Goal: Task Accomplishment & Management: Use online tool/utility

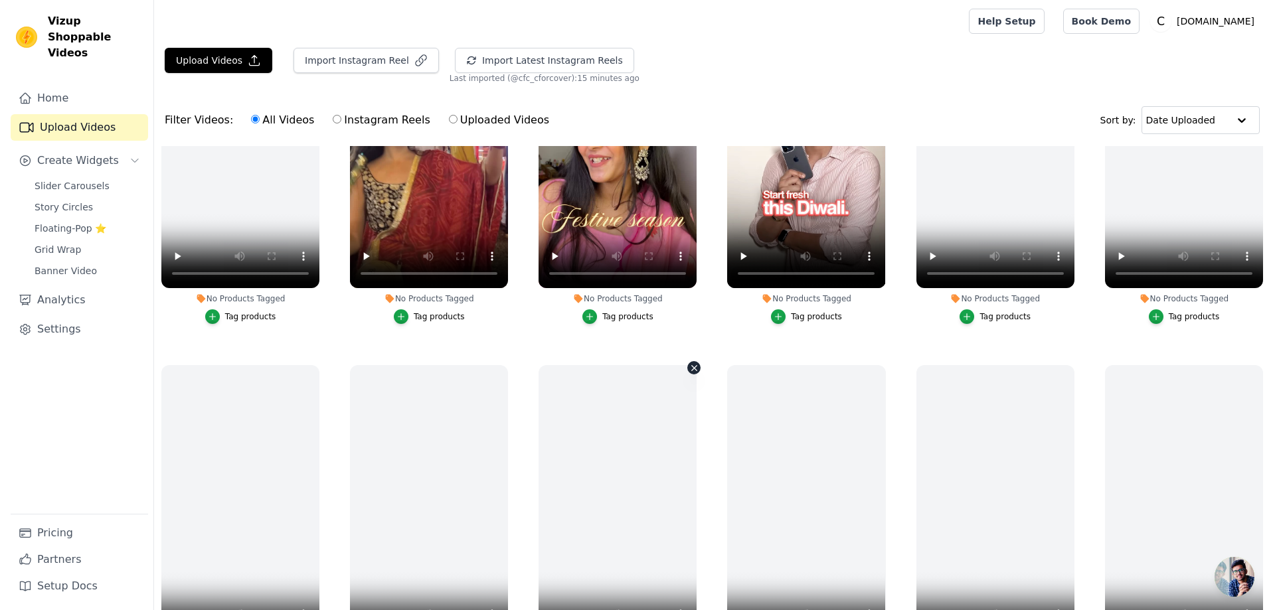
scroll to position [66, 0]
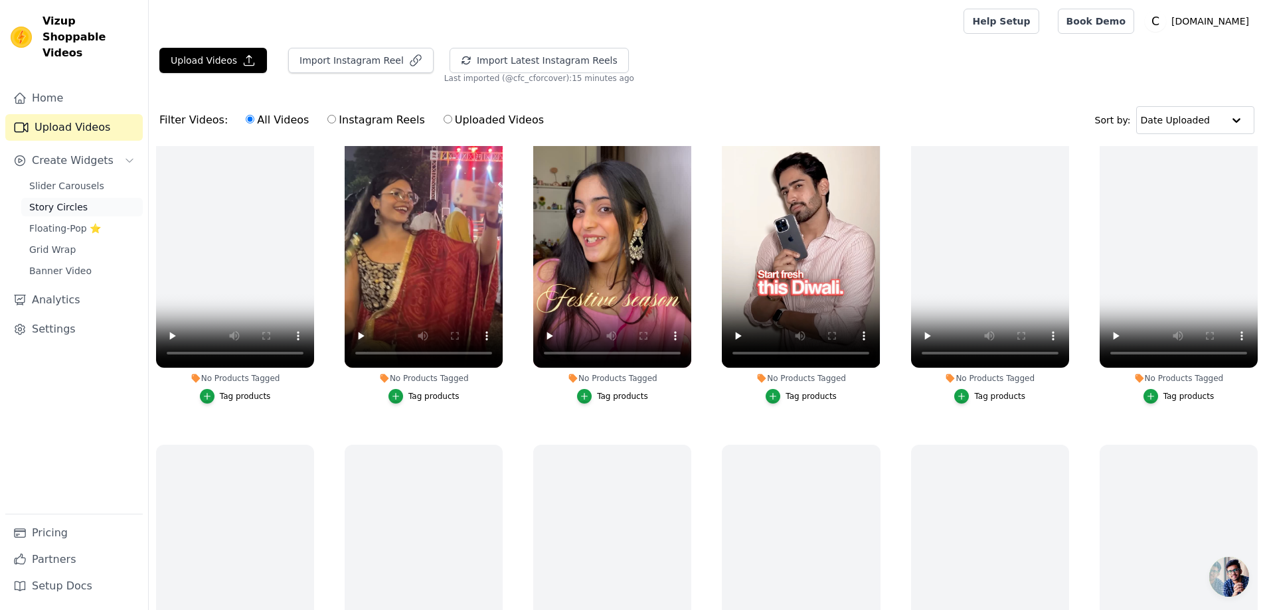
click at [55, 201] on span "Story Circles" at bounding box center [58, 207] width 58 height 13
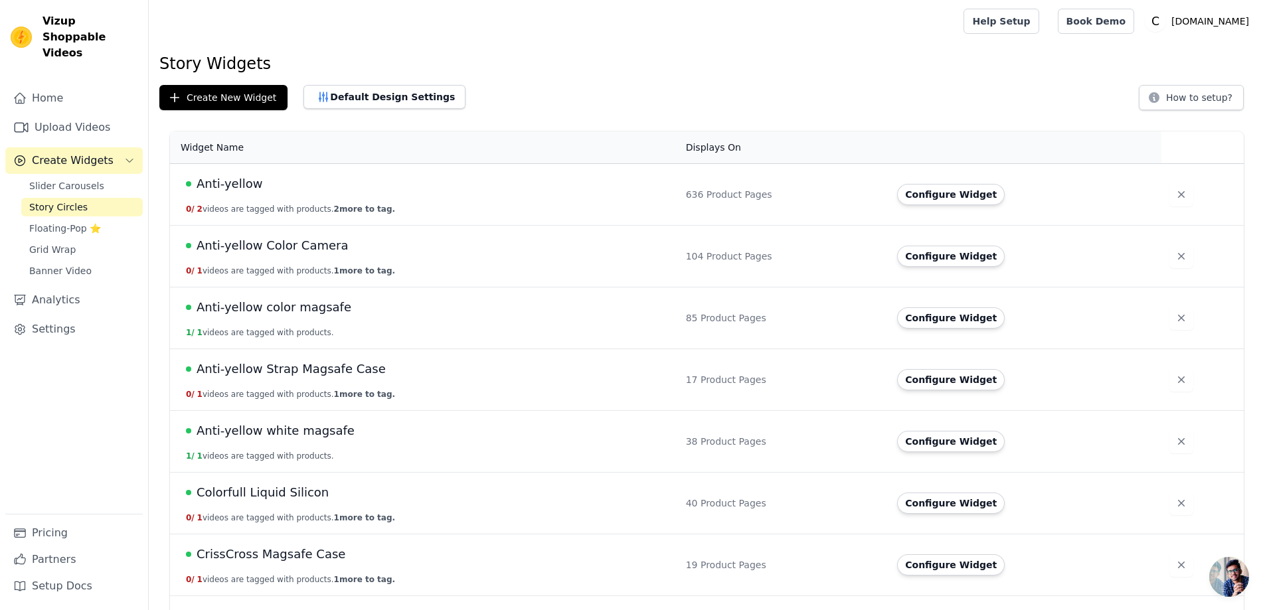
click at [216, 184] on span "Anti-yellow" at bounding box center [230, 184] width 66 height 19
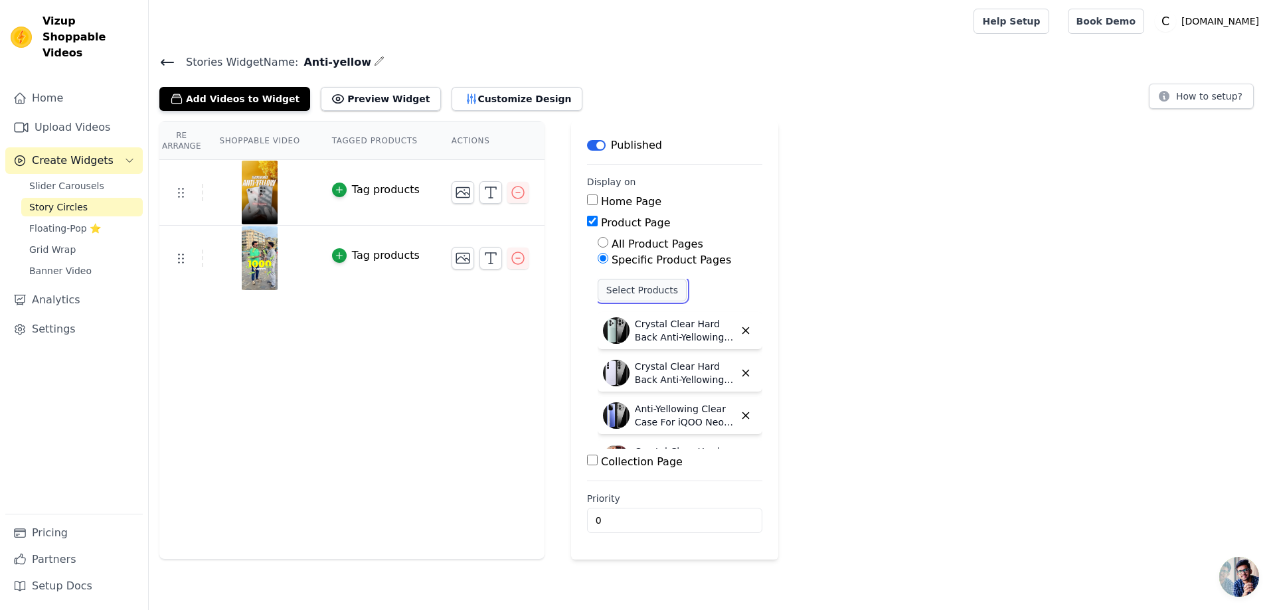
click at [624, 291] on button "Select Products" at bounding box center [642, 290] width 89 height 23
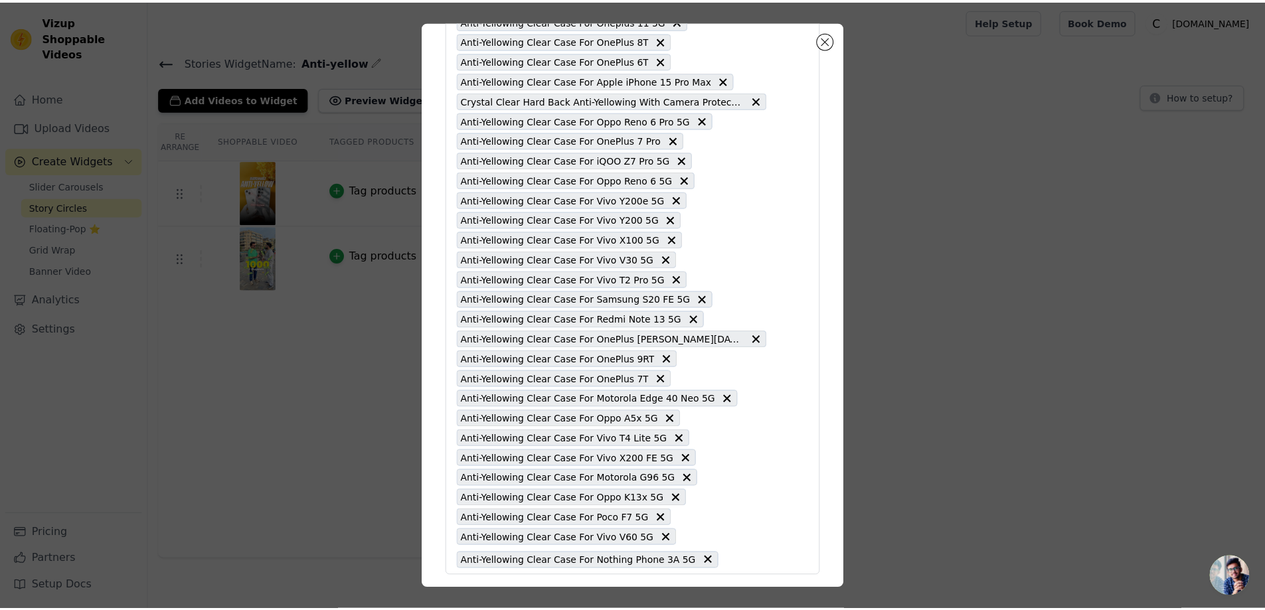
scroll to position [12256, 0]
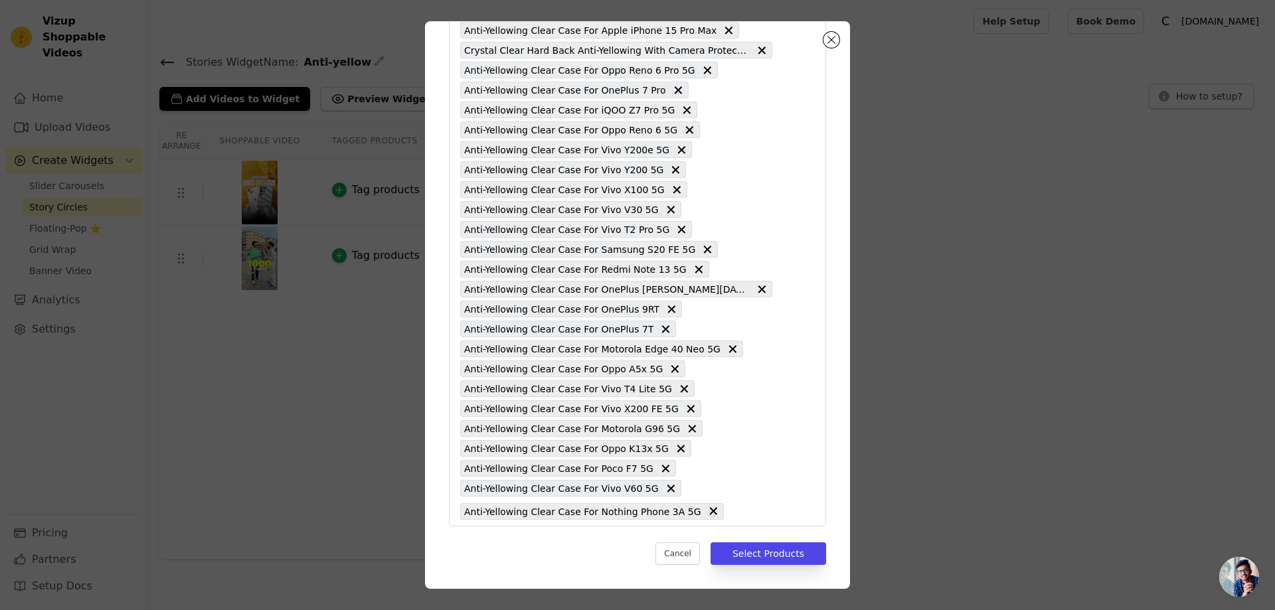
click at [999, 344] on div "Pick the Product Pages the widget should be displayed in: Crystal Clear Hard Ba…" at bounding box center [637, 305] width 1233 height 610
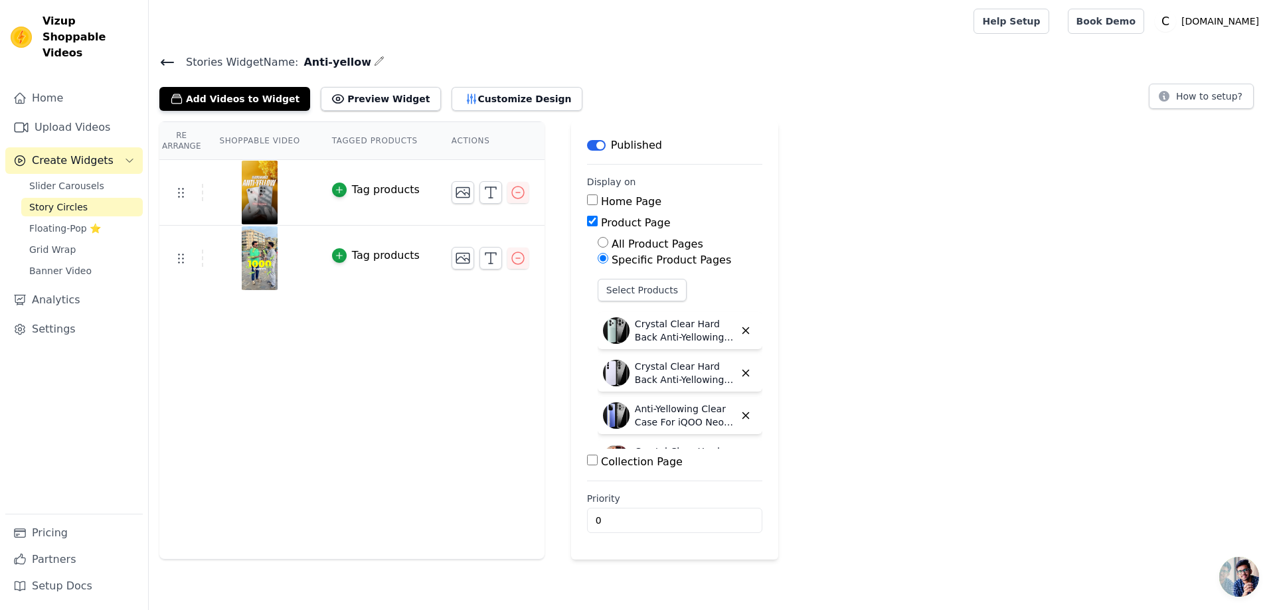
click at [168, 58] on icon at bounding box center [167, 62] width 16 height 16
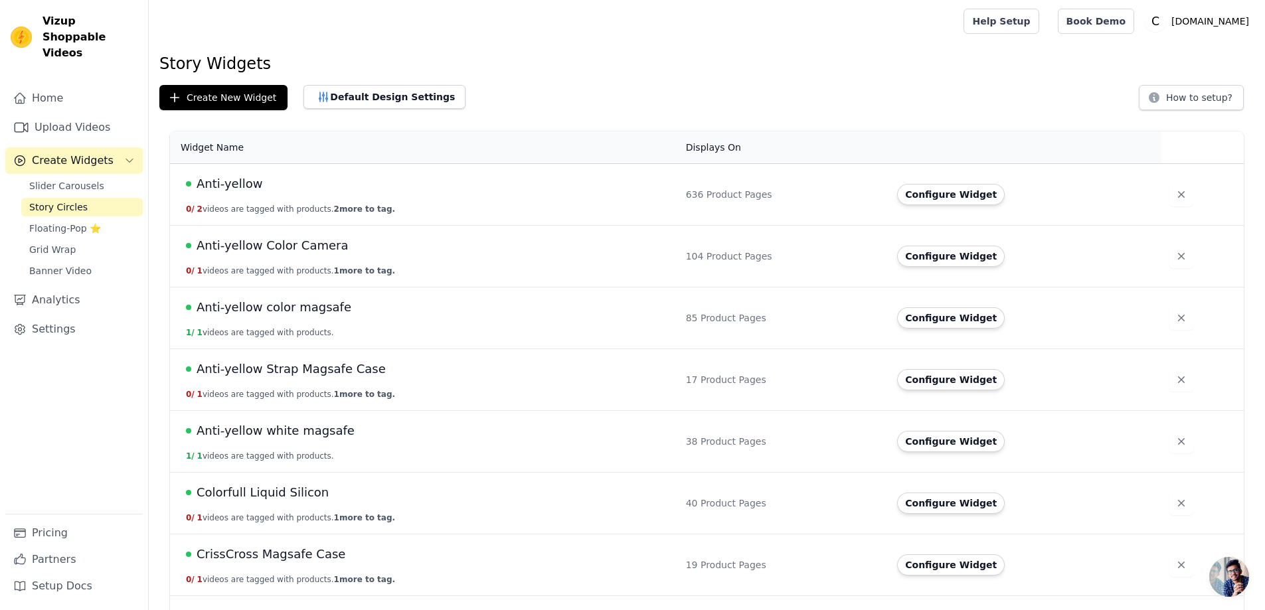
click at [218, 179] on span "Anti-yellow" at bounding box center [230, 184] width 66 height 19
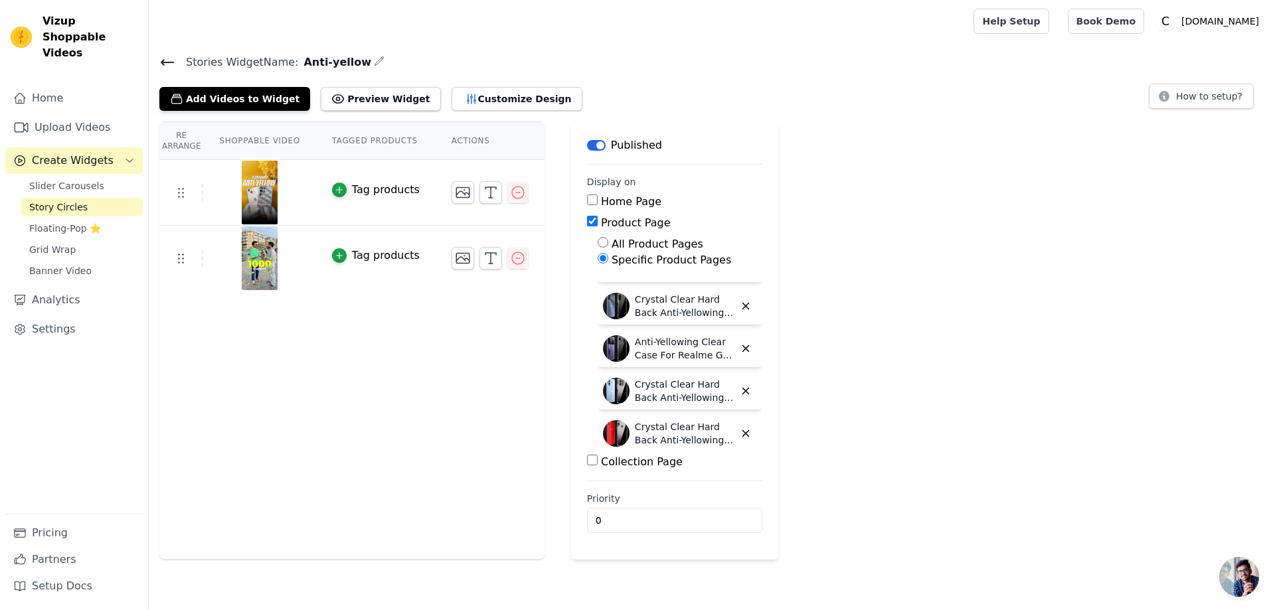
scroll to position [6509, 0]
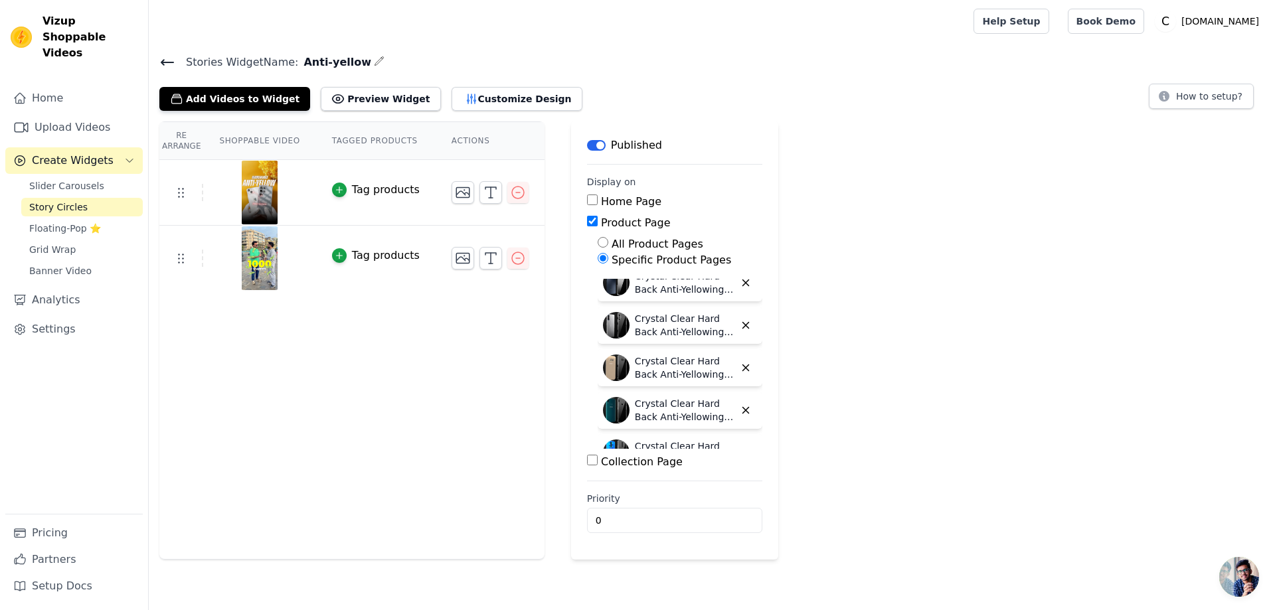
click at [663, 259] on label "Specific Product Pages" at bounding box center [672, 260] width 120 height 13
click at [608, 259] on input "Specific Product Pages" at bounding box center [603, 258] width 11 height 11
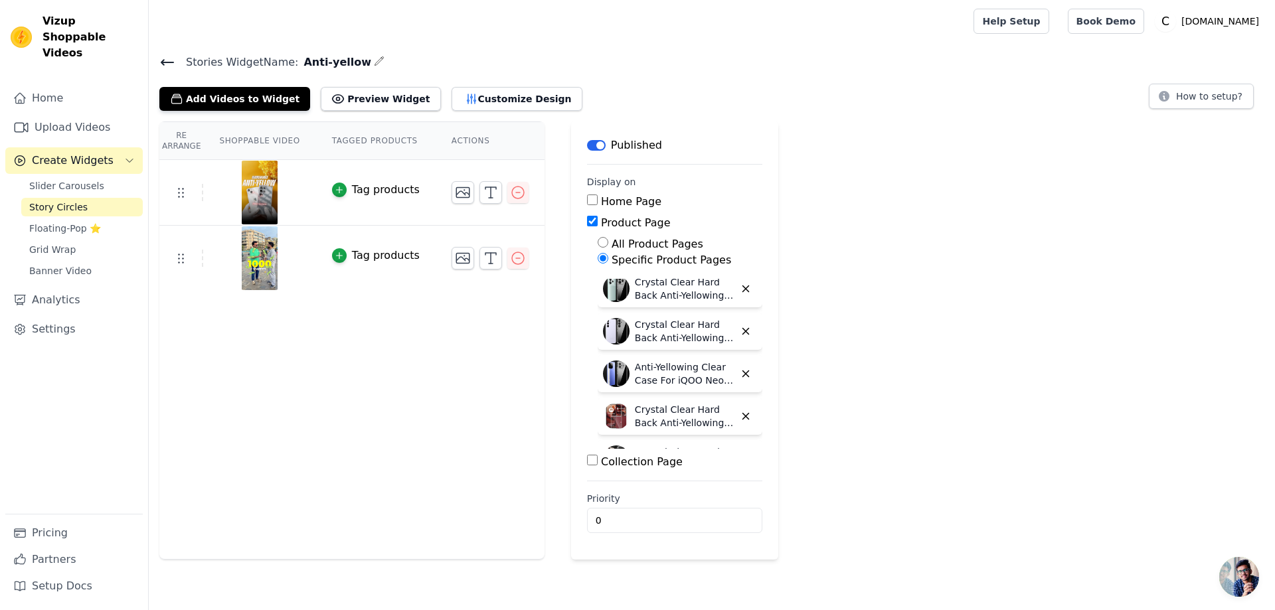
scroll to position [0, 0]
click at [629, 291] on button "Select Products" at bounding box center [642, 290] width 89 height 23
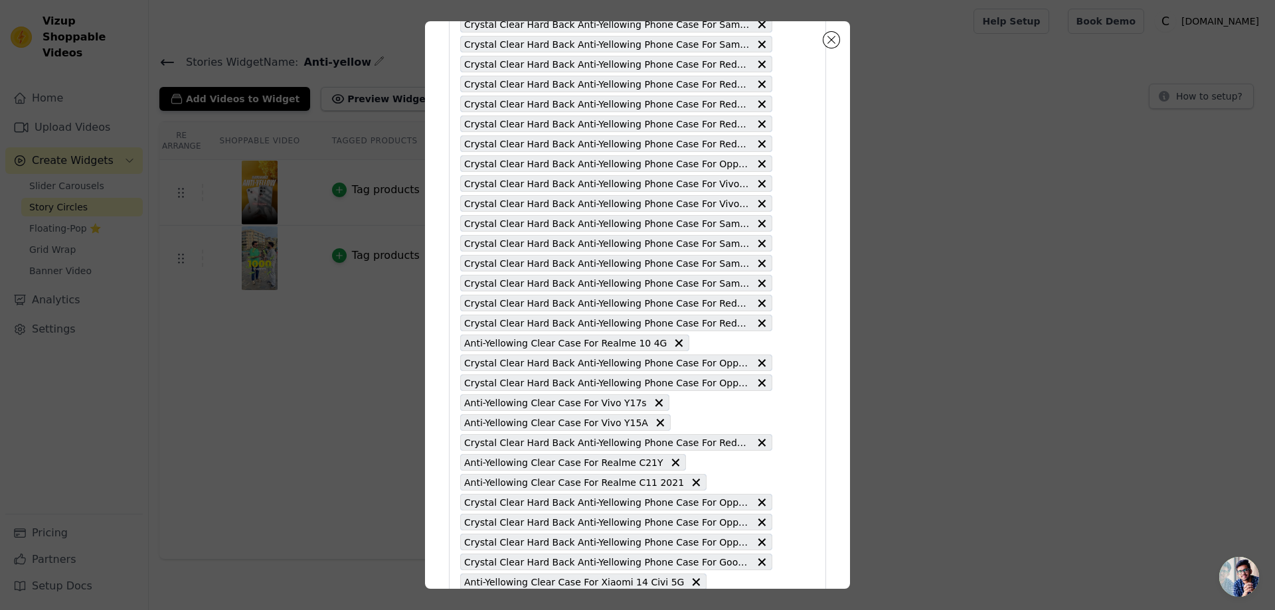
scroll to position [12256, 0]
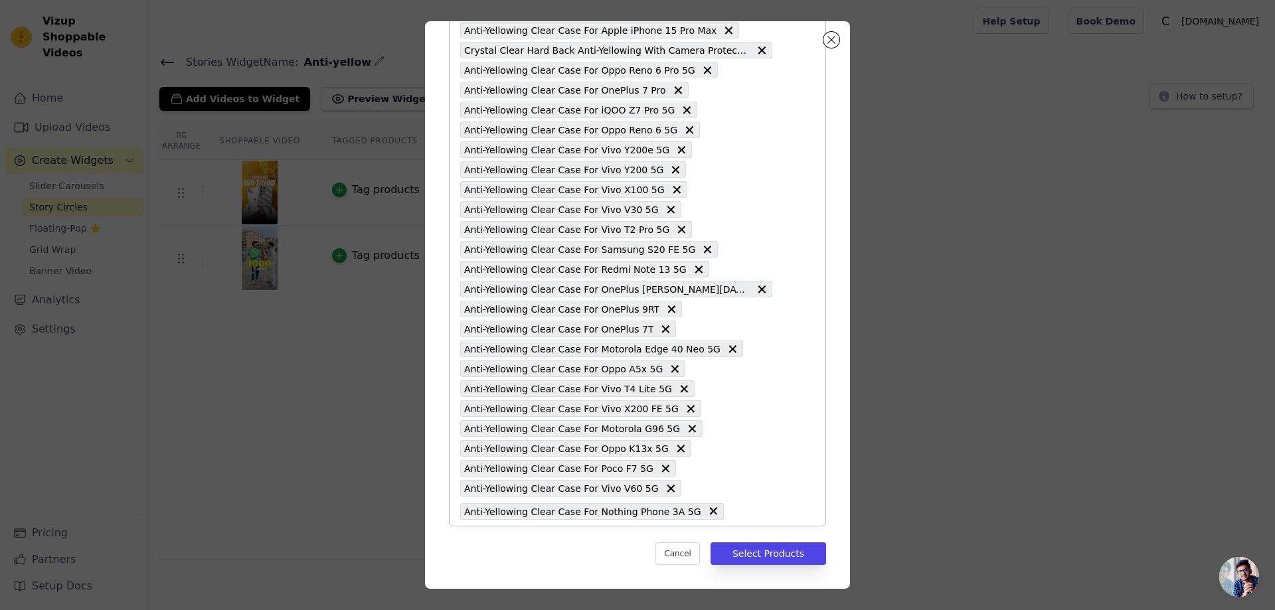
click at [731, 506] on input "text" at bounding box center [752, 511] width 42 height 16
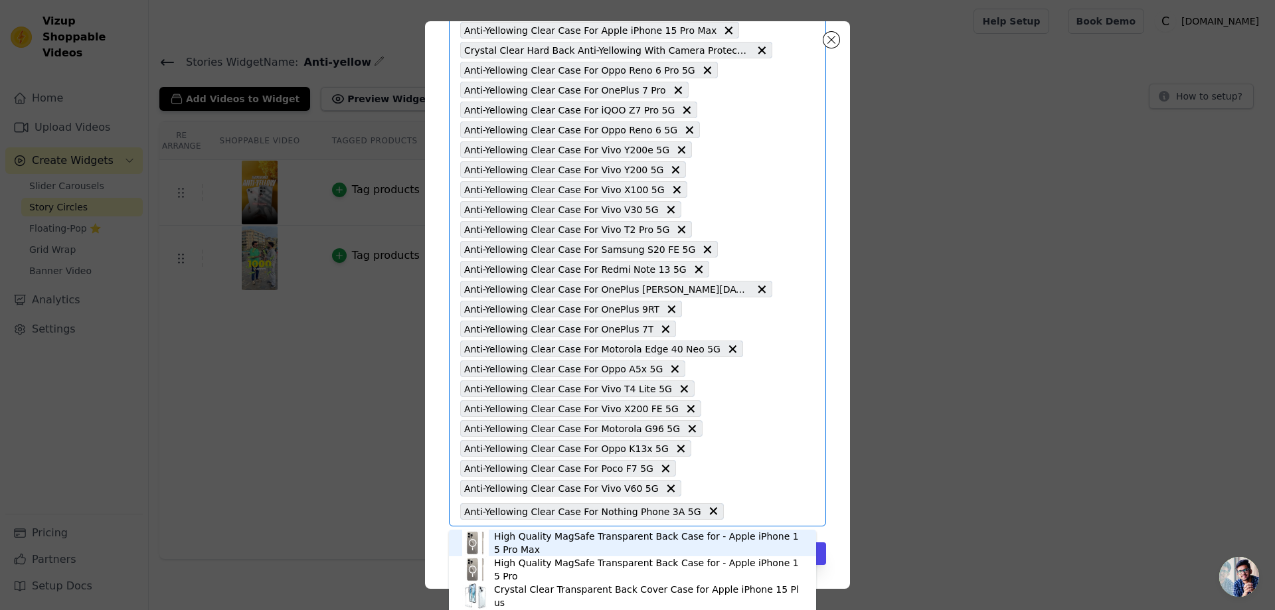
paste input "Crystal Clear Hard Back Anti-Yellowing Phone Back Case For Samsung S24 Ultra 5G"
type input "Crystal Clear Hard Back Anti-Yellowing Phone Back Case For Samsung S24 Ultra 5G"
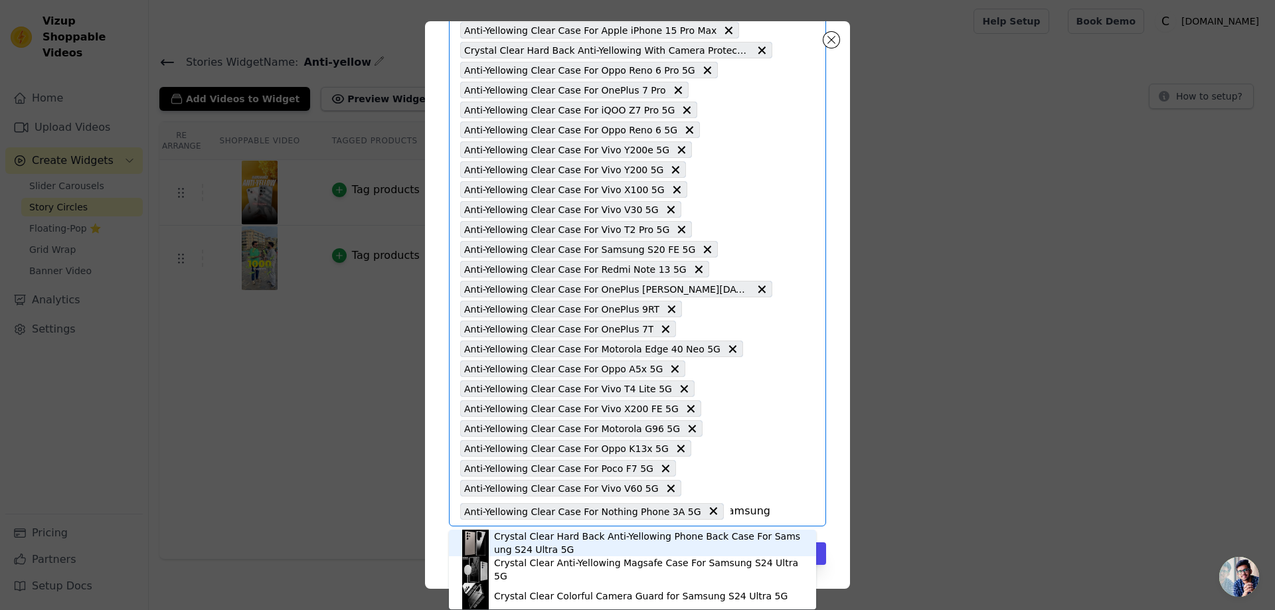
click at [536, 545] on div "Crystal Clear Hard Back Anti-Yellowing Phone Back Case For Samsung S24 Ultra 5G" at bounding box center [648, 543] width 309 height 27
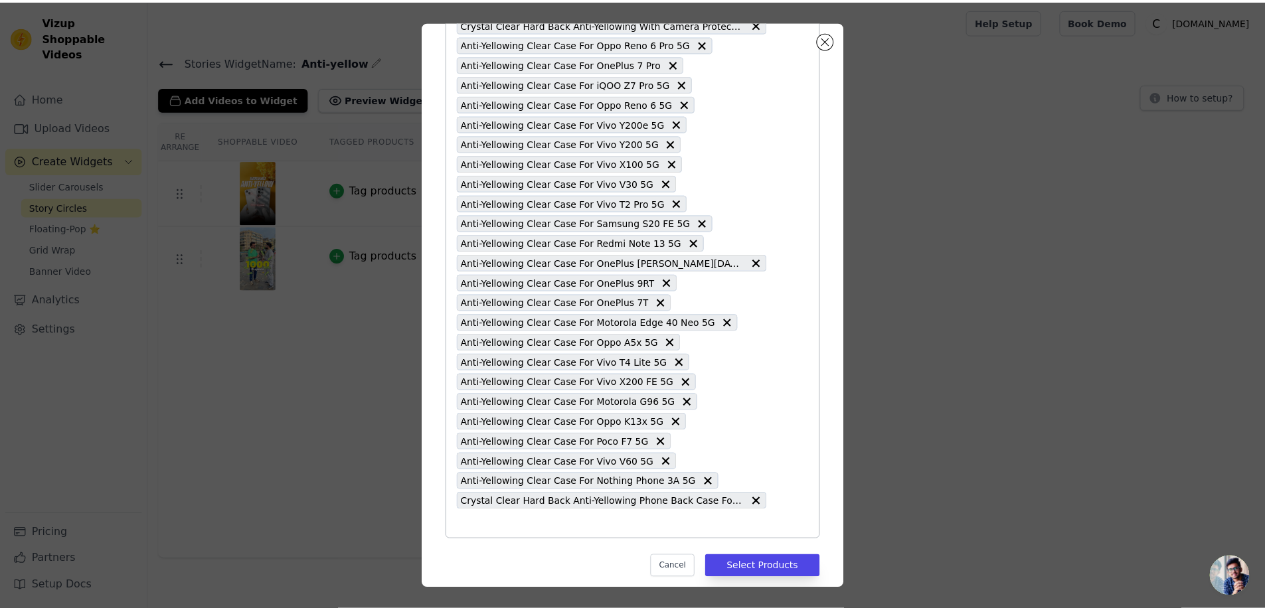
scroll to position [12295, 0]
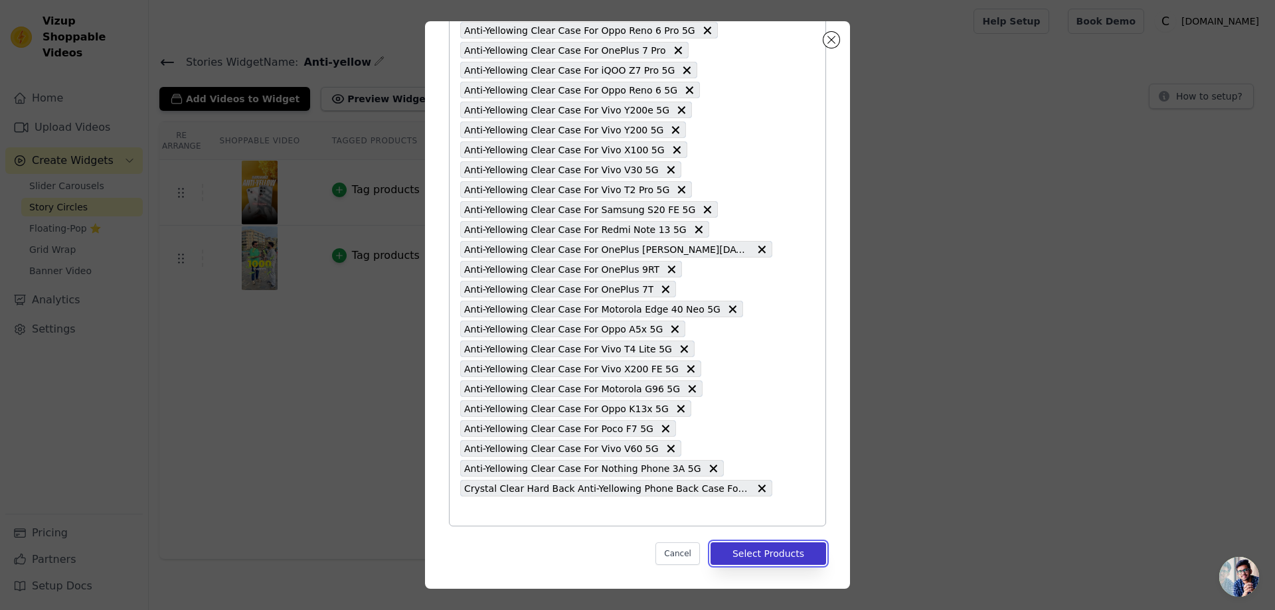
click at [763, 554] on button "Select Products" at bounding box center [769, 554] width 116 height 23
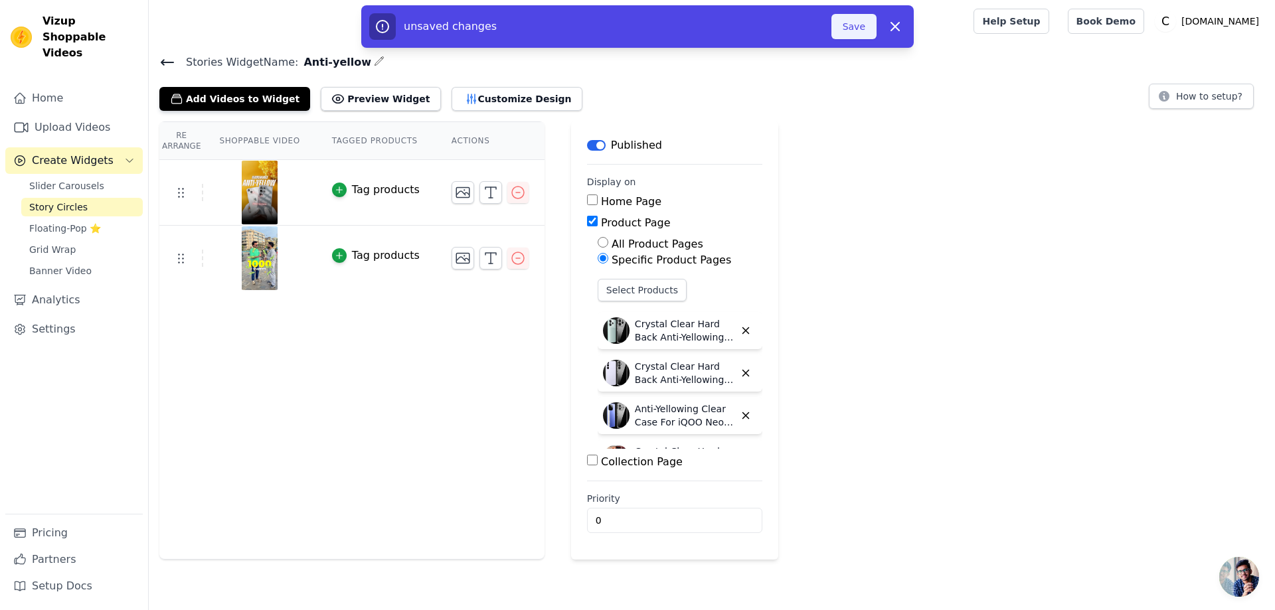
click at [846, 24] on button "Save" at bounding box center [854, 26] width 45 height 25
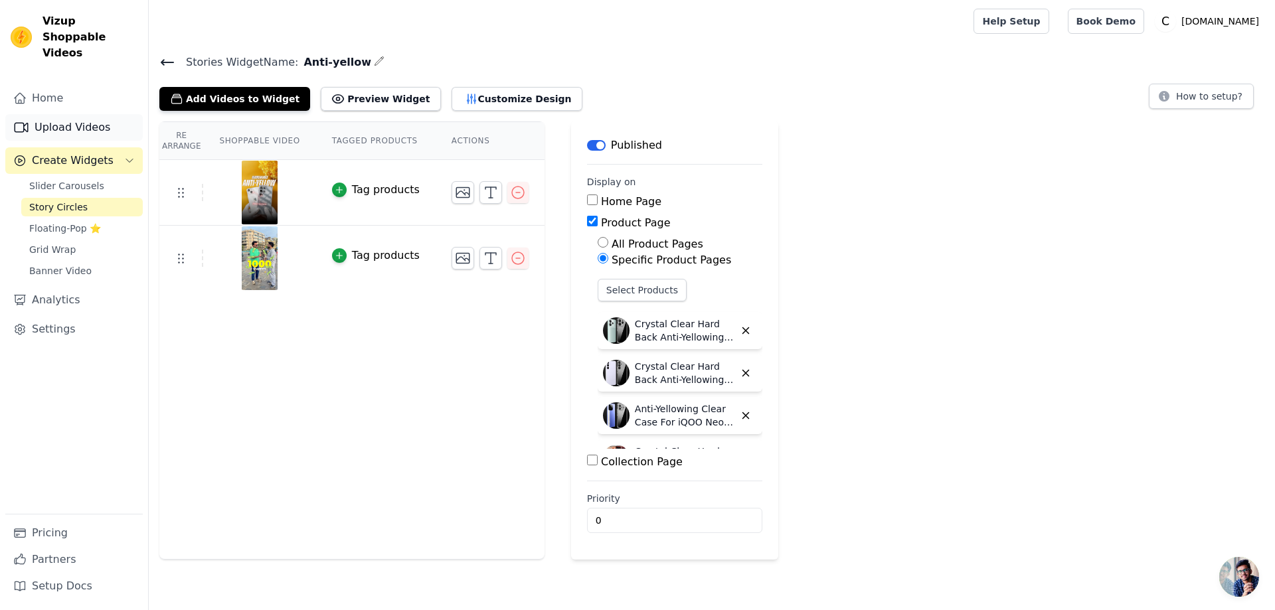
click at [97, 114] on link "Upload Videos" at bounding box center [73, 127] width 137 height 27
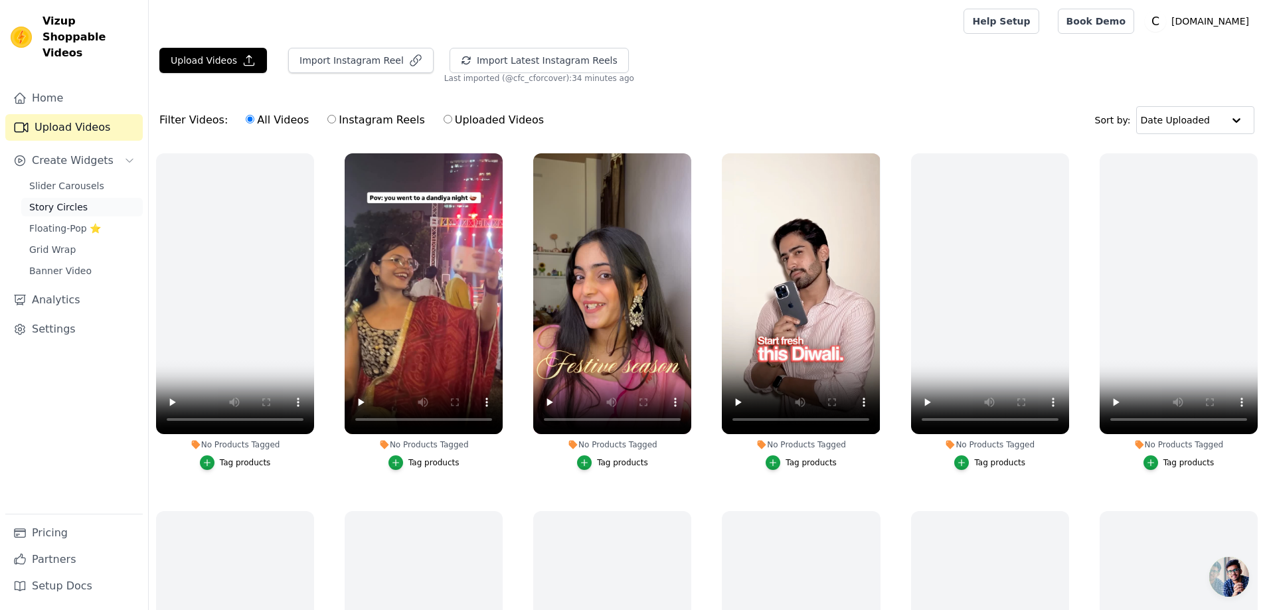
click at [77, 201] on span "Story Circles" at bounding box center [58, 207] width 58 height 13
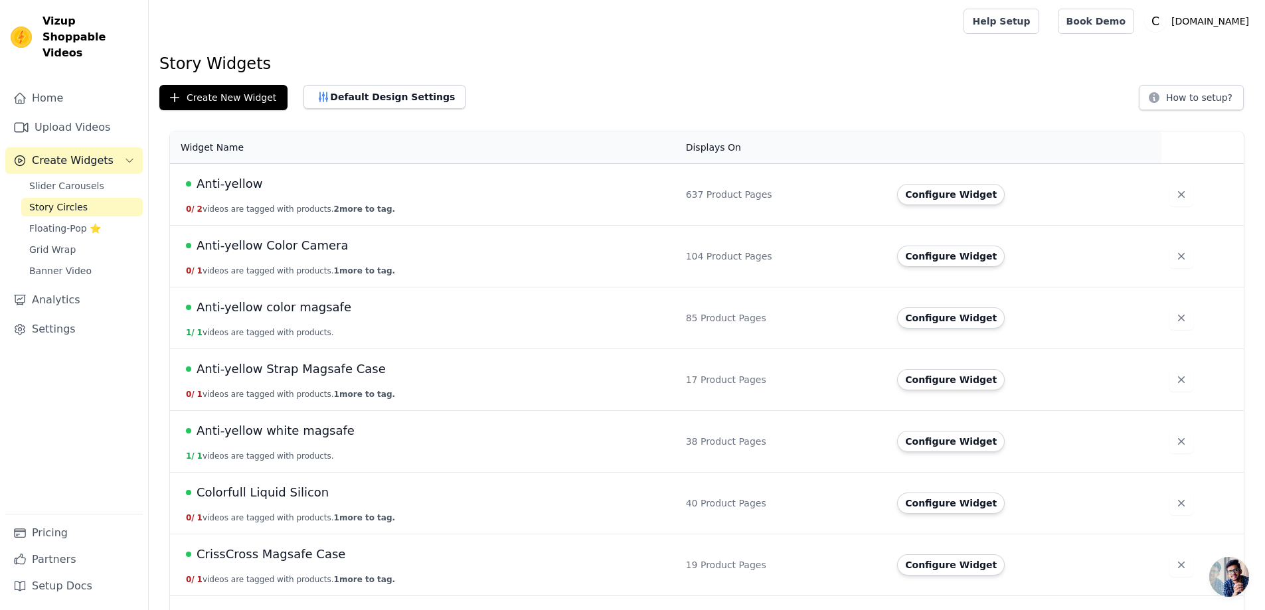
click at [213, 187] on span "Anti-yellow" at bounding box center [230, 184] width 66 height 19
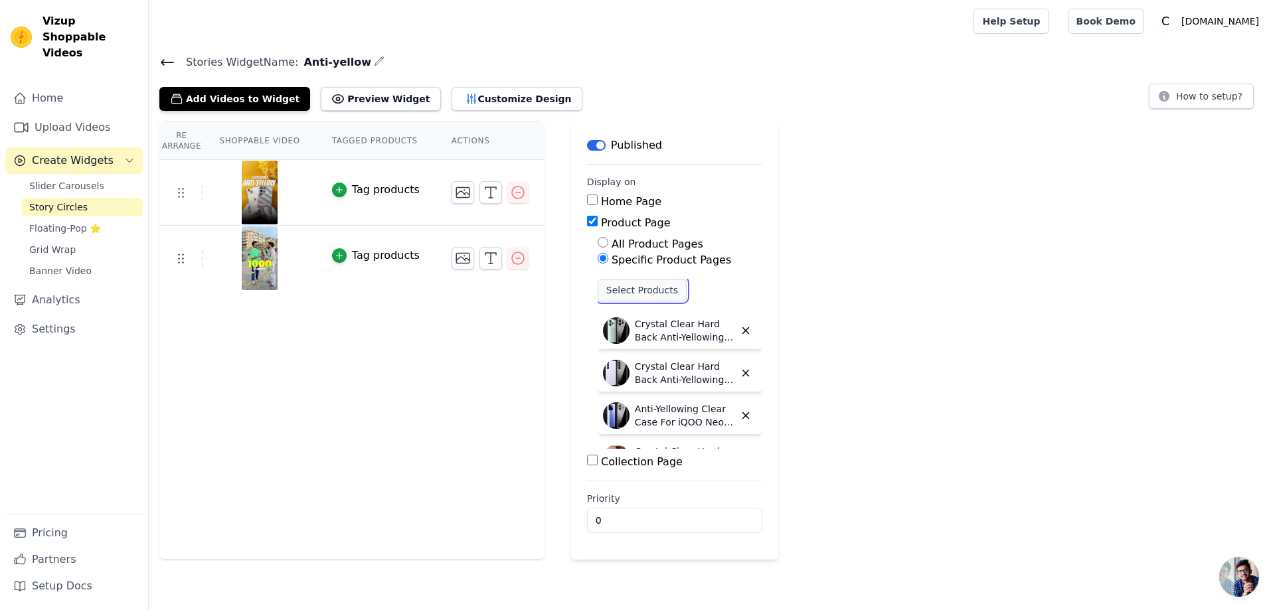
click at [634, 296] on button "Select Products" at bounding box center [642, 290] width 89 height 23
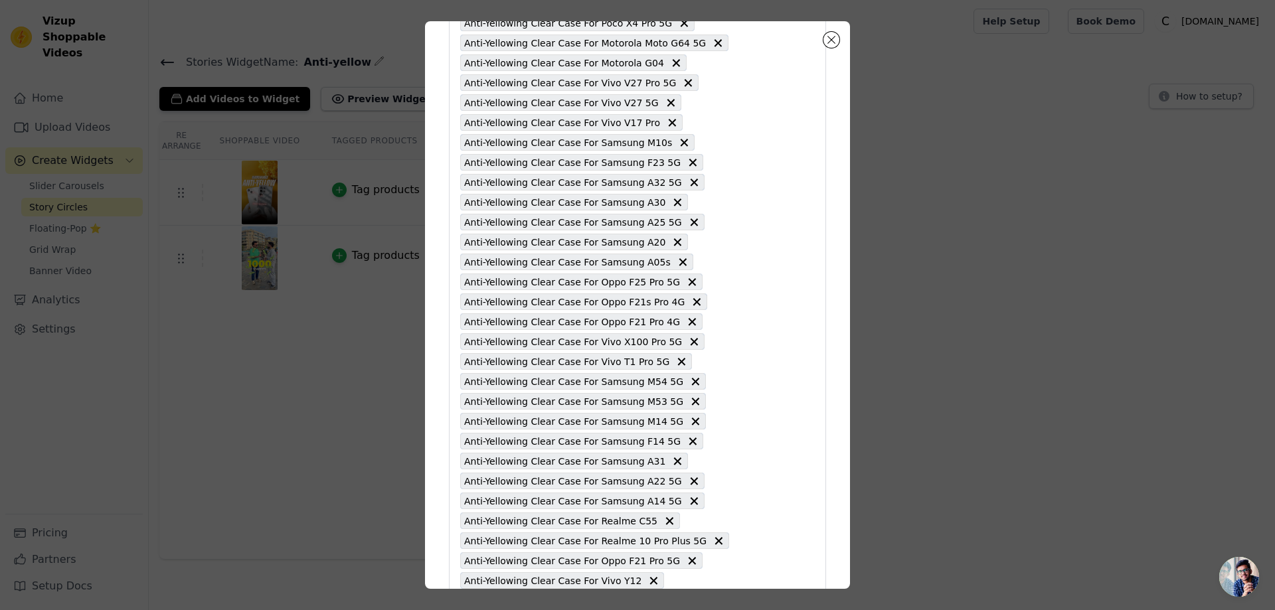
scroll to position [12295, 0]
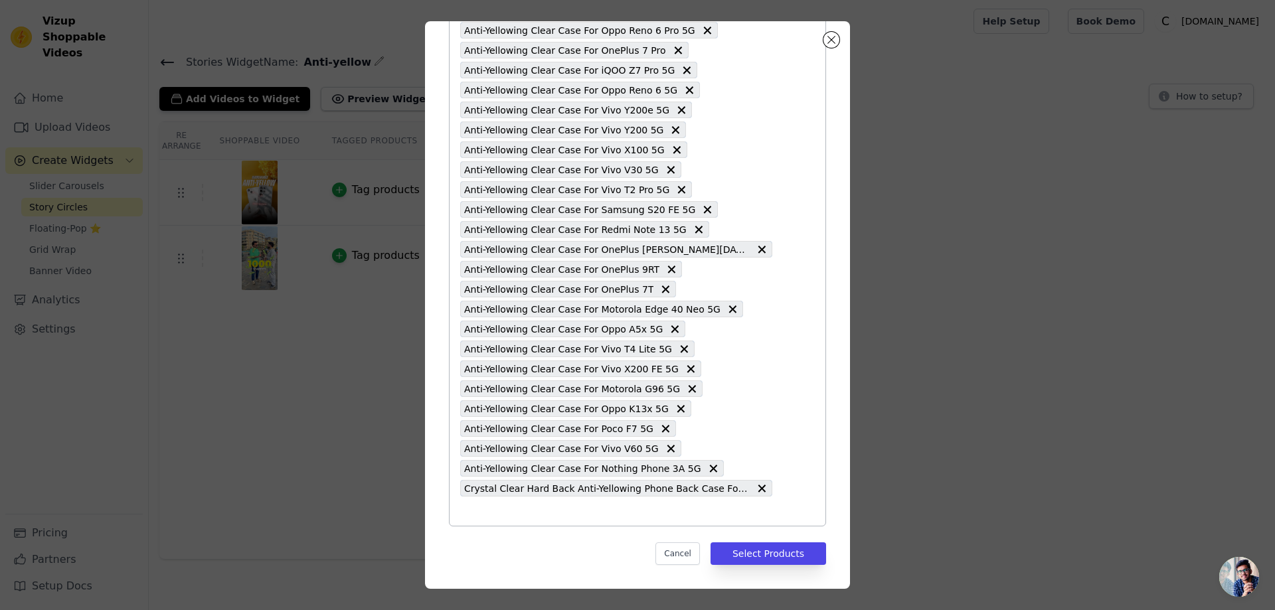
click at [469, 515] on input "text" at bounding box center [616, 511] width 312 height 16
click at [473, 516] on input "text" at bounding box center [616, 511] width 312 height 16
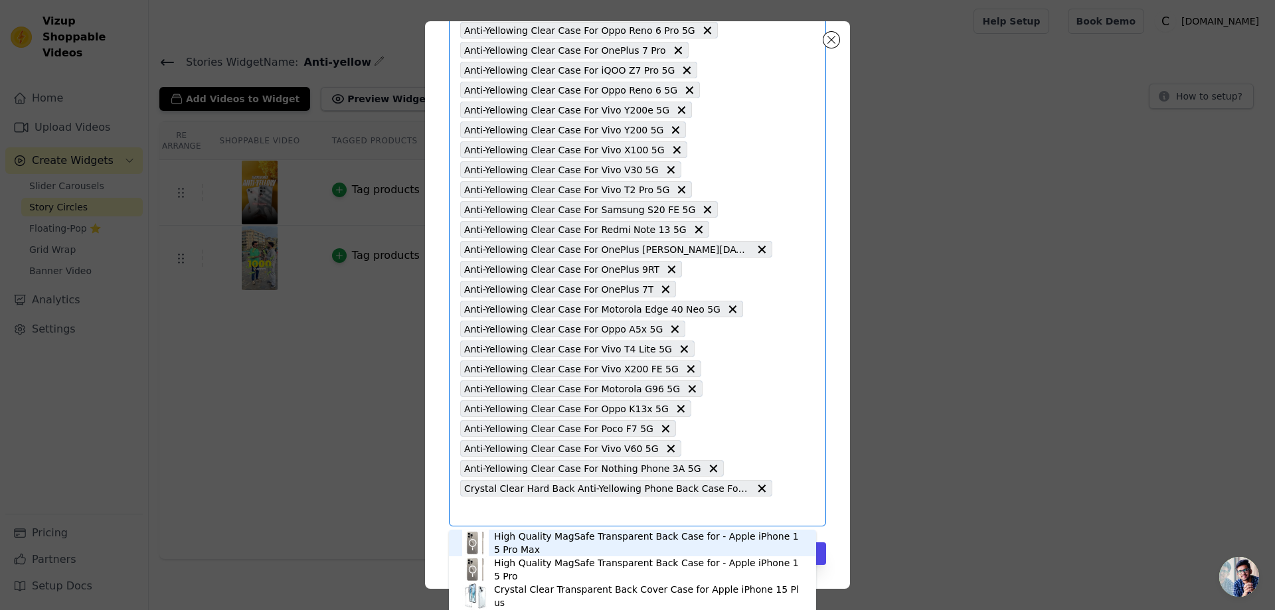
paste input "Anti-Yellowing Clear Case For Vivo X100 5G"
type input "Anti-Yellowing Clear Case For Vivo X100 5G"
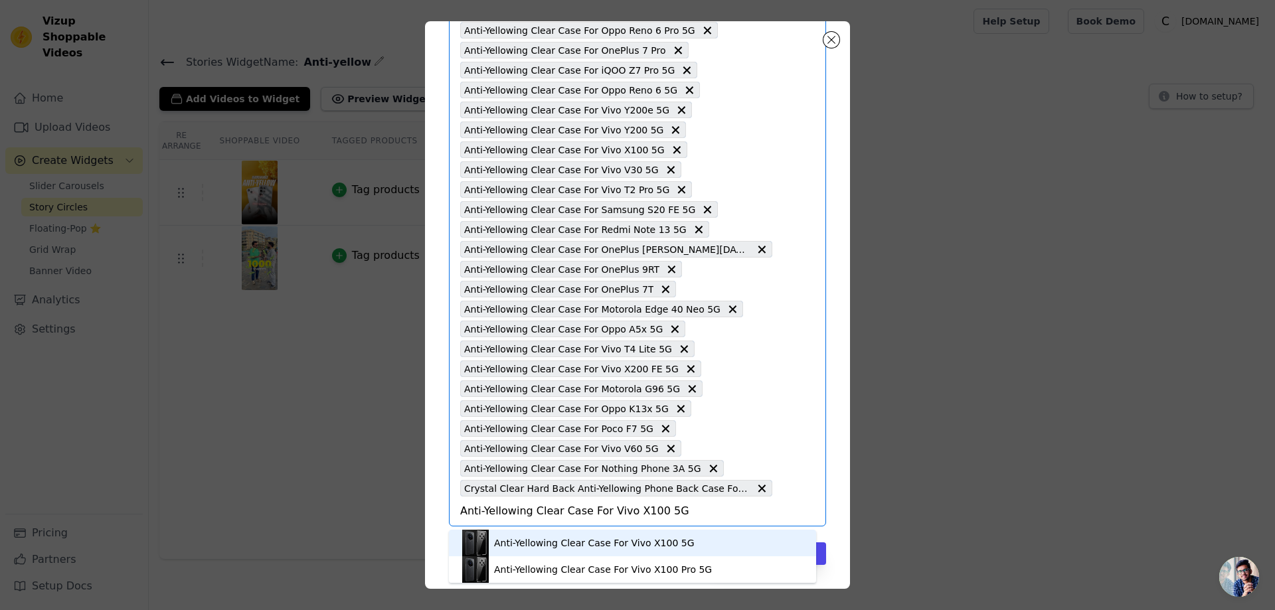
click at [611, 540] on div "Anti-Yellowing Clear Case For Vivo X100 5G" at bounding box center [594, 543] width 201 height 13
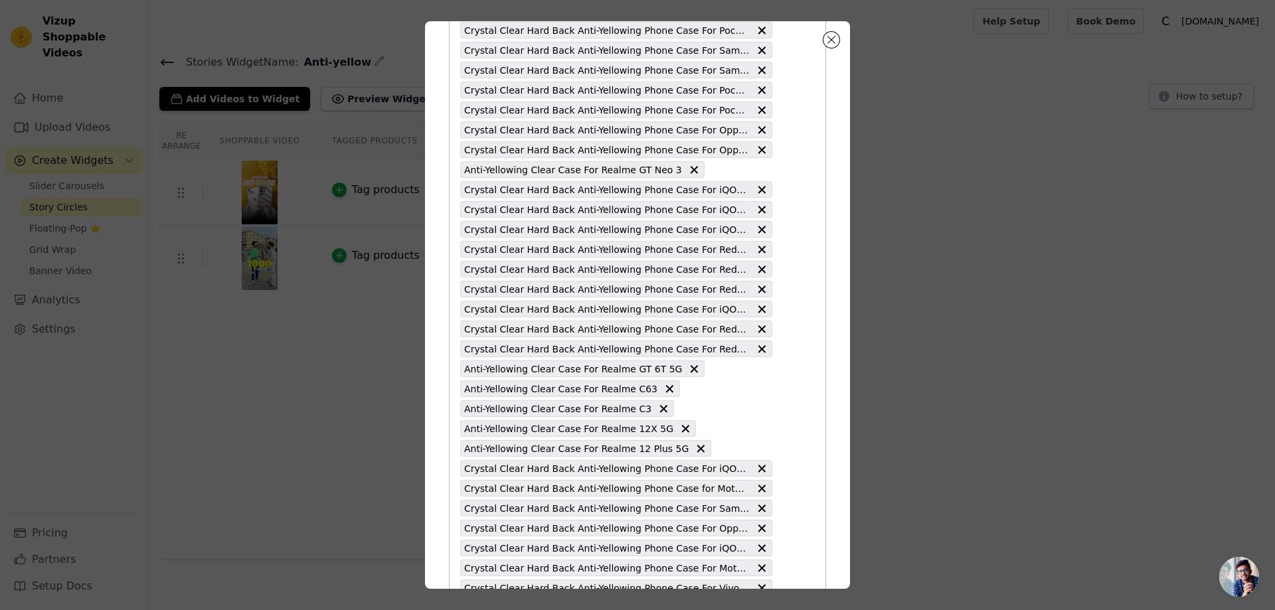
scroll to position [3063, 0]
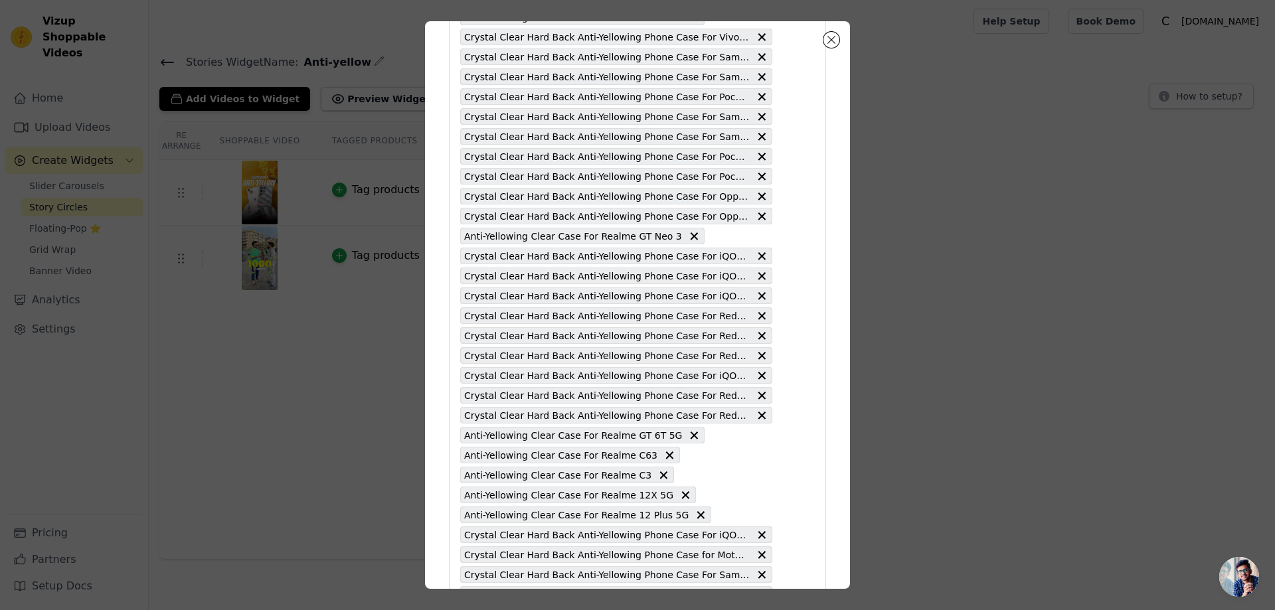
drag, startPoint x: 857, startPoint y: 168, endPoint x: 818, endPoint y: 464, distance: 298.2
click at [818, 474] on div "Pick the Product Pages the widget should be displayed in: Crystal Clear Hard Ba…" at bounding box center [637, 305] width 1233 height 610
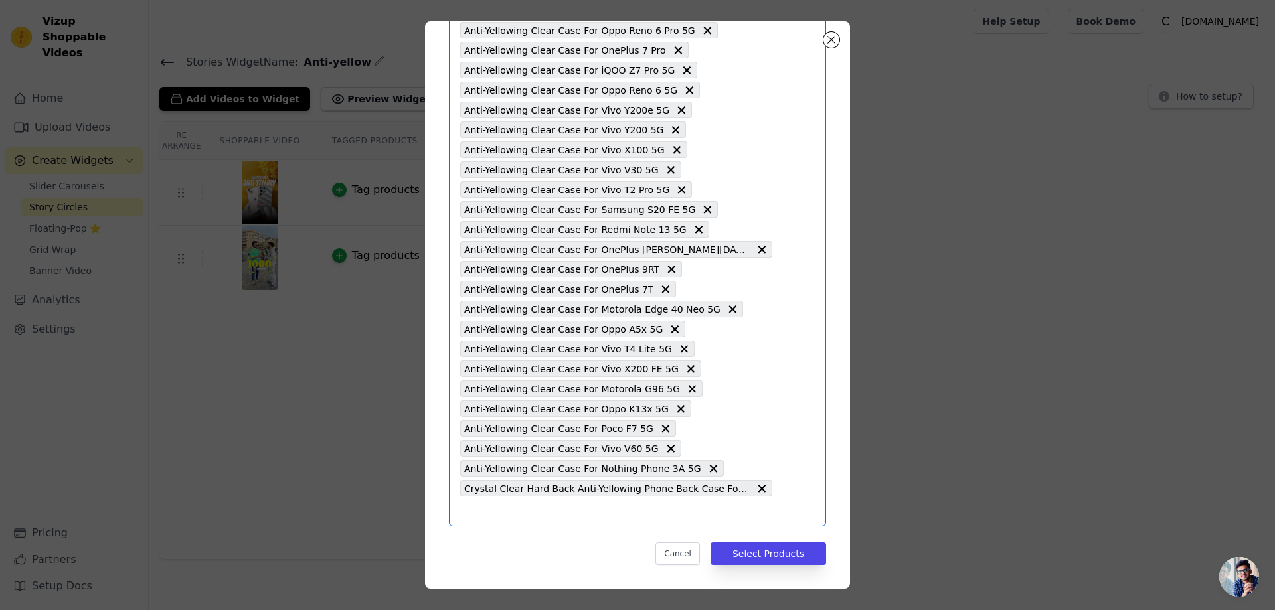
click at [501, 513] on input "text" at bounding box center [616, 511] width 312 height 16
click at [474, 516] on input "text" at bounding box center [616, 511] width 312 height 16
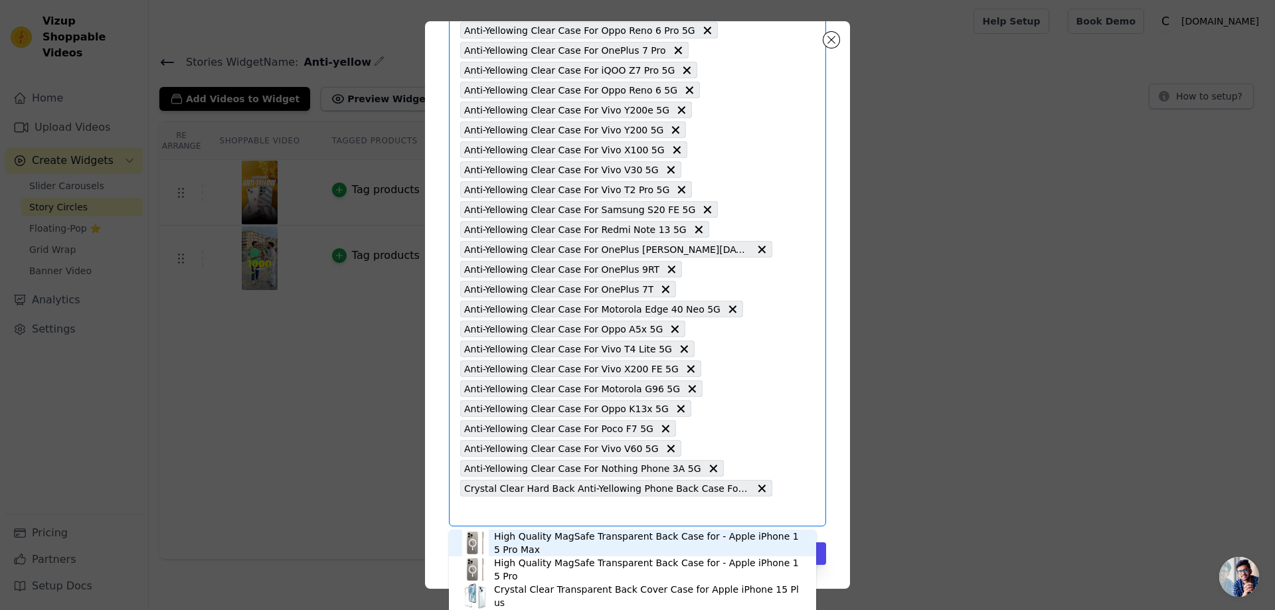
paste input "Anti-Yellowing Clear Case For iQOO Z6 Pro 5G"
type input "Anti-Yellowing Clear Case For iQOO Z6 Pro 5G"
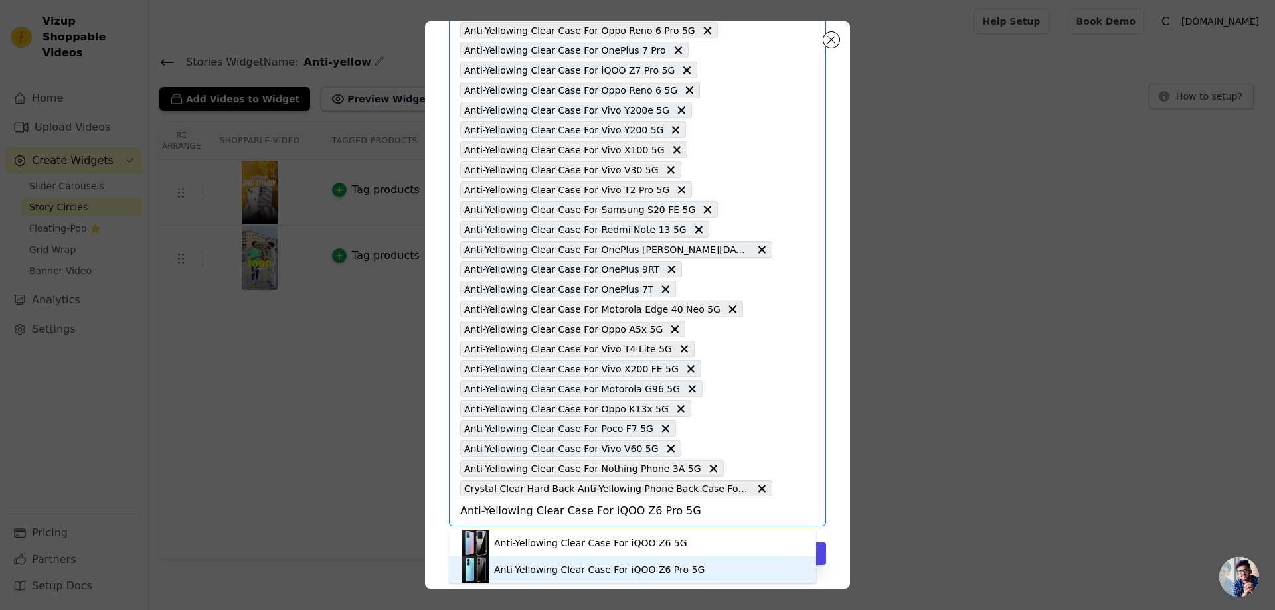
click at [559, 566] on div "Anti-Yellowing Clear Case For iQOO Z6 Pro 5G" at bounding box center [599, 569] width 211 height 13
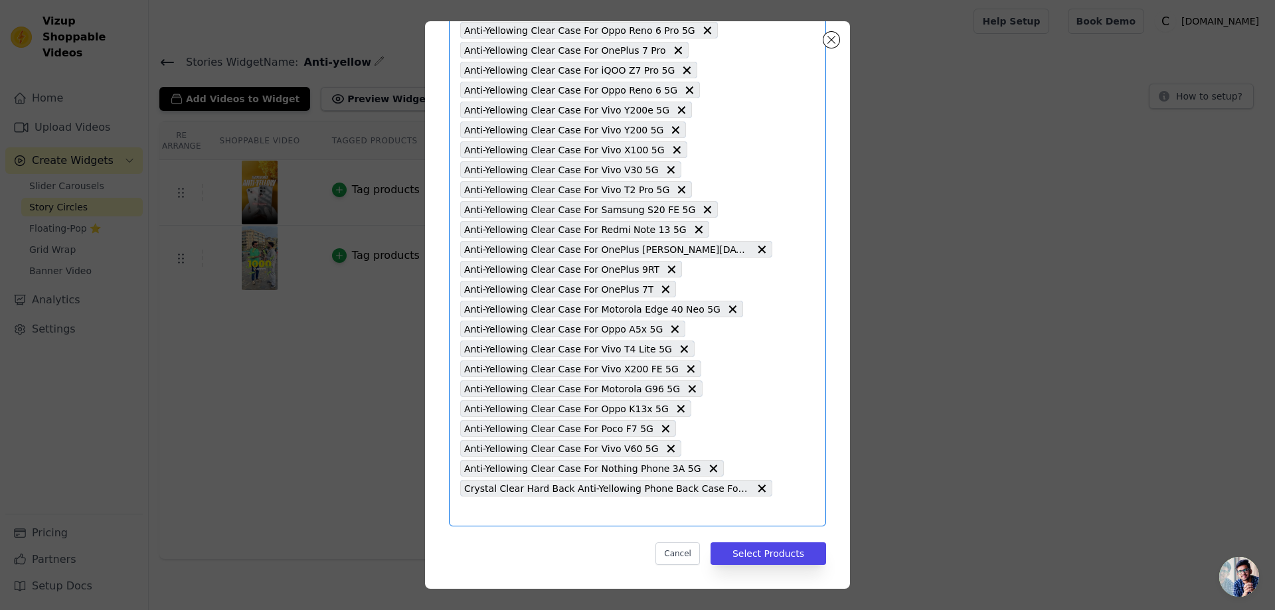
paste input "Anti-Yellowing Clear Case For iQOO Z6 Pro 5G"
type input "Anti-Yellowing Clear Case For iQOO Z6 Pro 5G"
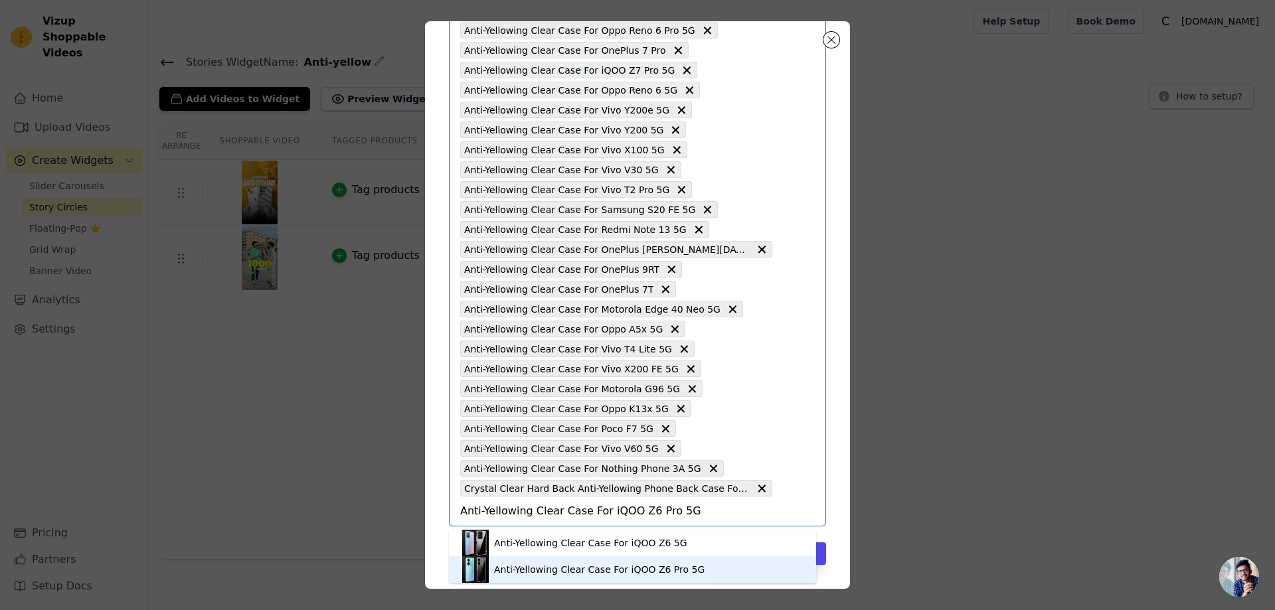
click at [695, 565] on div "Anti-Yellowing Clear Case For iQOO Z6 Pro 5G" at bounding box center [632, 570] width 341 height 27
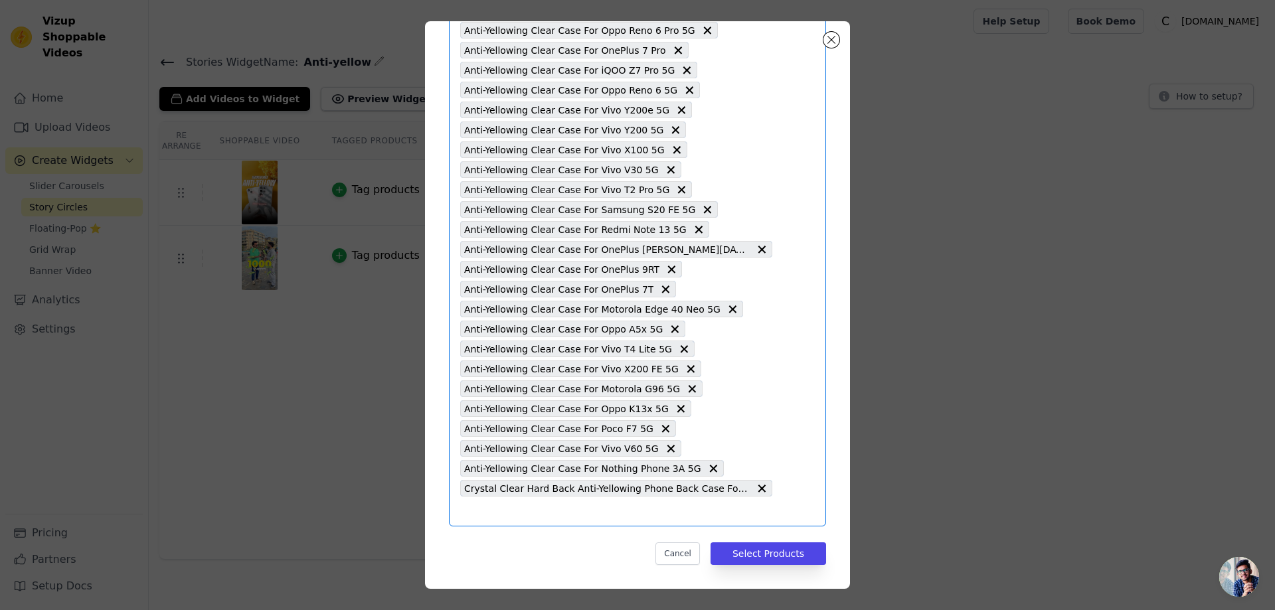
paste input "Anti-Yellowing Clear Case For Motorola G04"
type input "Anti-Yellowing Clear Case For Motorola G04"
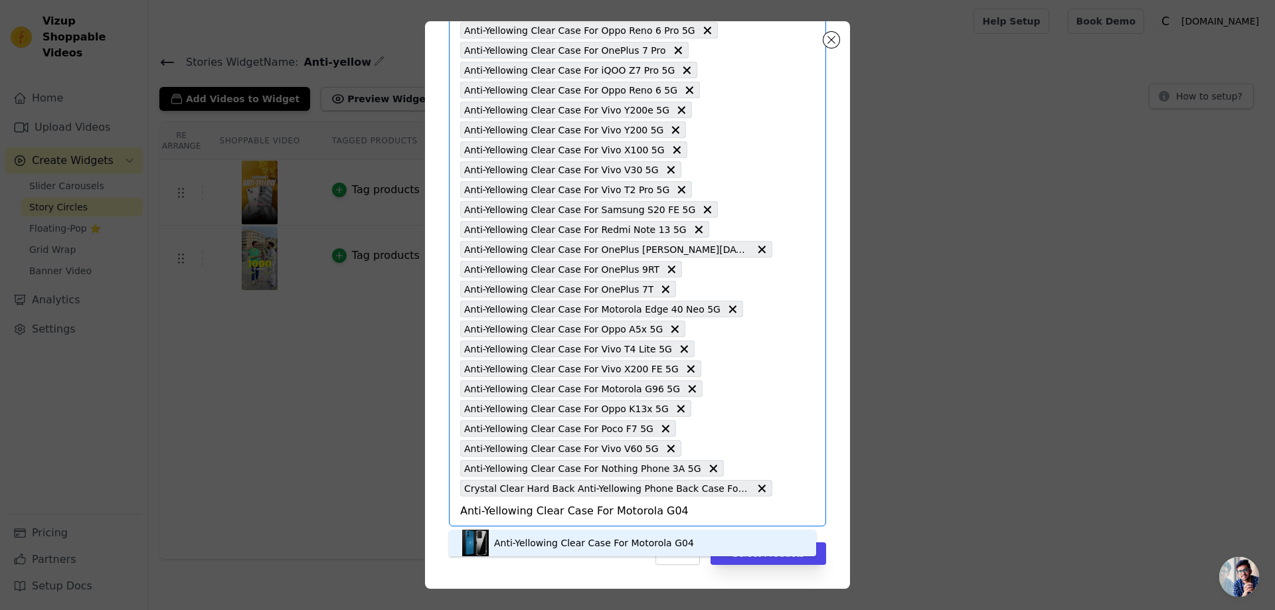
click at [590, 542] on div "Anti-Yellowing Clear Case For Motorola G04" at bounding box center [594, 543] width 200 height 13
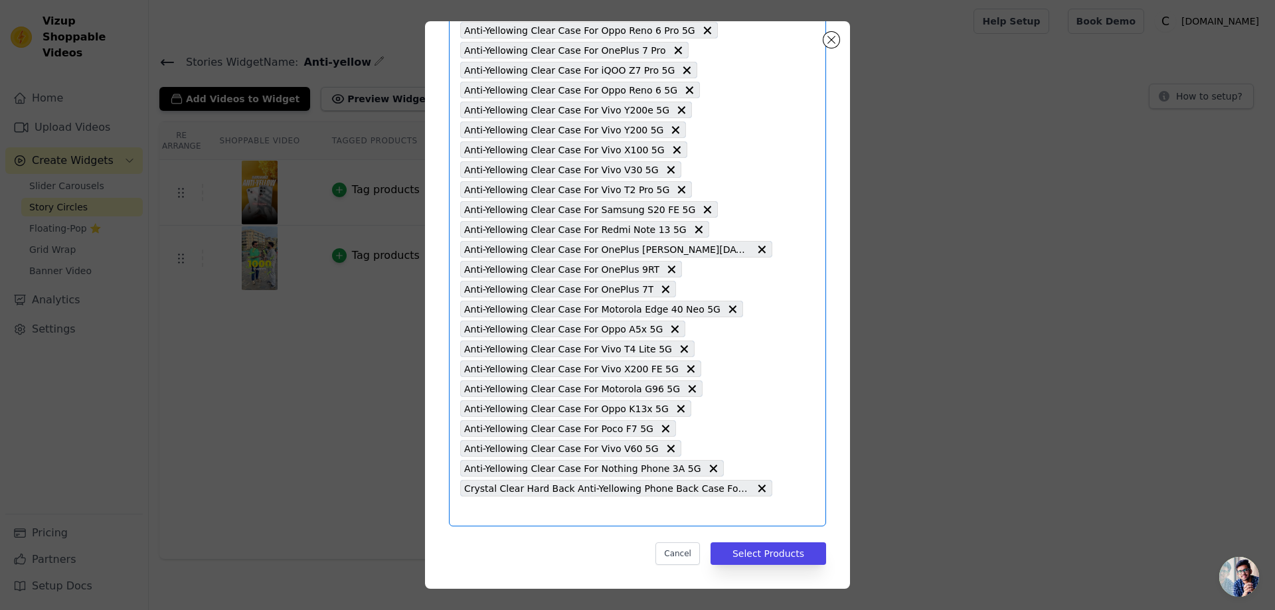
paste input "Anti-Yellowing Clear Case For OnePlus [PERSON_NAME] 5G"
type input "Anti-Yellowing Clear Case For OnePlus [PERSON_NAME] 5G"
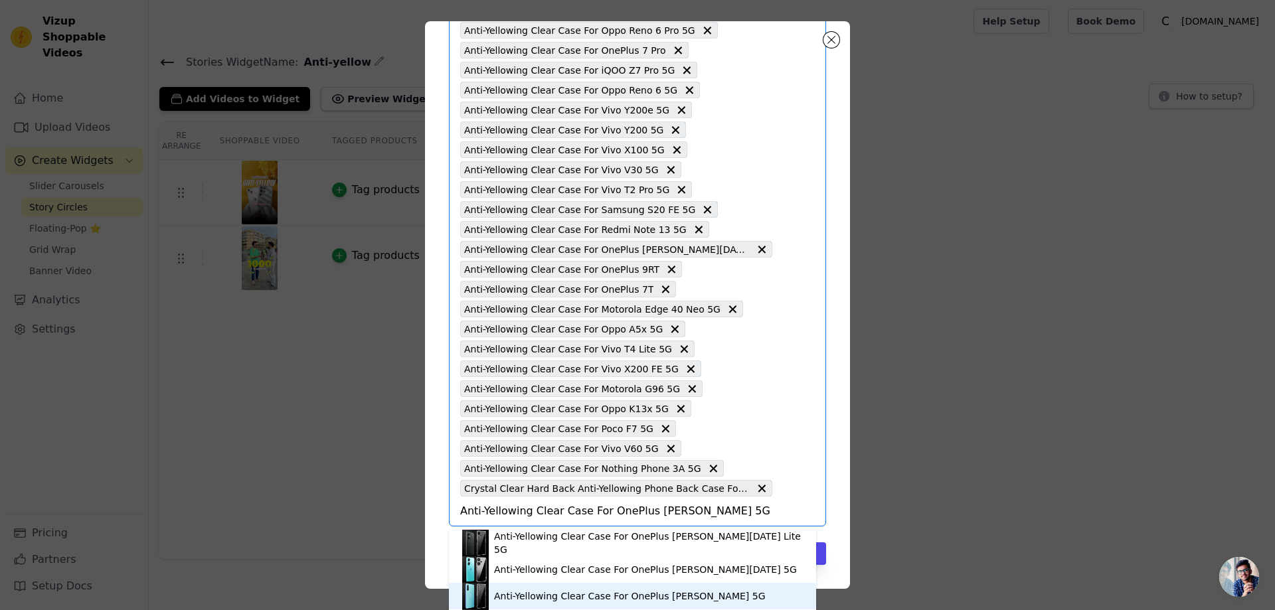
click at [600, 600] on div "Anti-Yellowing Clear Case For OnePlus [PERSON_NAME] 5G" at bounding box center [629, 596] width 271 height 13
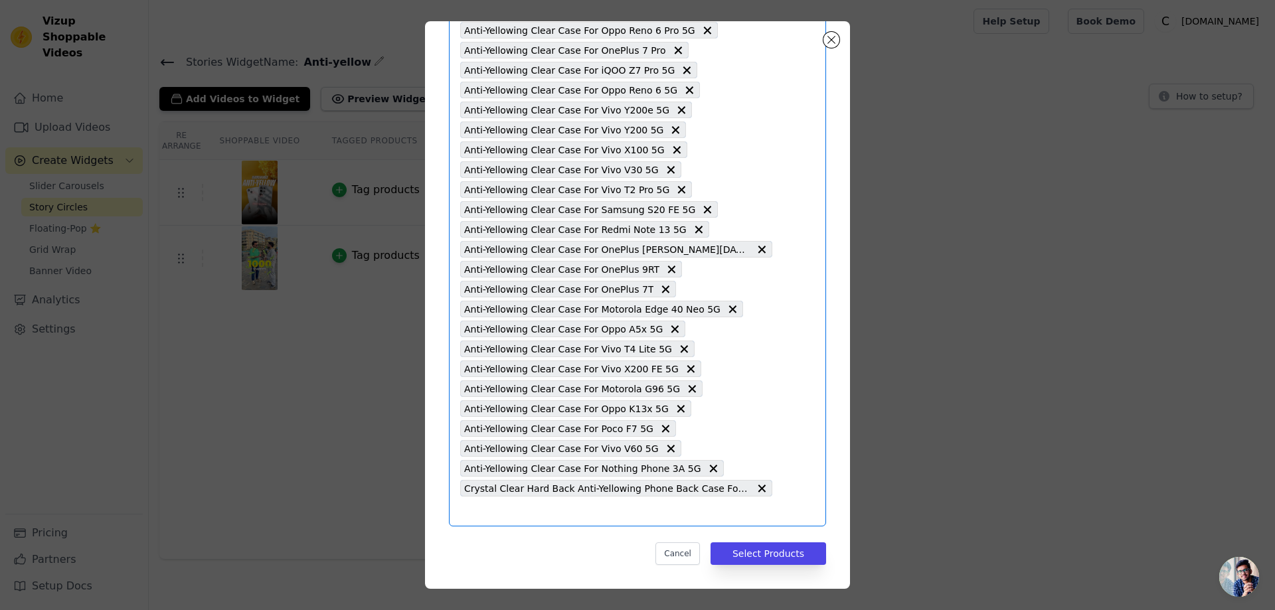
paste input "Anti-Yellowing Clear Case Oppo Reno 8 Pro 5G"
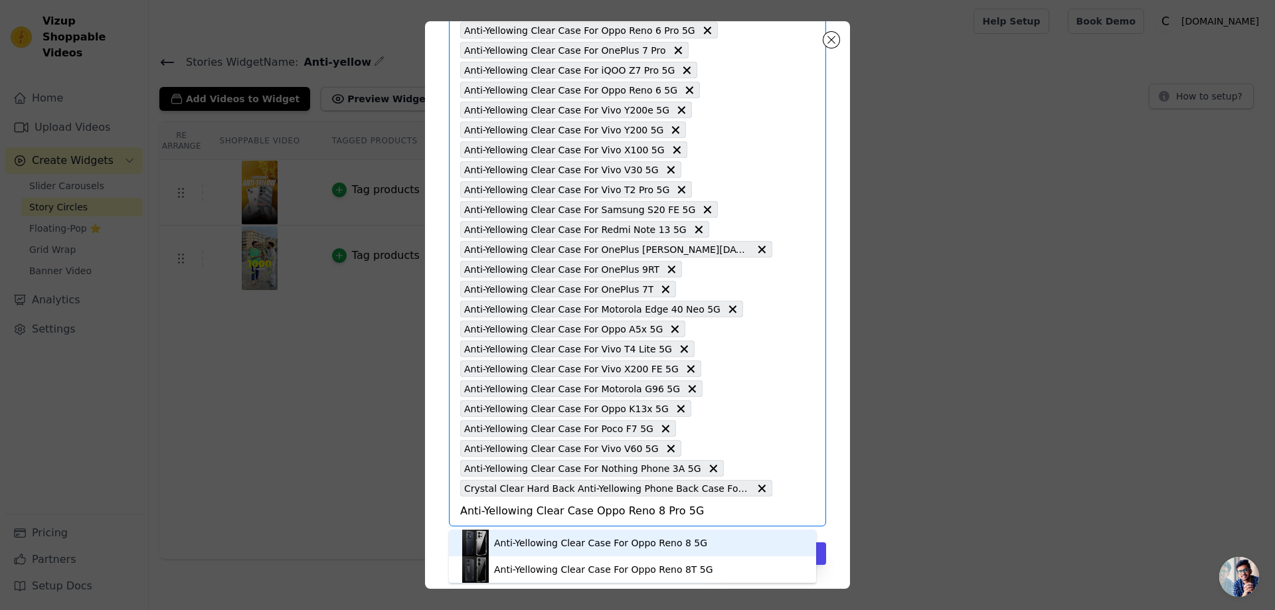
type input "Anti-Yellowing Clear Case Oppo Reno 8 Pro 5G"
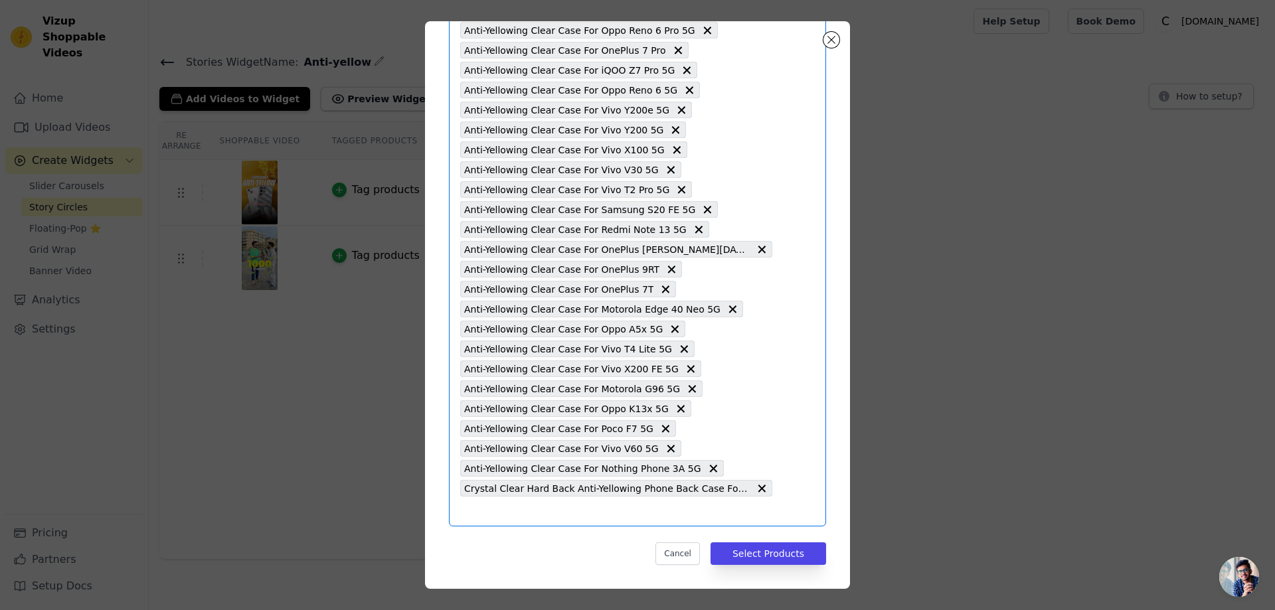
click at [474, 519] on input "text" at bounding box center [616, 511] width 312 height 16
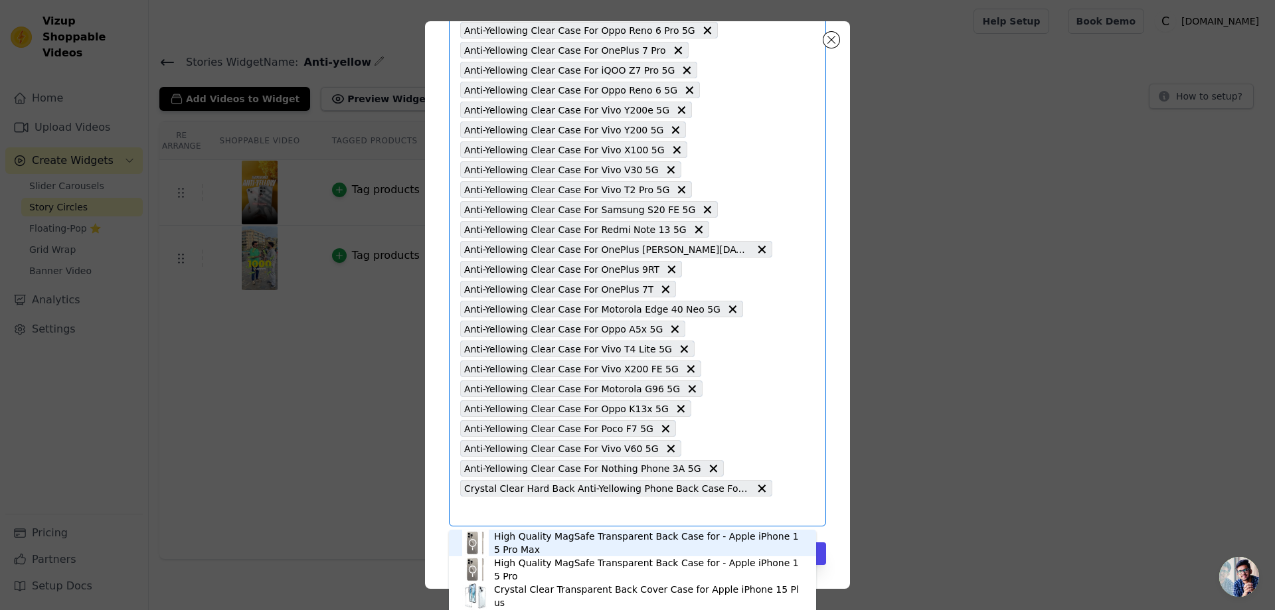
paste input "Anti-Yellowing Clear Case For Samsung A21s"
type input "Anti-Yellowing Clear Case For Samsung A21s"
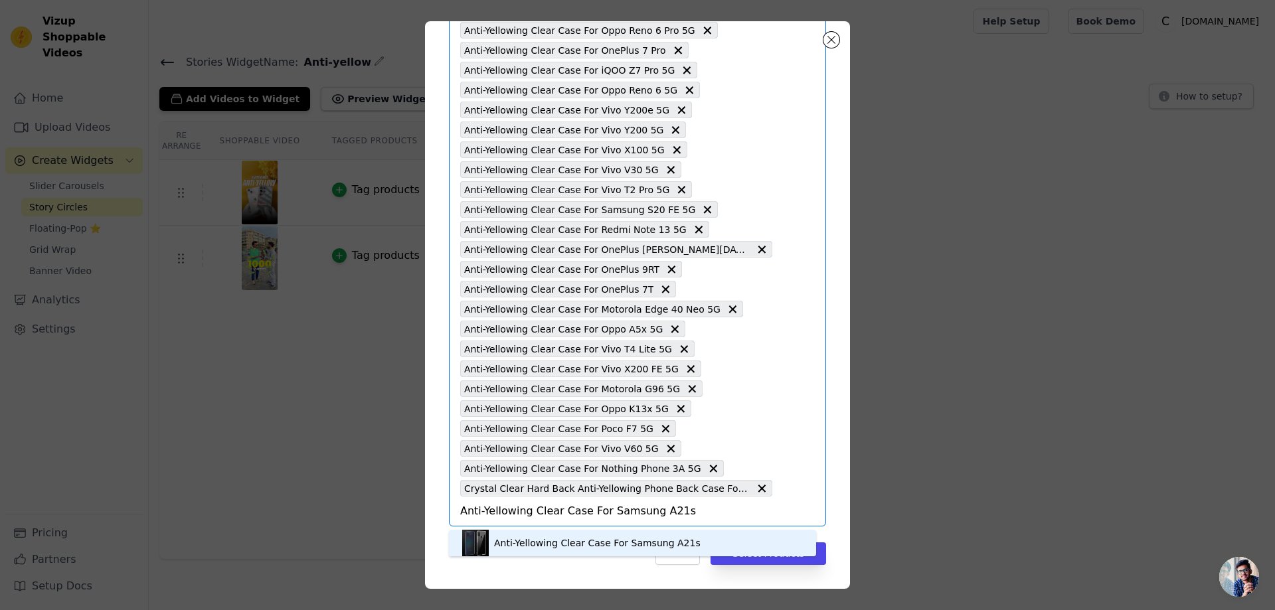
click at [571, 543] on div "Anti-Yellowing Clear Case For Samsung A21s" at bounding box center [597, 543] width 207 height 13
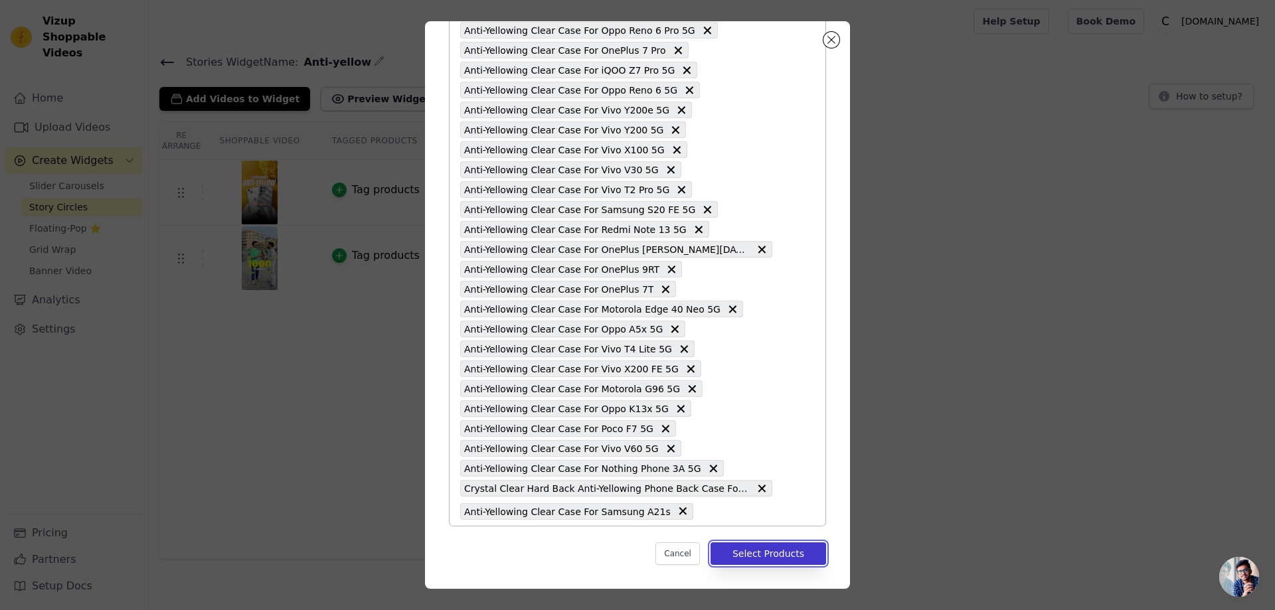
click at [731, 551] on button "Select Products" at bounding box center [769, 554] width 116 height 23
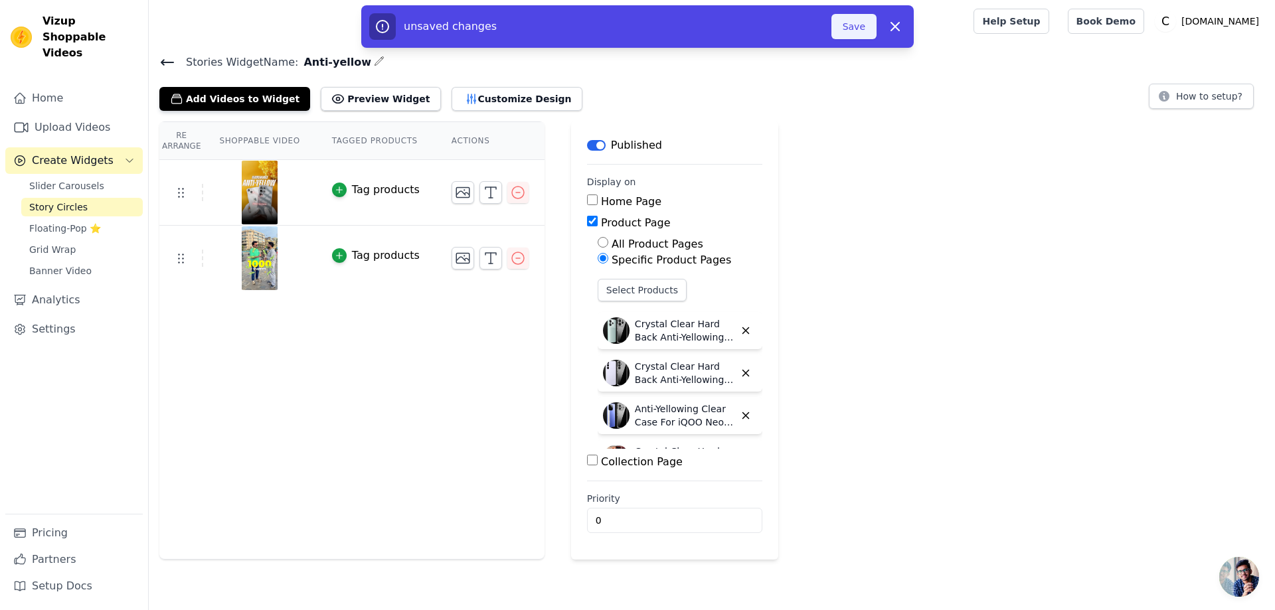
click at [846, 27] on button "Save" at bounding box center [854, 26] width 45 height 25
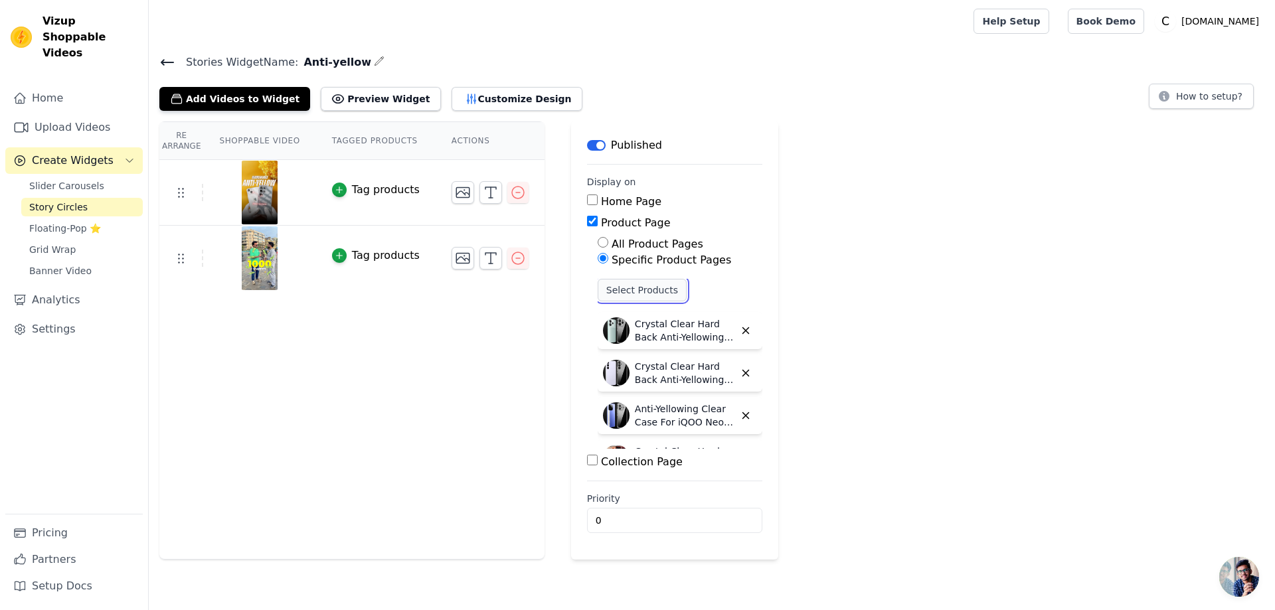
click at [639, 286] on button "Select Products" at bounding box center [642, 290] width 89 height 23
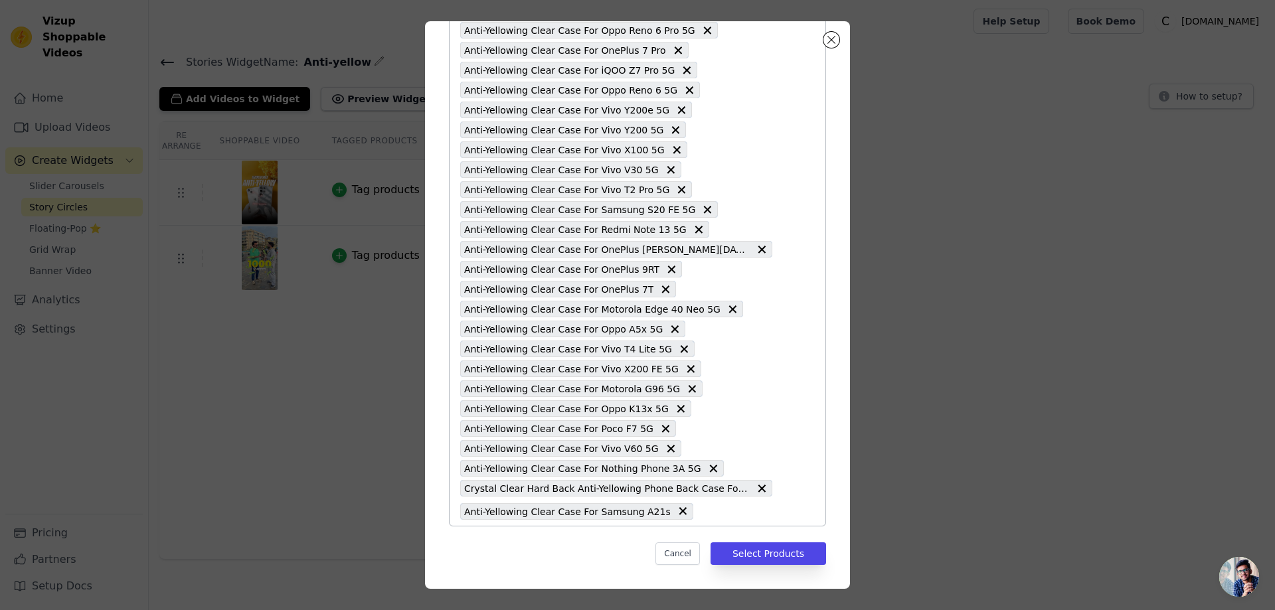
click at [700, 518] on input "text" at bounding box center [736, 511] width 72 height 16
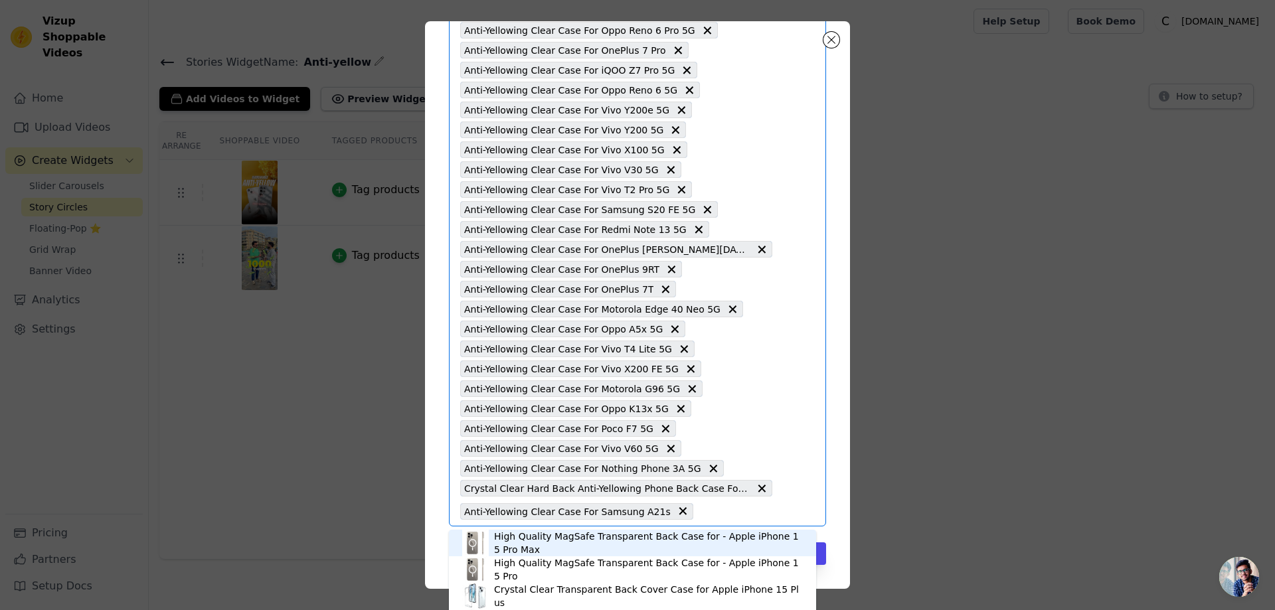
paste input "Anti-Yellowing Clear Case For Google Pixel 9 5G"
type input "Anti-Yellowing Clear Case For Google Pixel 9 5G"
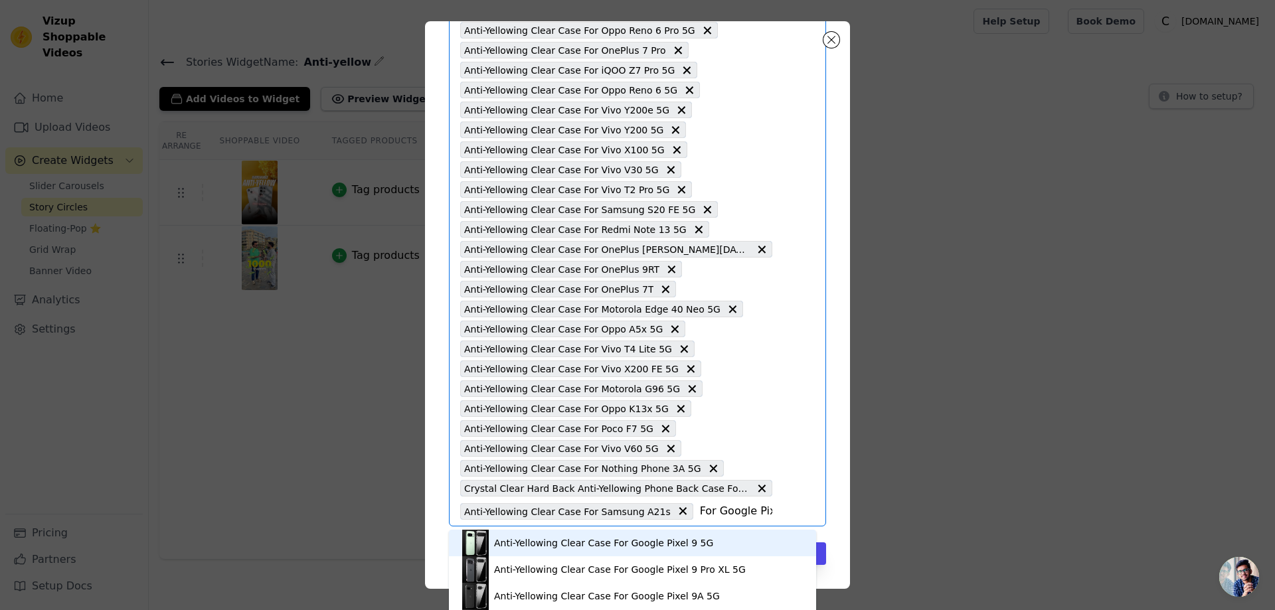
click at [661, 547] on div "Anti-Yellowing Clear Case For Google Pixel 9 5G" at bounding box center [603, 543] width 219 height 13
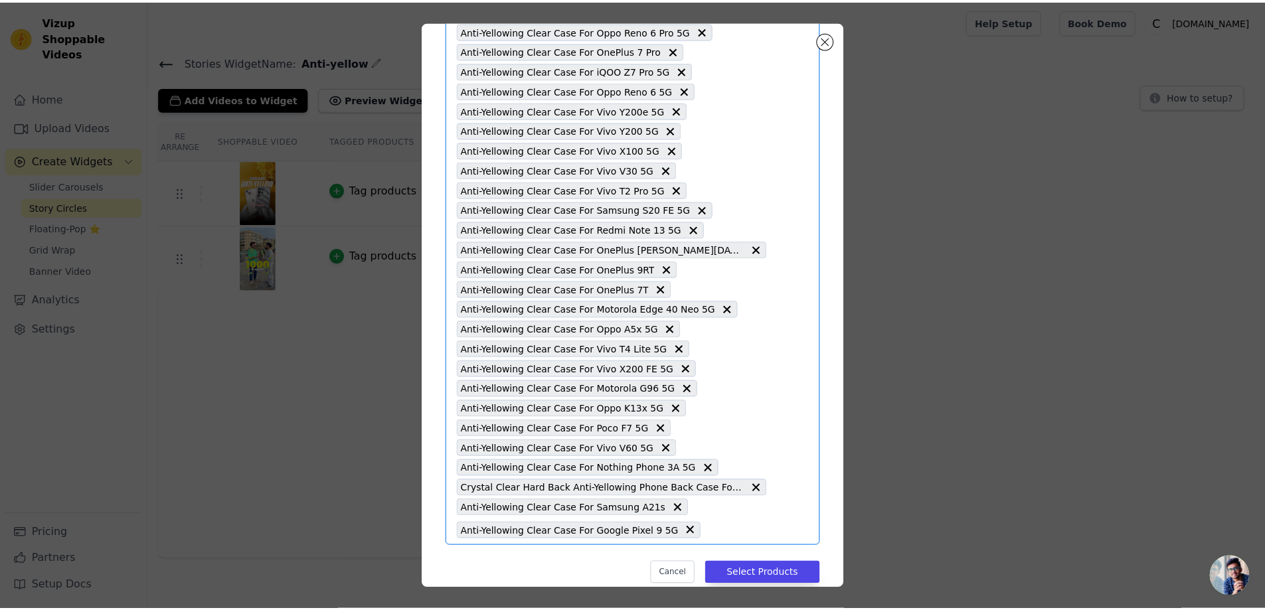
scroll to position [0, 0]
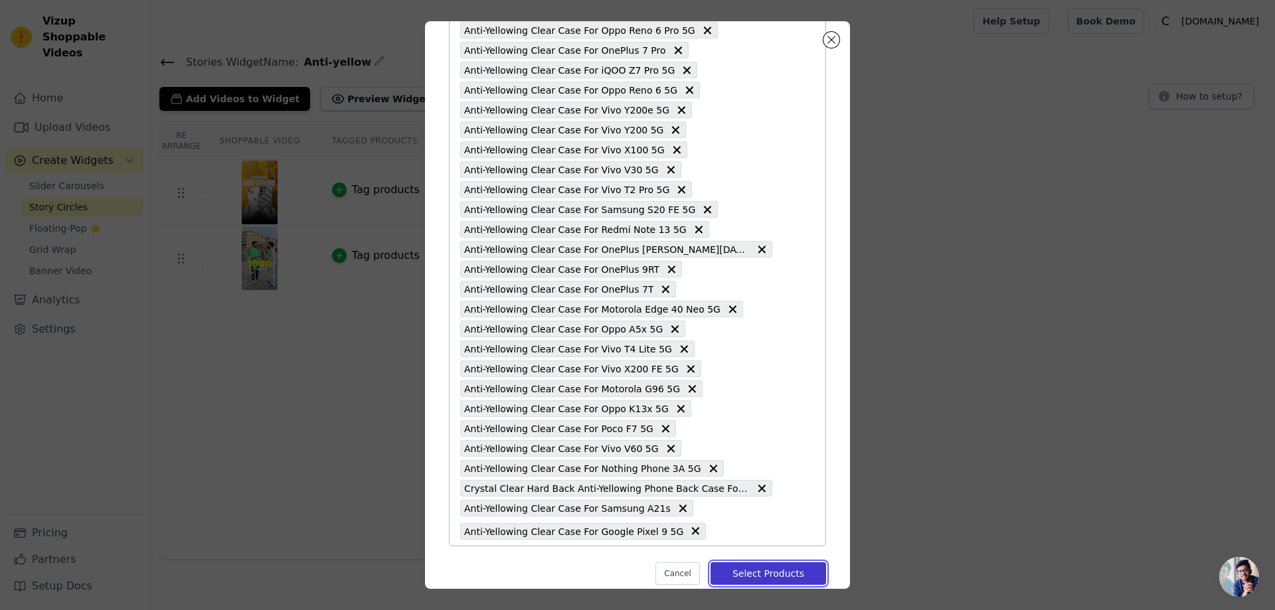
click at [755, 571] on button "Select Products" at bounding box center [769, 574] width 116 height 23
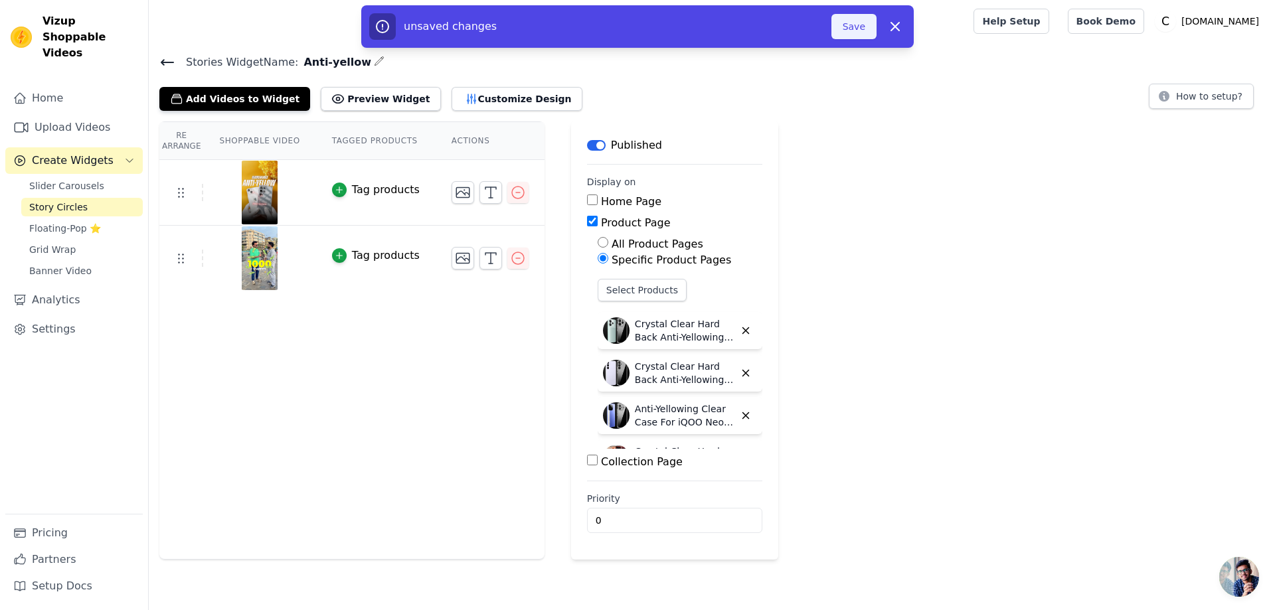
click at [847, 23] on button "Save" at bounding box center [854, 26] width 45 height 25
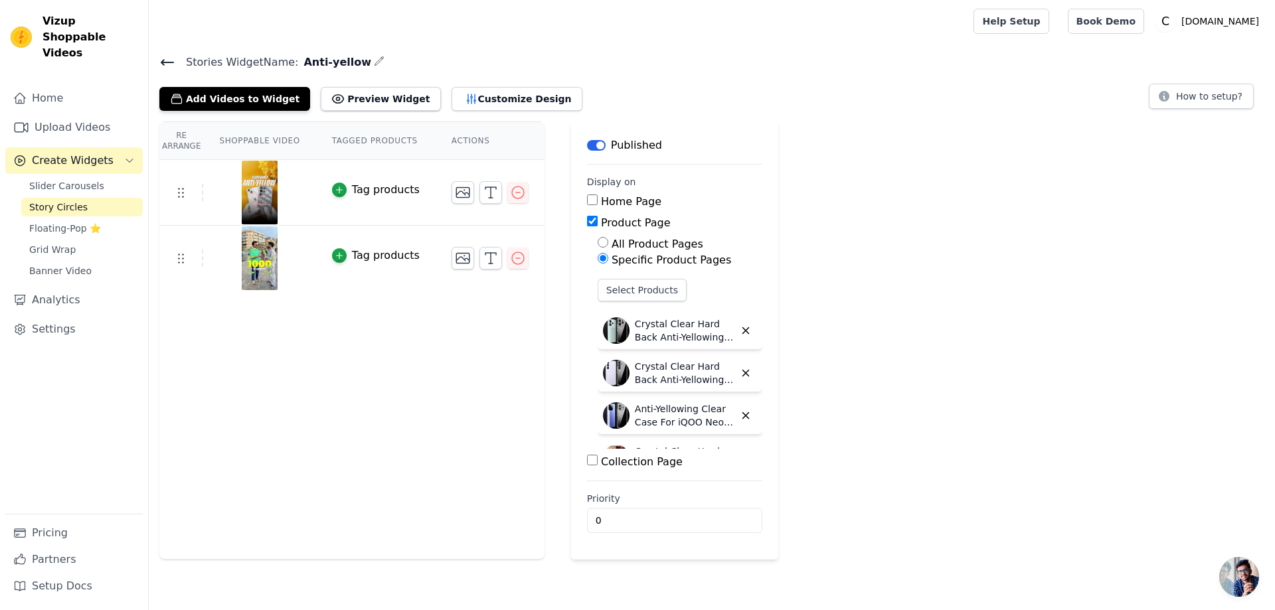
click at [163, 62] on icon at bounding box center [167, 62] width 12 height 5
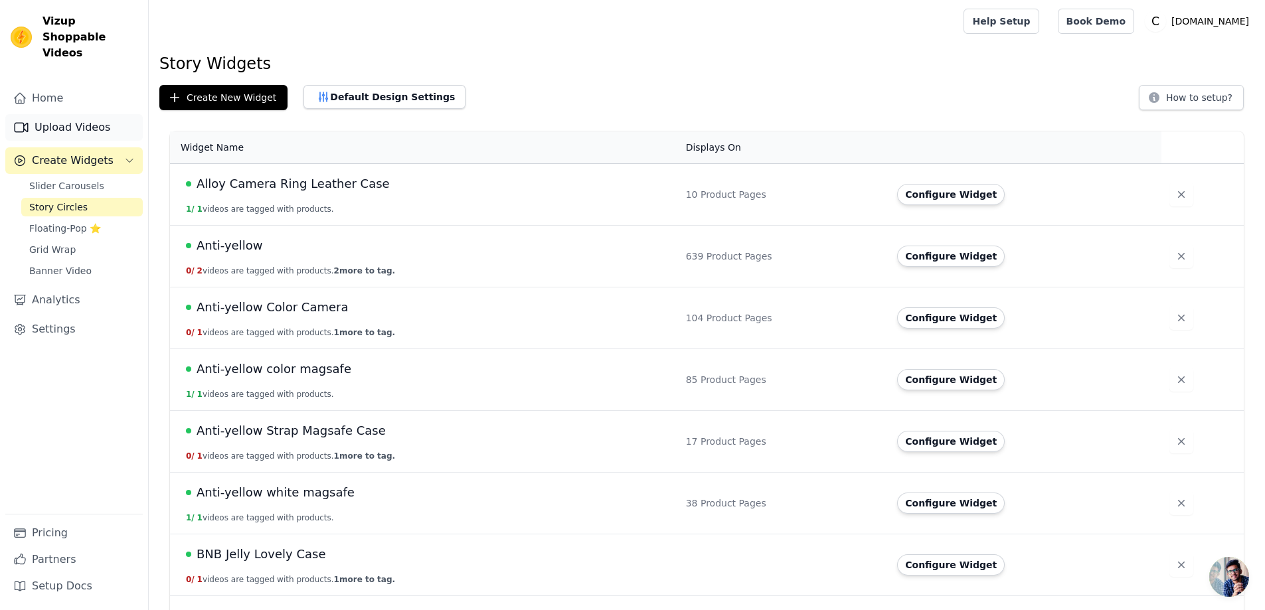
click at [103, 116] on link "Upload Videos" at bounding box center [73, 127] width 137 height 27
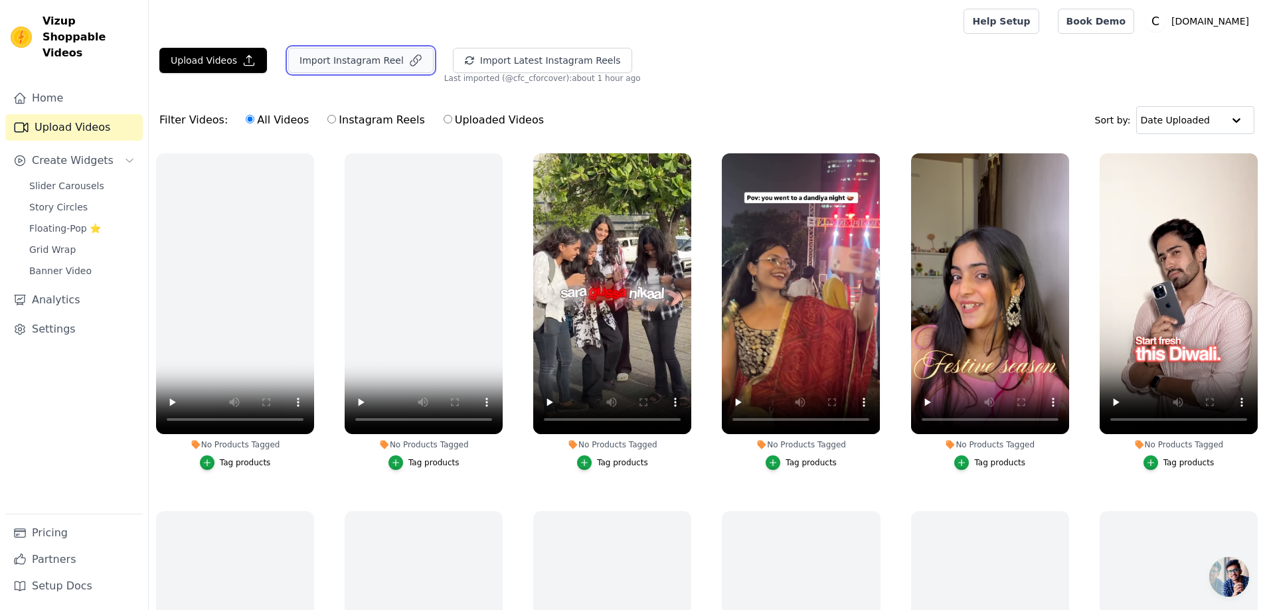
click at [409, 62] on icon "button" at bounding box center [415, 60] width 13 height 13
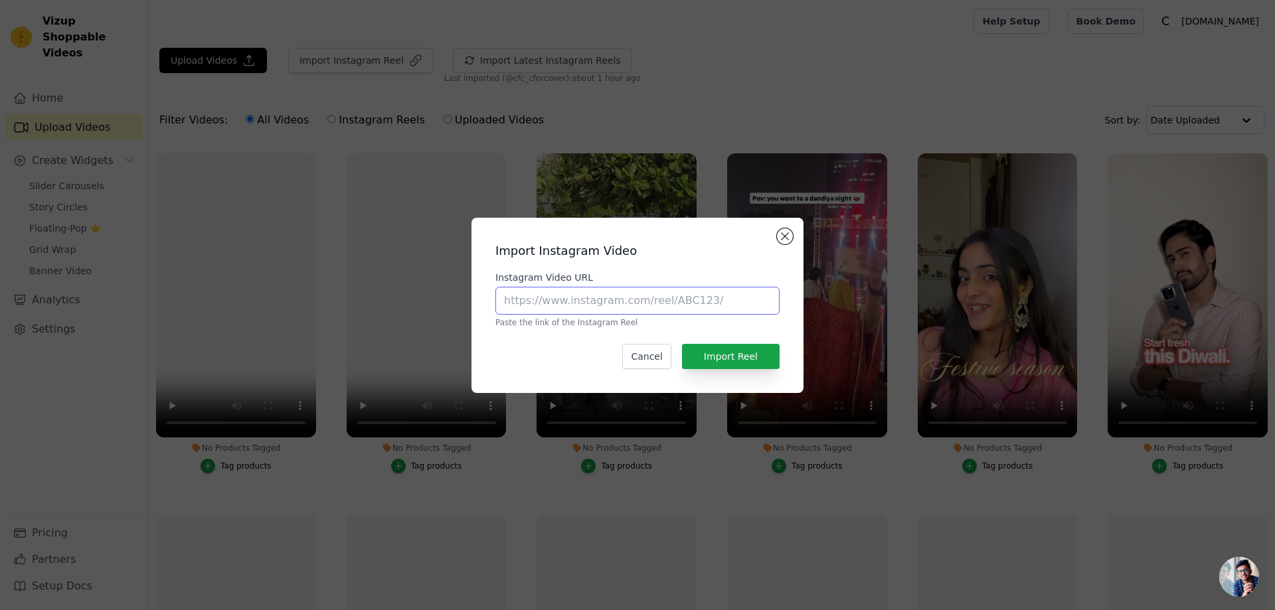
click at [566, 302] on input "Instagram Video URL" at bounding box center [638, 301] width 284 height 28
paste input "https://www.instagram.com/reel/DNnoWTUtbd7/#"
type input "https://www.instagram.com/reel/DNnoWTUtbd7/#"
click at [750, 354] on button "Import Reel" at bounding box center [731, 356] width 98 height 25
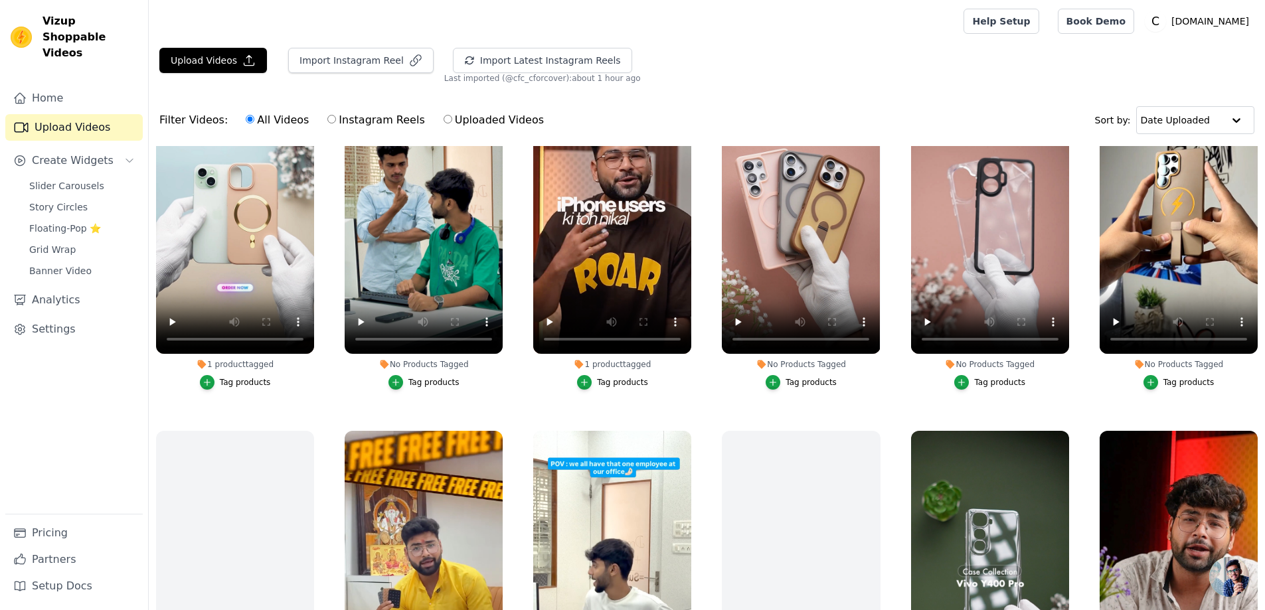
scroll to position [1528, 0]
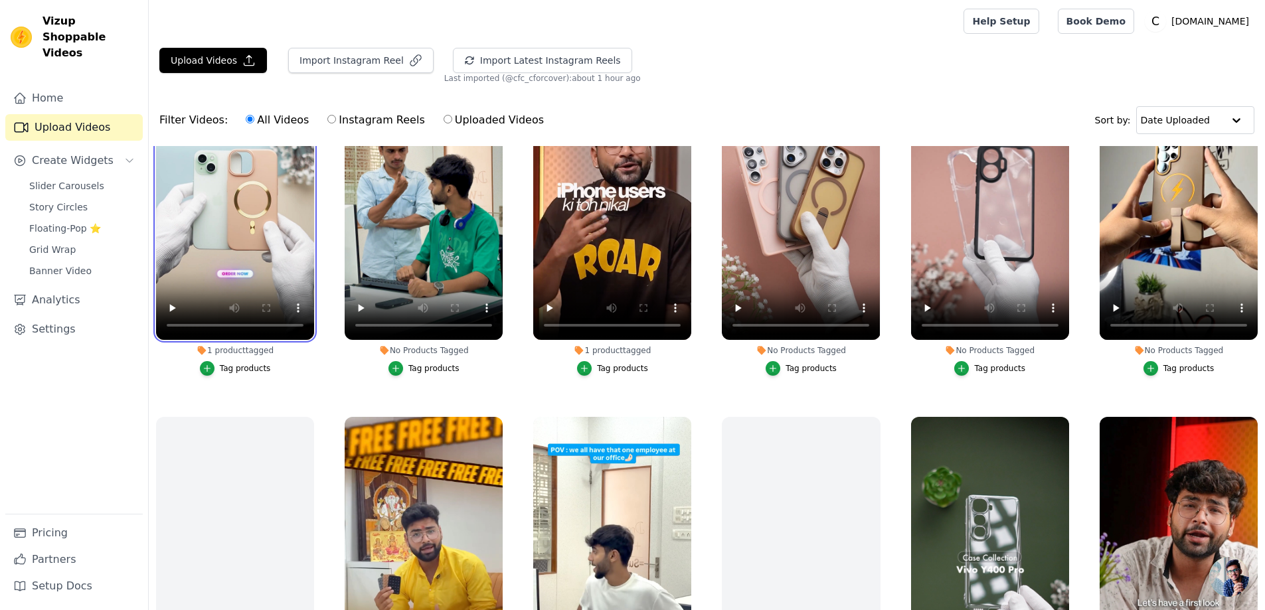
click at [270, 191] on video at bounding box center [235, 199] width 158 height 281
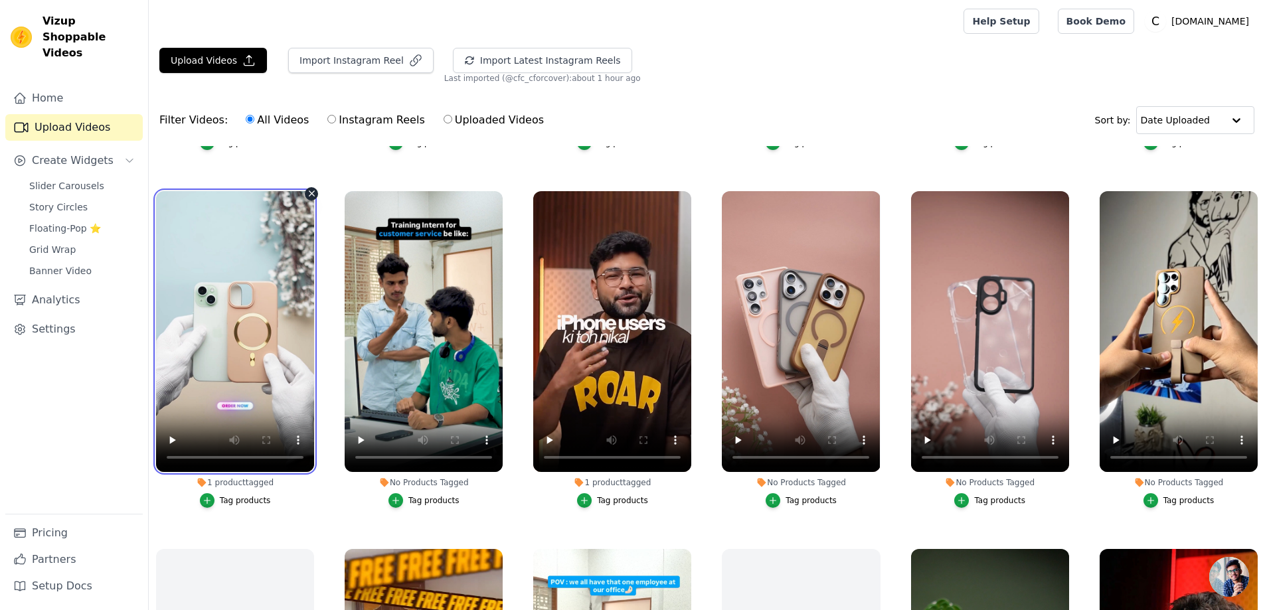
scroll to position [1395, 0]
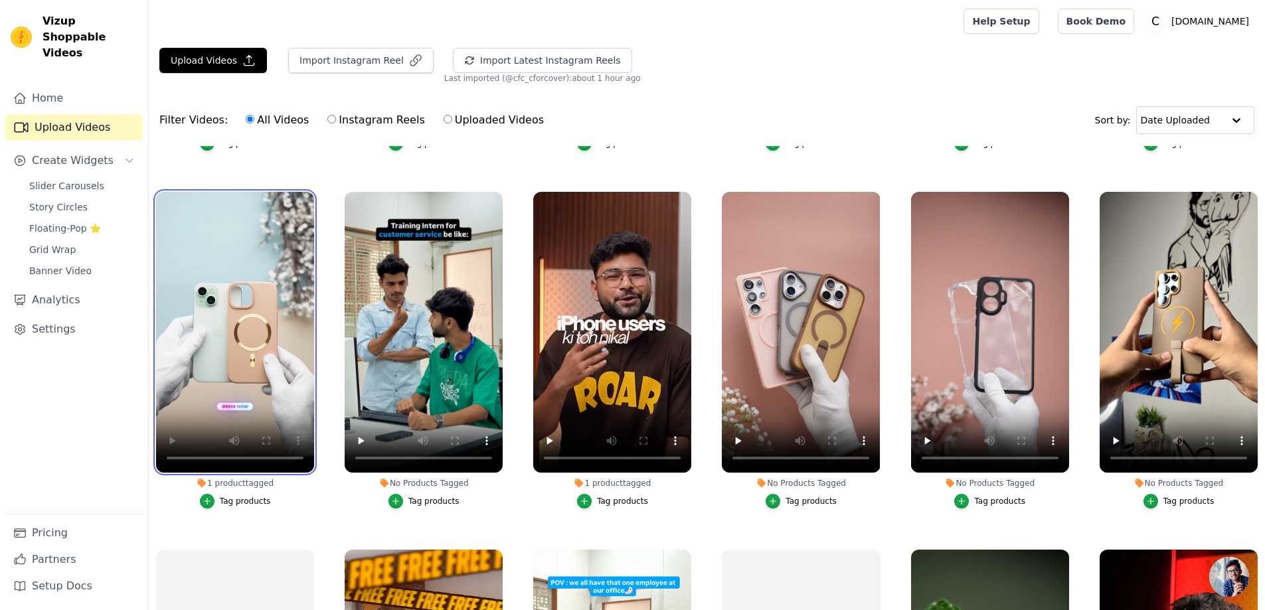
click at [145, 442] on div "Vizup Shoppable Videos Home Upload Videos Create Widgets Slider Carousels Story…" at bounding box center [632, 373] width 1265 height 746
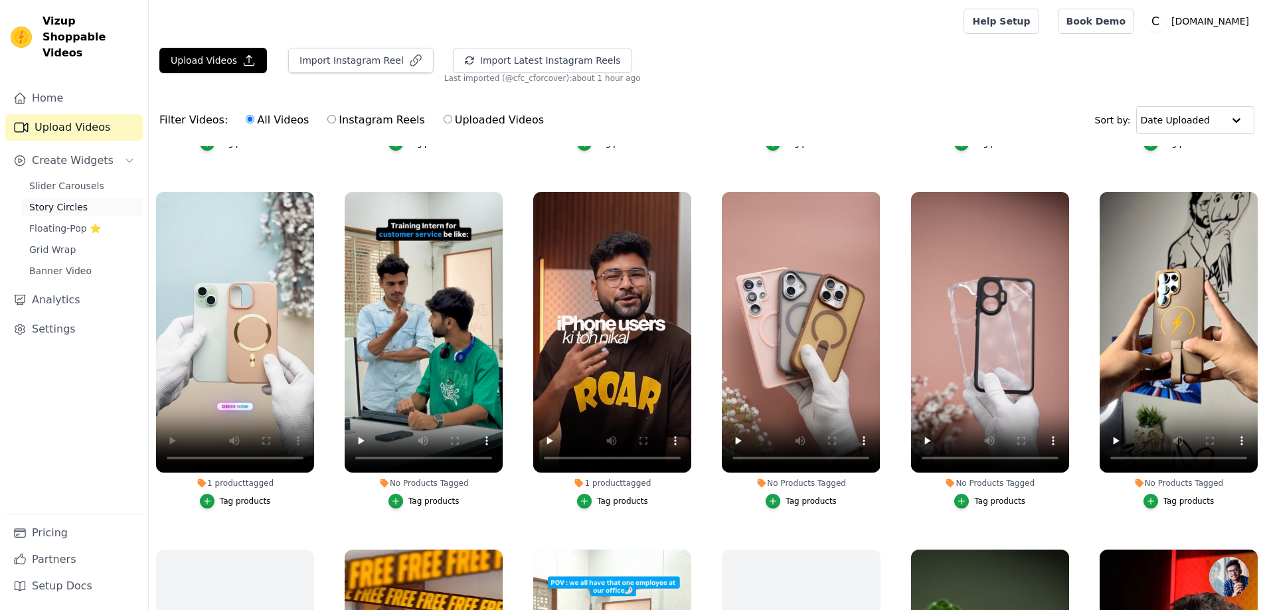
click at [86, 198] on link "Story Circles" at bounding box center [82, 207] width 122 height 19
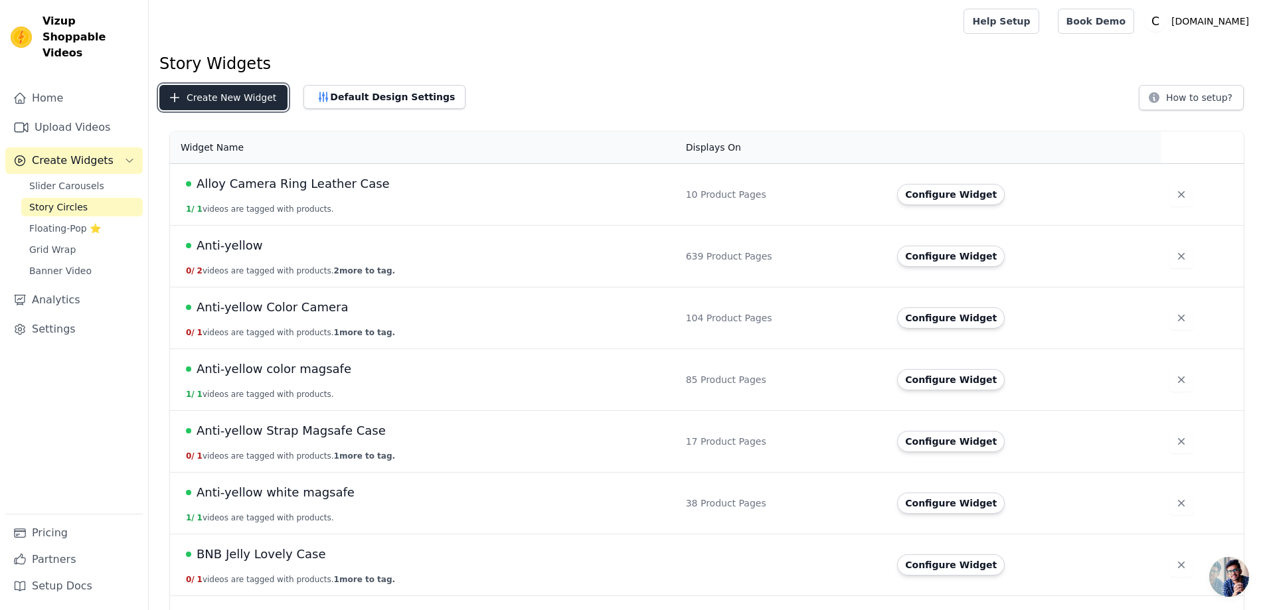
click at [235, 92] on button "Create New Widget" at bounding box center [223, 97] width 128 height 25
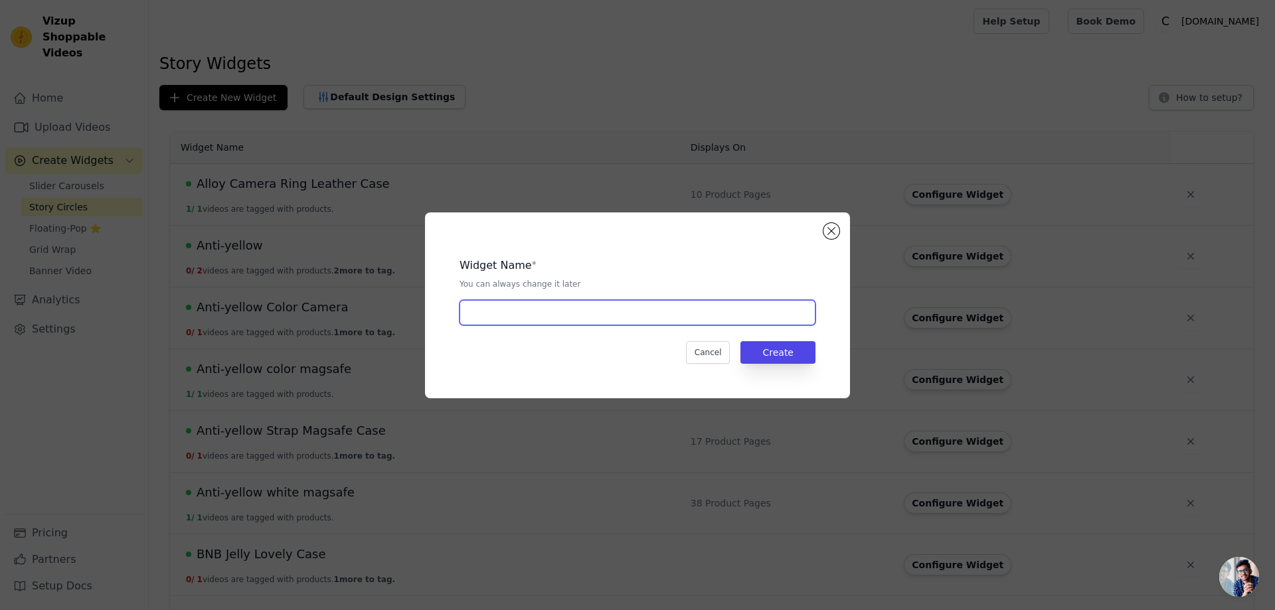
click at [480, 315] on input "text" at bounding box center [638, 312] width 356 height 25
paste input "Chrome Magsafe Sleek Case"
type input "Chrome Magsafe Sleek Case"
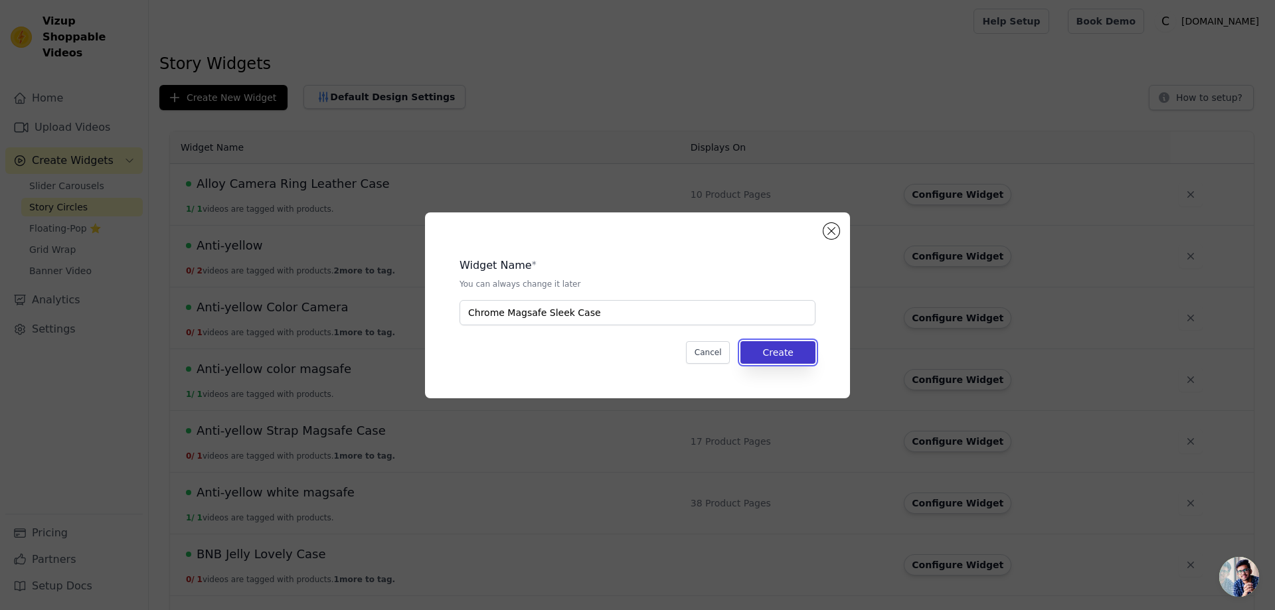
click at [792, 347] on button "Create" at bounding box center [778, 352] width 75 height 23
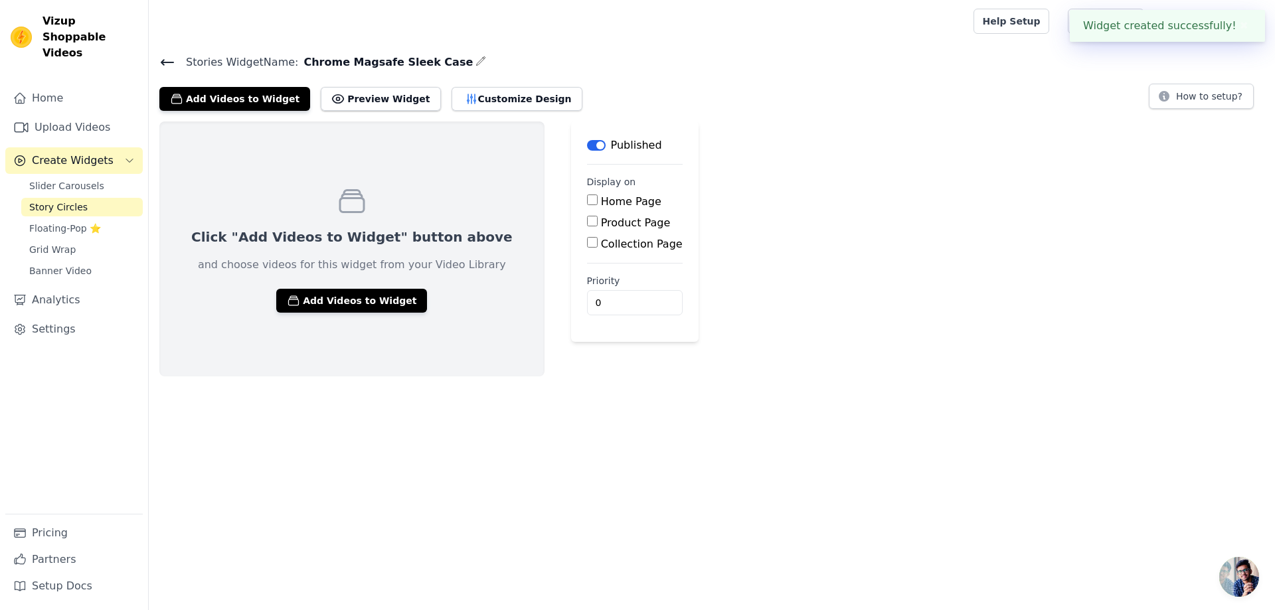
click at [259, 216] on div "Click "Add Videos to Widget" button above and choose videos for this widget fro…" at bounding box center [351, 249] width 385 height 255
click at [316, 302] on button "Add Videos to Widget" at bounding box center [351, 301] width 151 height 24
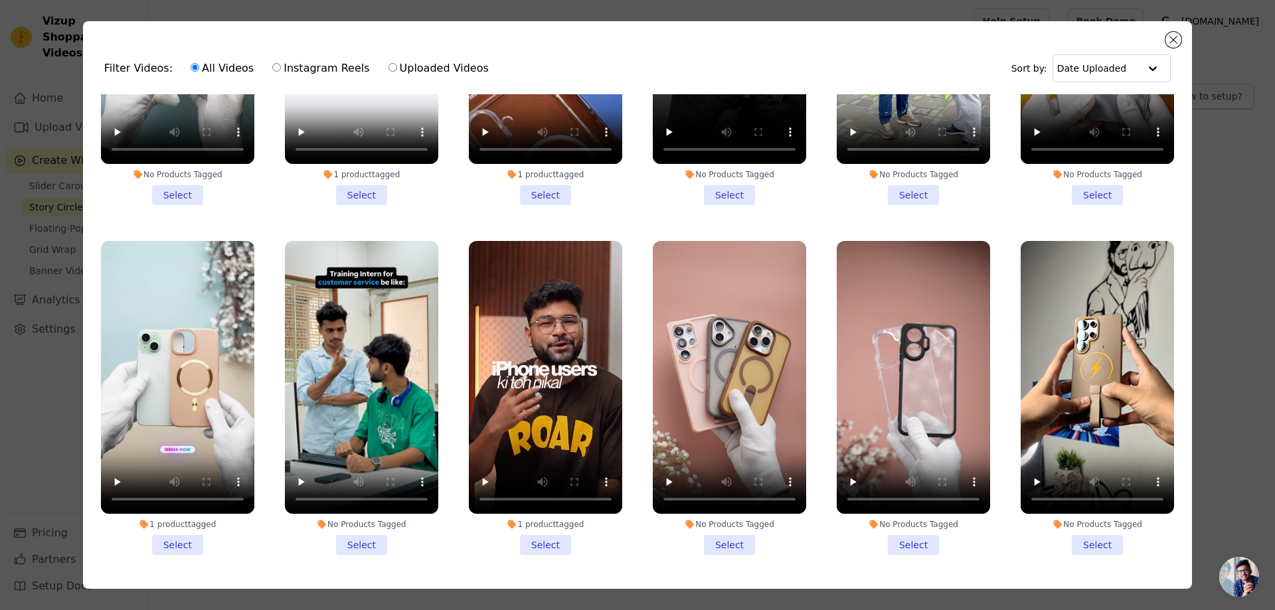
scroll to position [1262, 0]
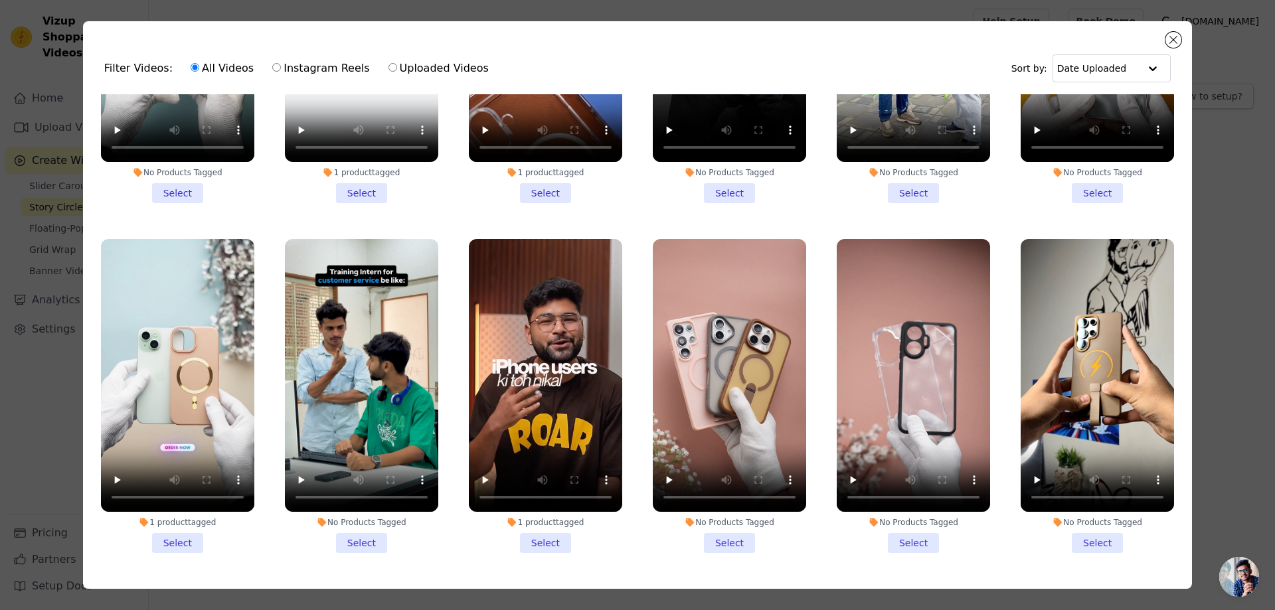
click at [169, 516] on li "1 product tagged Select" at bounding box center [177, 396] width 153 height 314
click at [0, 0] on input "1 product tagged Select" at bounding box center [0, 0] width 0 height 0
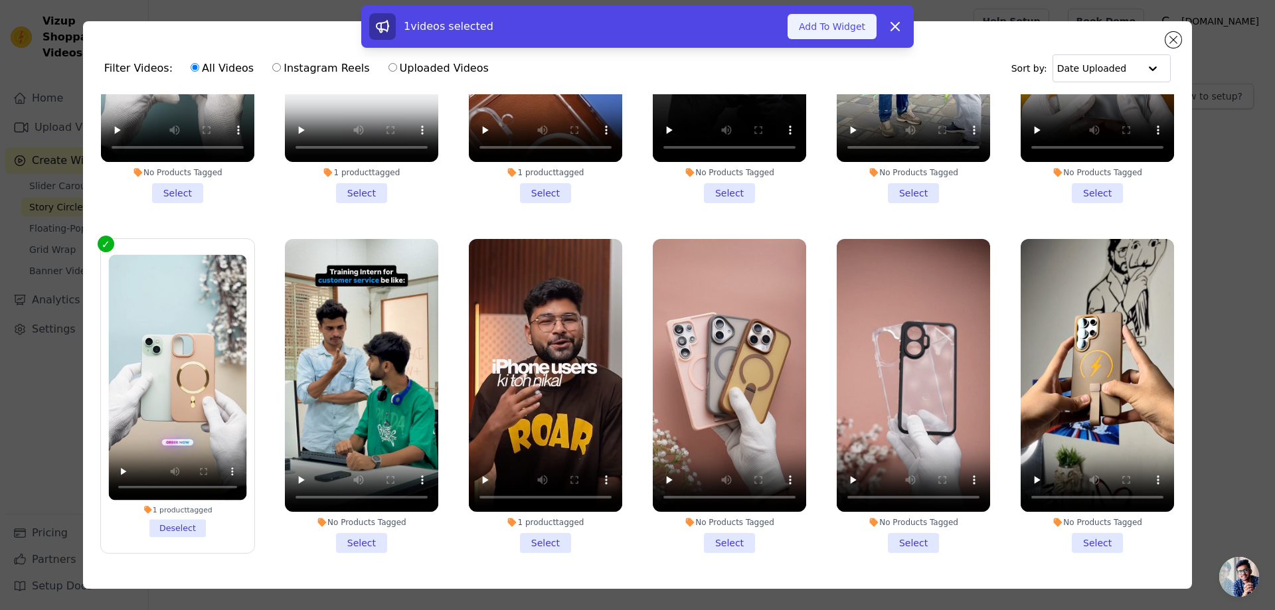
click at [832, 28] on button "Add To Widget" at bounding box center [832, 26] width 89 height 25
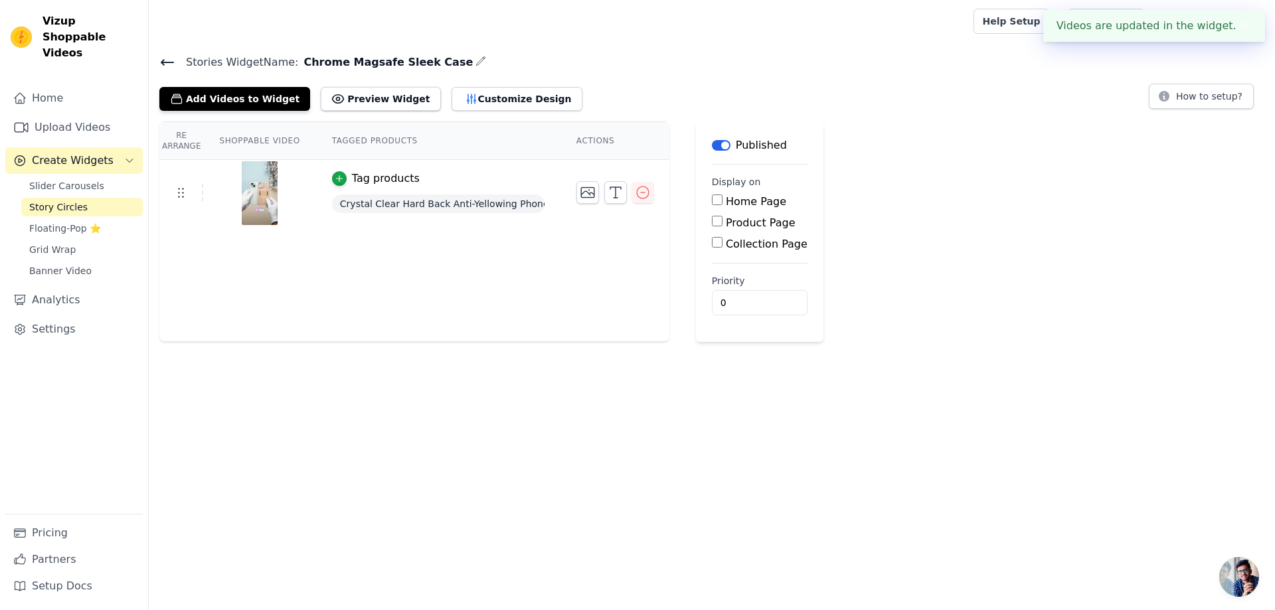
click at [712, 223] on input "Product Page" at bounding box center [717, 221] width 11 height 11
checkbox input "true"
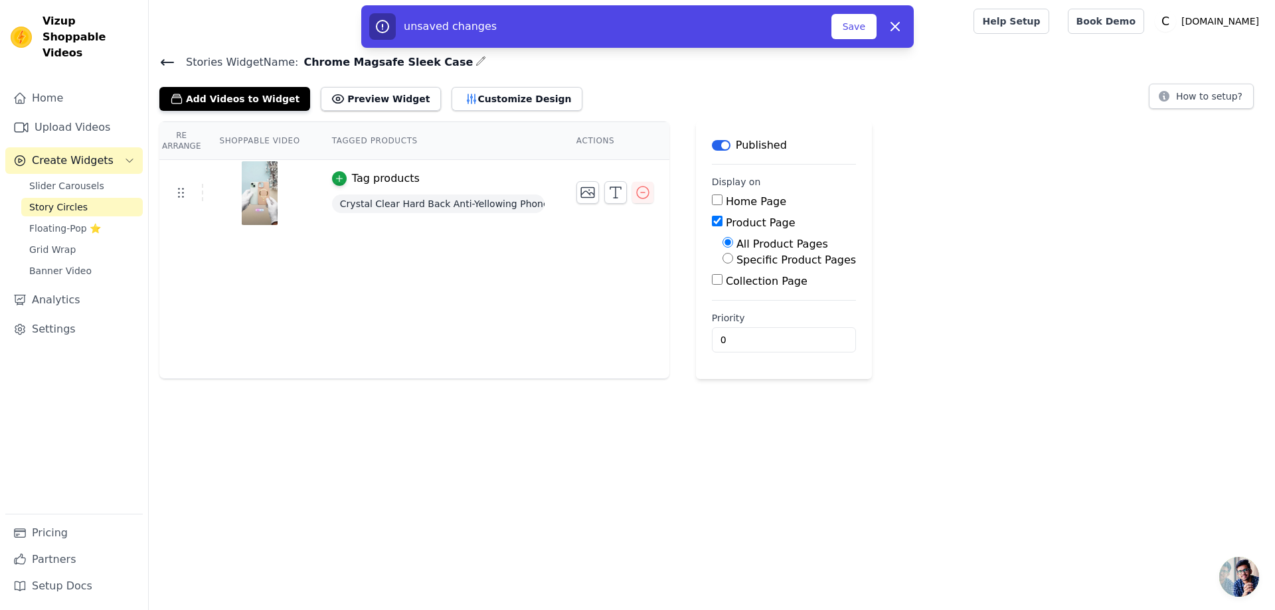
click at [723, 262] on input "Specific Product Pages" at bounding box center [728, 258] width 11 height 11
radio input "true"
click at [727, 289] on button "Select Products" at bounding box center [767, 290] width 89 height 23
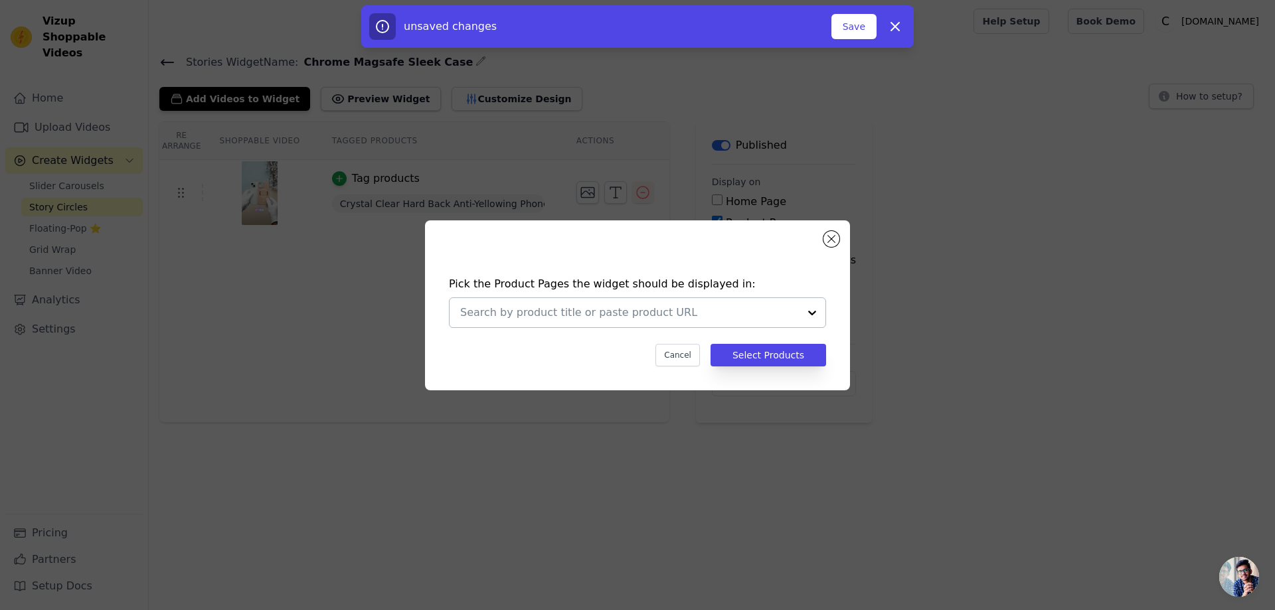
click at [504, 316] on input "text" at bounding box center [629, 313] width 339 height 16
click at [470, 317] on input "text" at bounding box center [629, 313] width 339 height 16
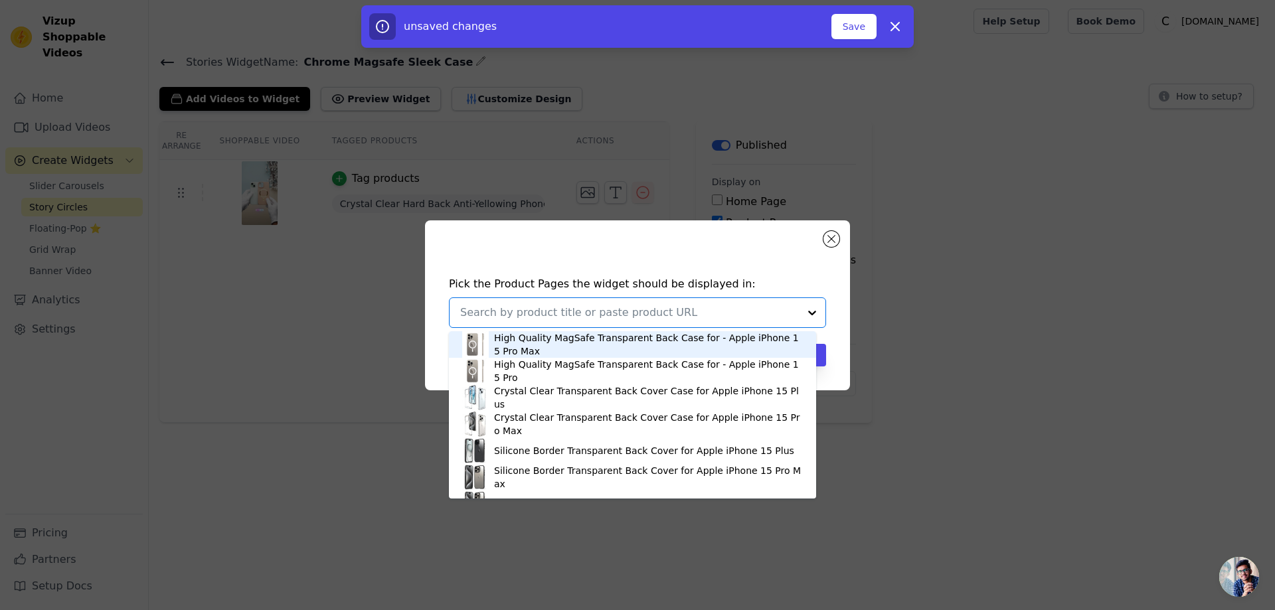
paste input "Hard Back MagSafe Case for Apple iPhone 15, Durable Design & Shiny MagSafe Ring"
type input "Hard Back MagSafe Case for Apple iPhone 15, Durable Design & Shiny MagSafe Ring"
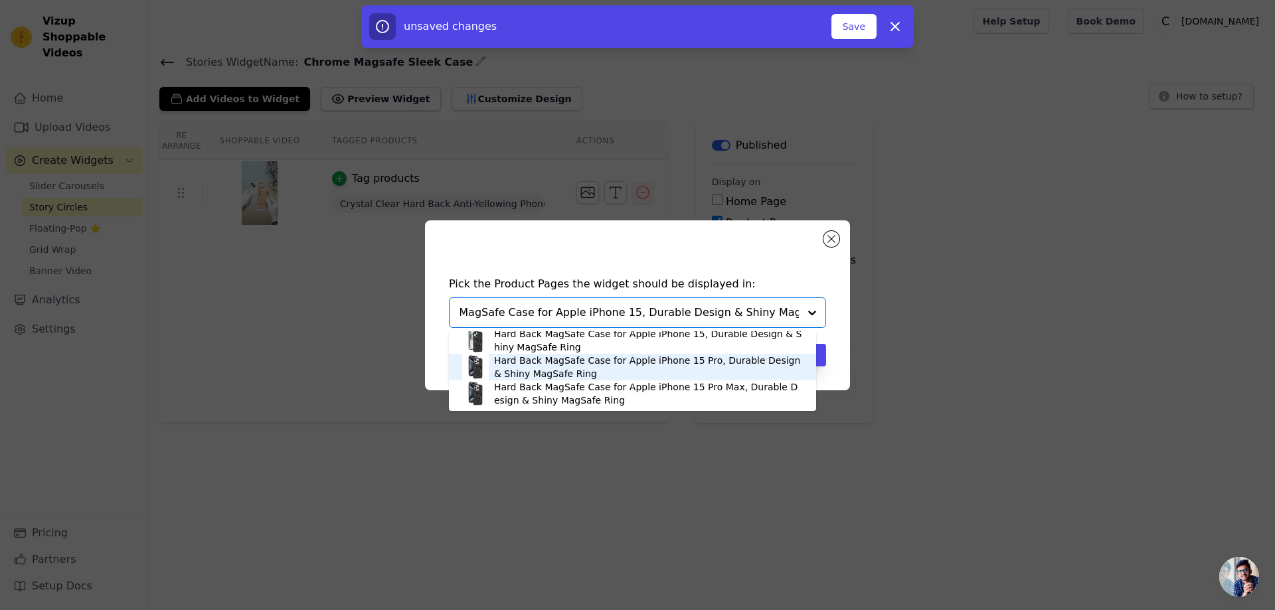
scroll to position [0, 0]
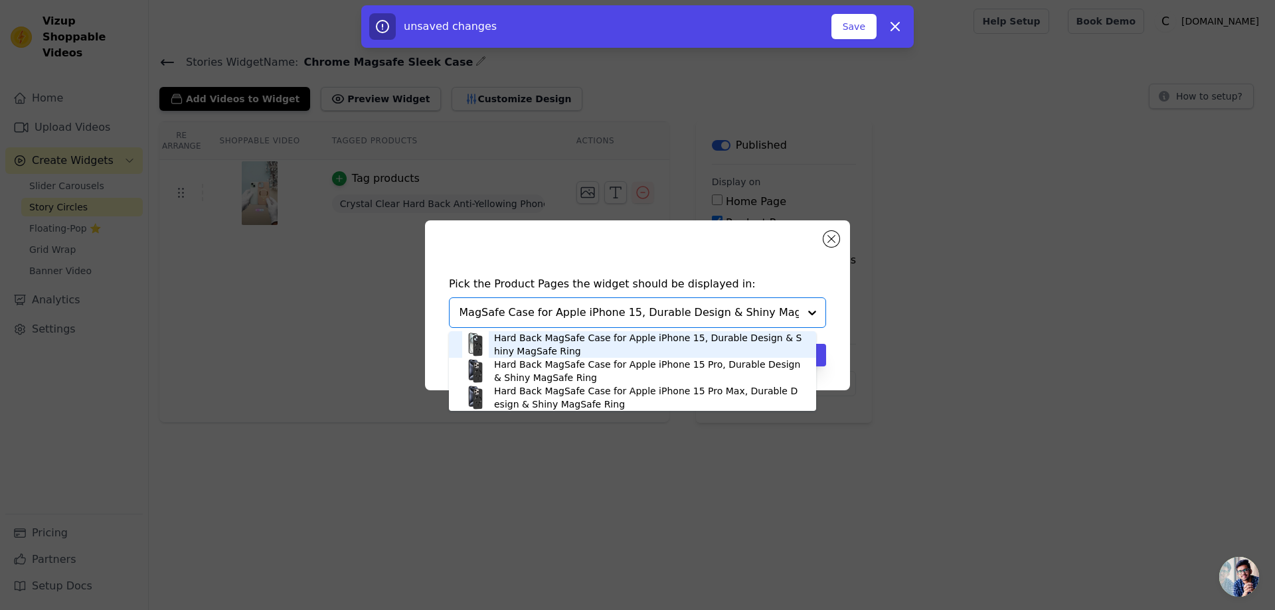
click at [550, 346] on div "Hard Back MagSafe Case for Apple iPhone 15, Durable Design & Shiny MagSafe Ring" at bounding box center [648, 344] width 309 height 27
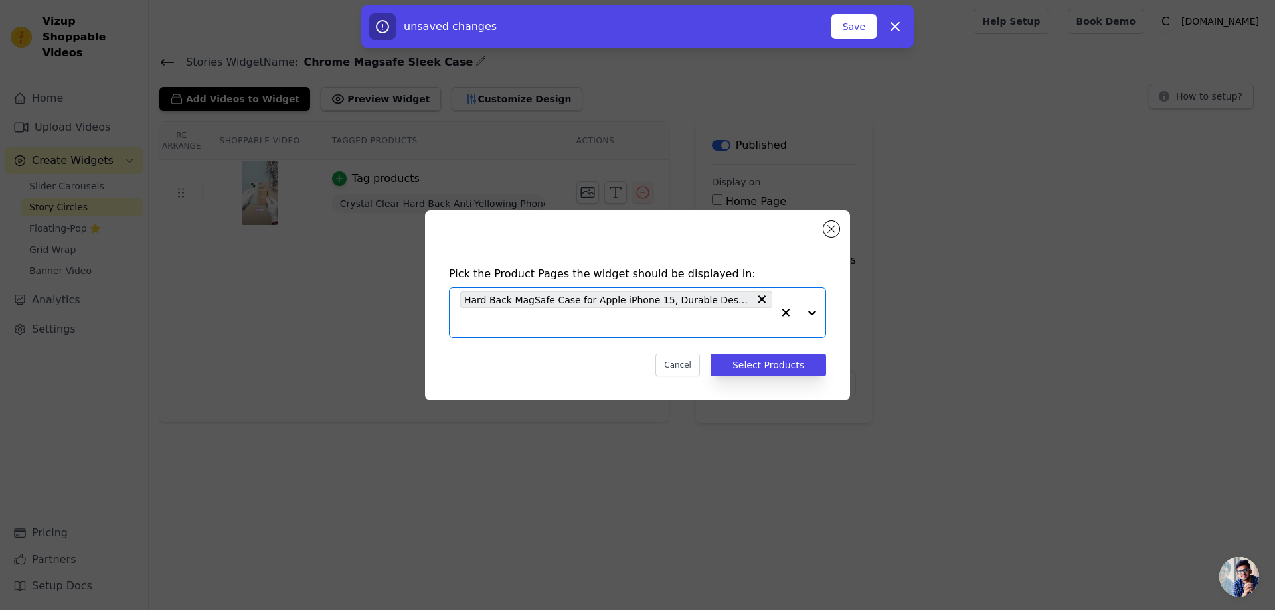
paste input "Hard Back MagSafe Case for Apple iPhone 15 Pro, Durable Design & Shiny MagSafe …"
type input "Hard Back MagSafe Case for Apple iPhone 15 Pro, Durable Design & Shiny MagSafe …"
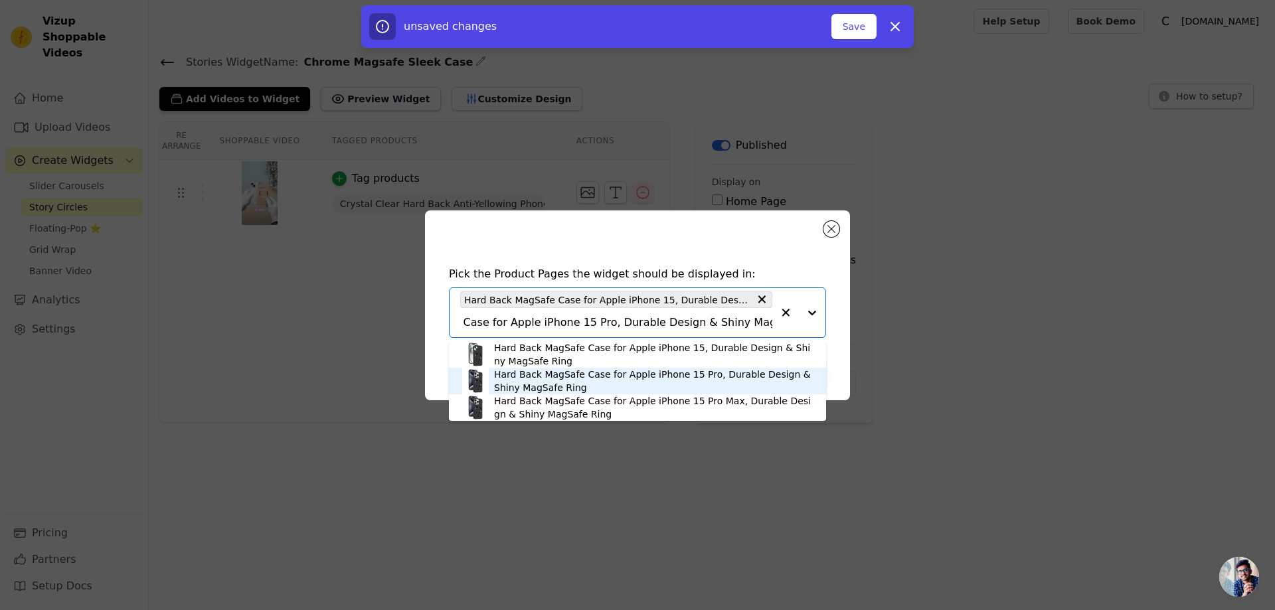
click at [598, 374] on div "Hard Back MagSafe Case for Apple iPhone 15 Pro, Durable Design & Shiny MagSafe …" at bounding box center [653, 381] width 319 height 27
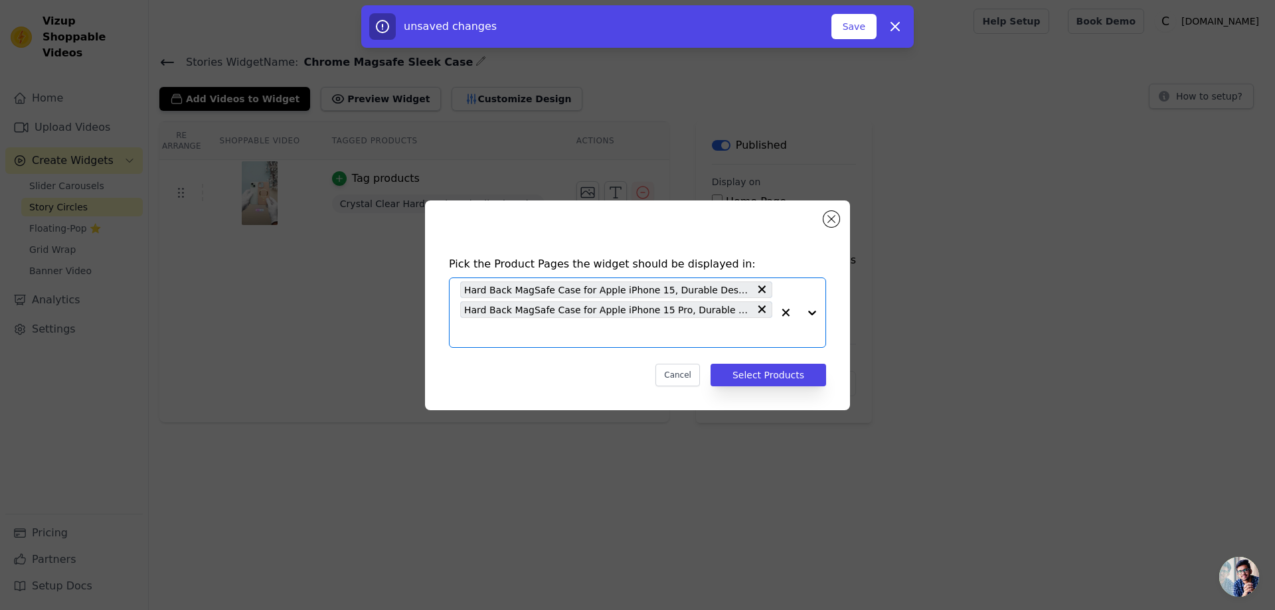
scroll to position [0, 0]
paste input "Hard Back MagSafe Case for Apple iPhone 15 Pro Max, Durable Design & Shiny MagS…"
type input "Hard Back MagSafe Case for Apple iPhone 15 Pro Max, Durable Design & Shiny MagS…"
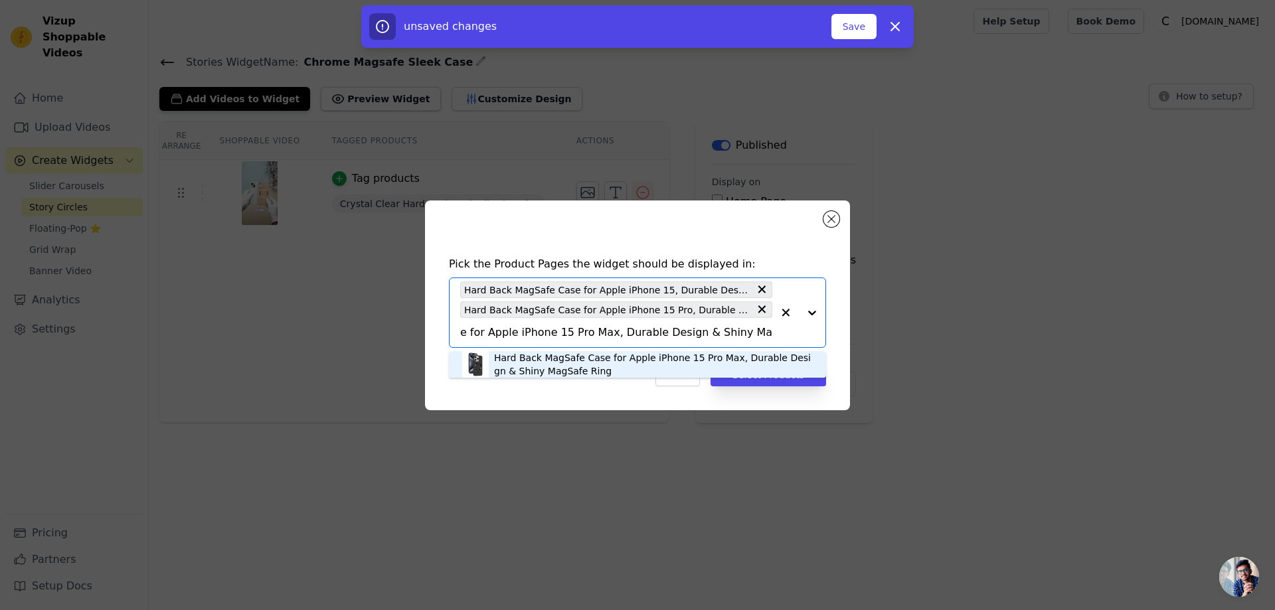
click at [573, 361] on div "Hard Back MagSafe Case for Apple iPhone 15 Pro Max, Durable Design & Shiny MagS…" at bounding box center [653, 364] width 319 height 27
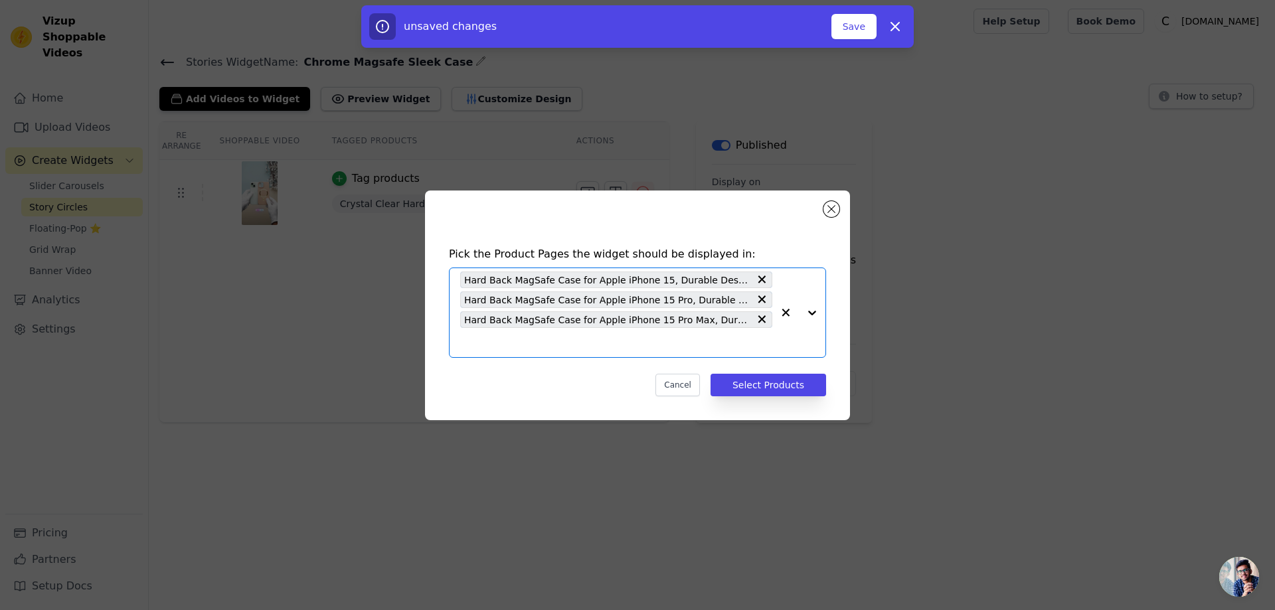
scroll to position [0, 0]
paste input "Hard Back MagSafe Case for Apple iPhone 16, Durable Design & Shiny MagSafe Ring"
type input "Hard Back MagSafe Case for Apple iPhone 16, Durable Design & Shiny MagSafe Ring"
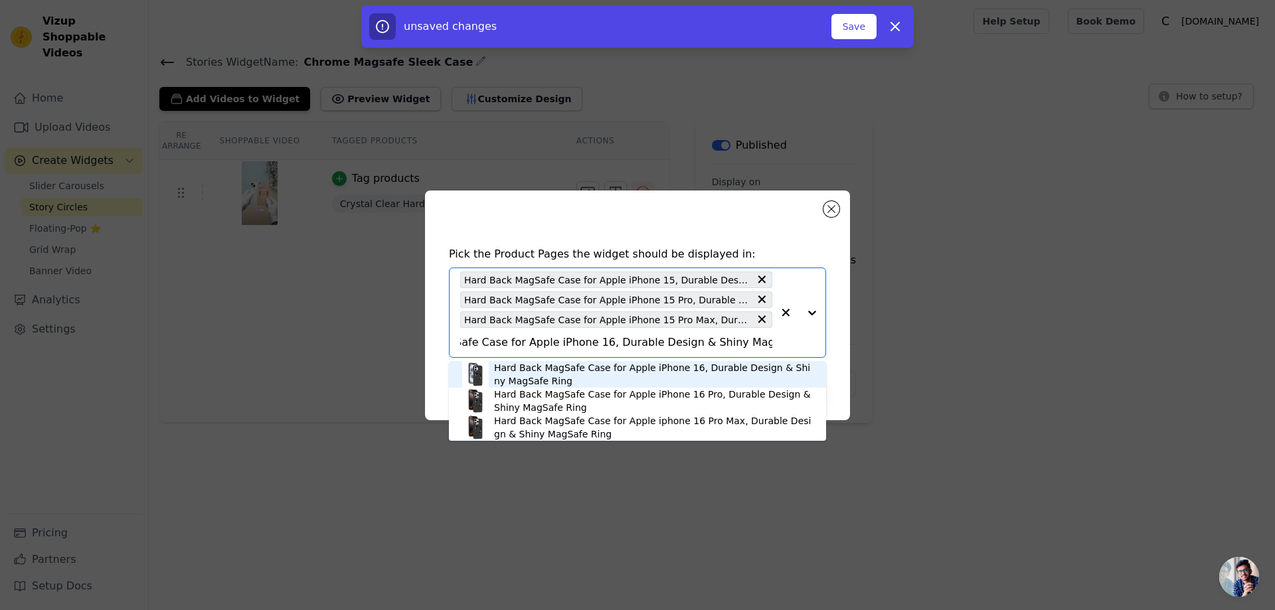
click at [600, 373] on div "Hard Back MagSafe Case for Apple iPhone 16, Durable Design & Shiny MagSafe Ring" at bounding box center [653, 374] width 319 height 27
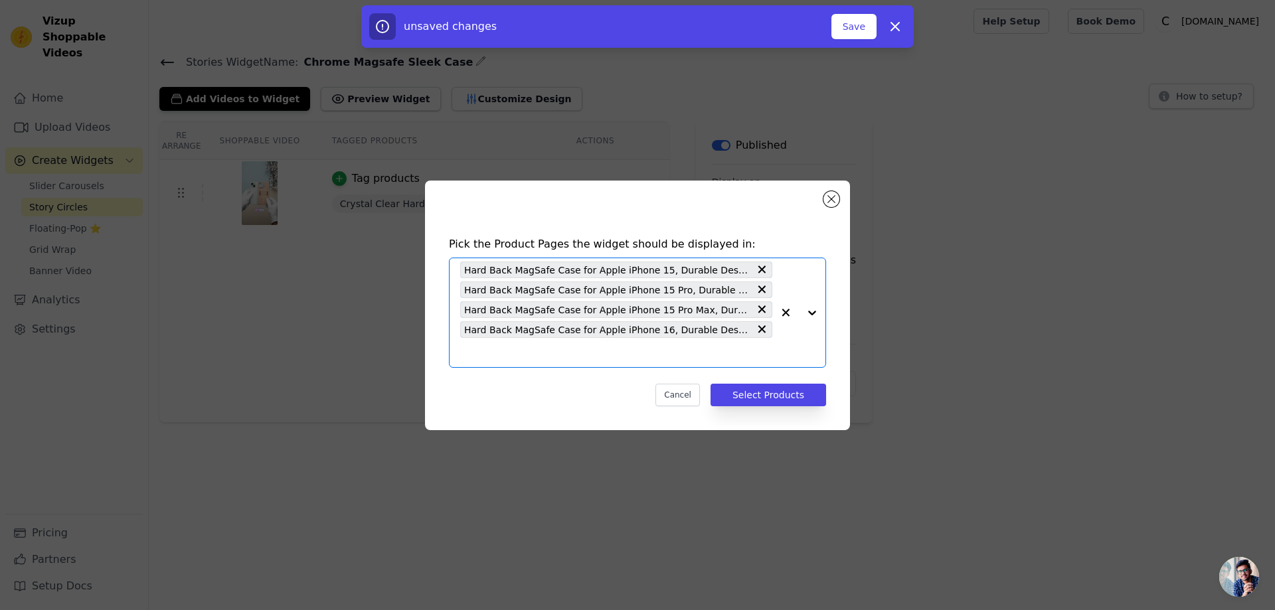
paste input "Hard Back MagSafe Case for Apple iPhone 16 Pro, Durable Design & Shiny MagSafe …"
type input "Hard Back MagSafe Case for Apple iPhone 16 Pro, Durable Design & Shiny MagSafe …"
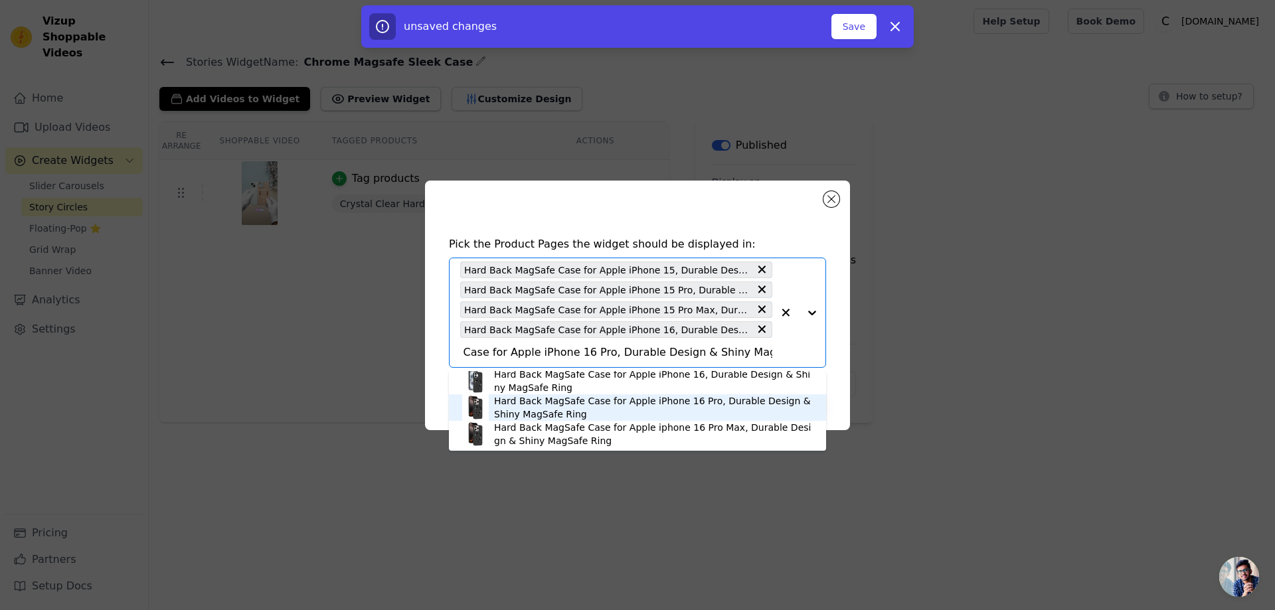
scroll to position [4, 0]
click at [545, 402] on div "Hard Back MagSafe Case for Apple iPhone 16 Pro, Durable Design & Shiny MagSafe …" at bounding box center [653, 407] width 319 height 27
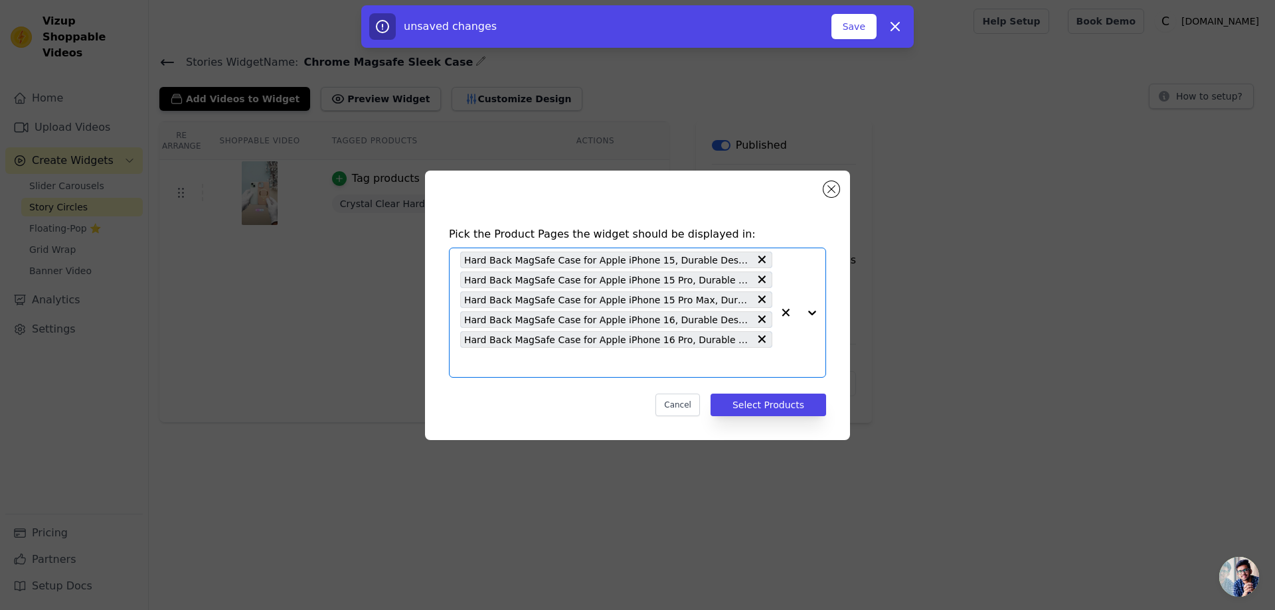
paste input "Hard Back MagSafe Case for Apple iphone 16 Pro Max, Durable Design & Shiny MagS…"
type input "Hard Back MagSafe Case for Apple iphone 16 Pro Max, Durable Design & Shiny MagS…"
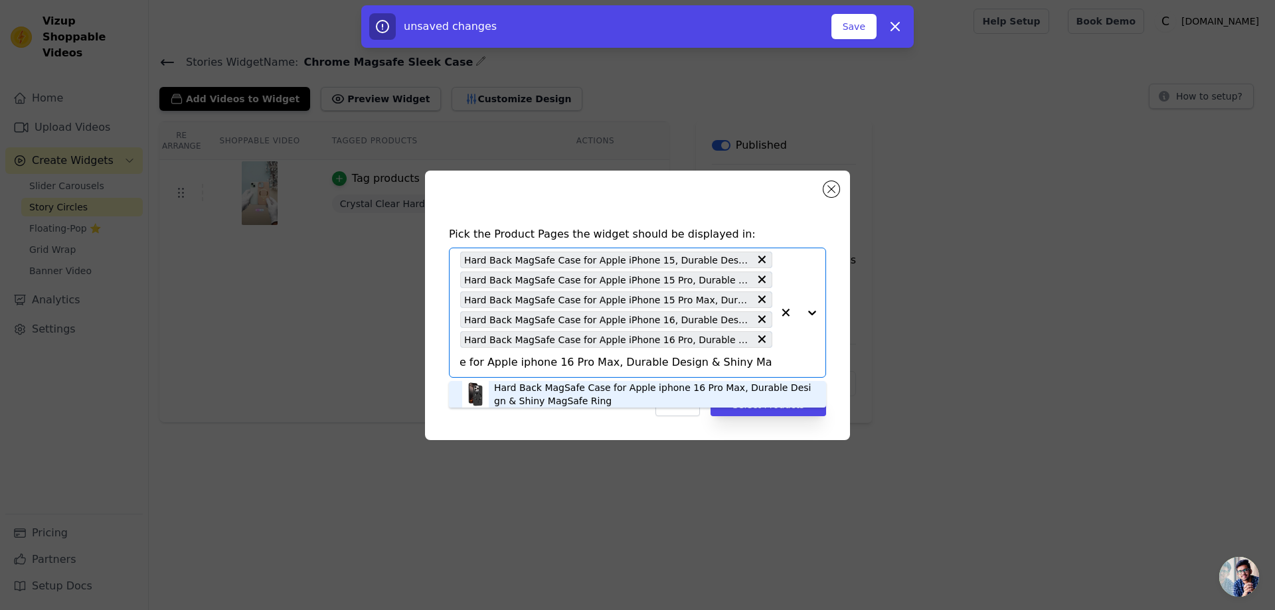
click at [529, 385] on div "Hard Back MagSafe Case for Apple iphone 16 Pro Max, Durable Design & Shiny MagS…" at bounding box center [653, 394] width 319 height 27
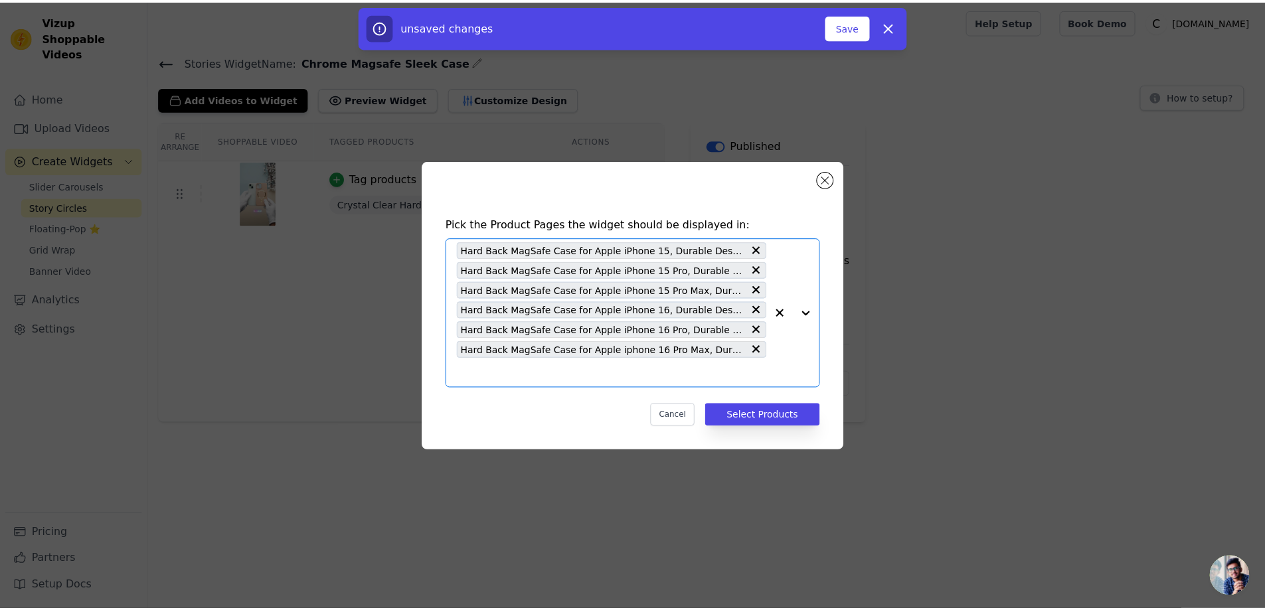
scroll to position [0, 0]
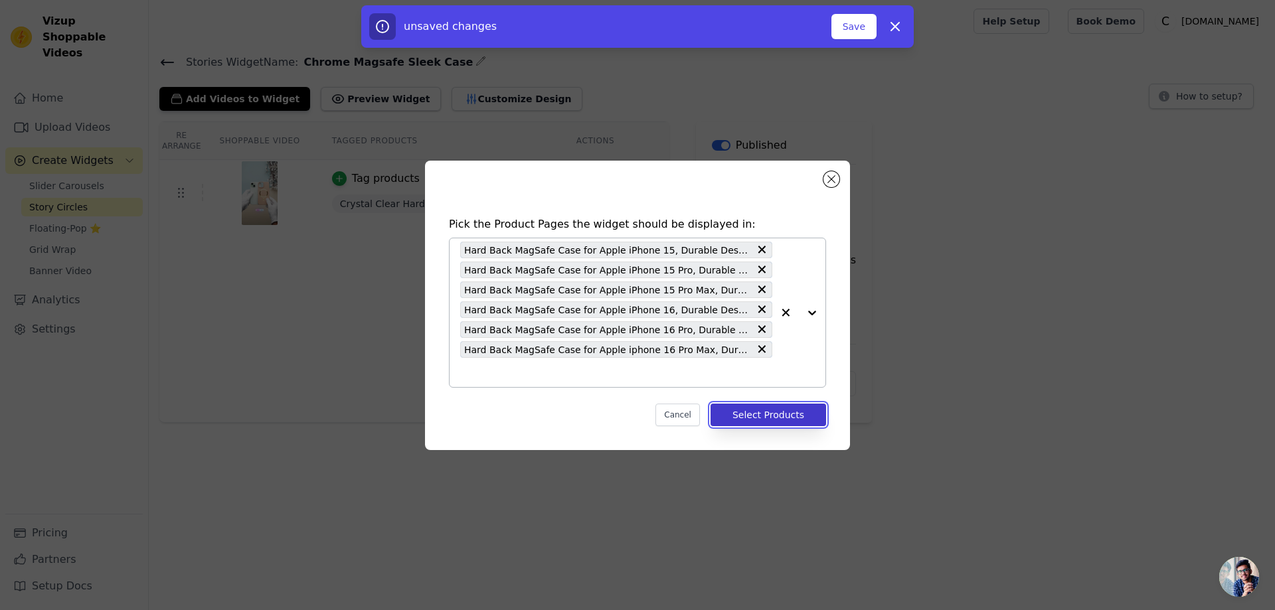
click at [767, 413] on button "Select Products" at bounding box center [769, 415] width 116 height 23
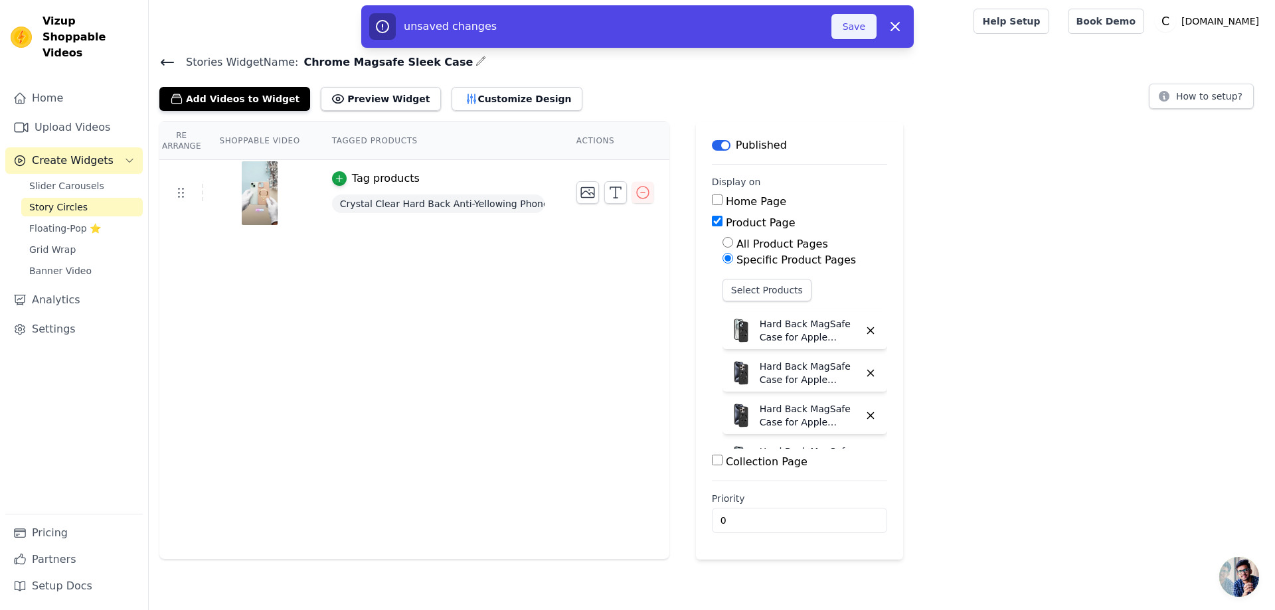
click at [860, 29] on button "Save" at bounding box center [854, 26] width 45 height 25
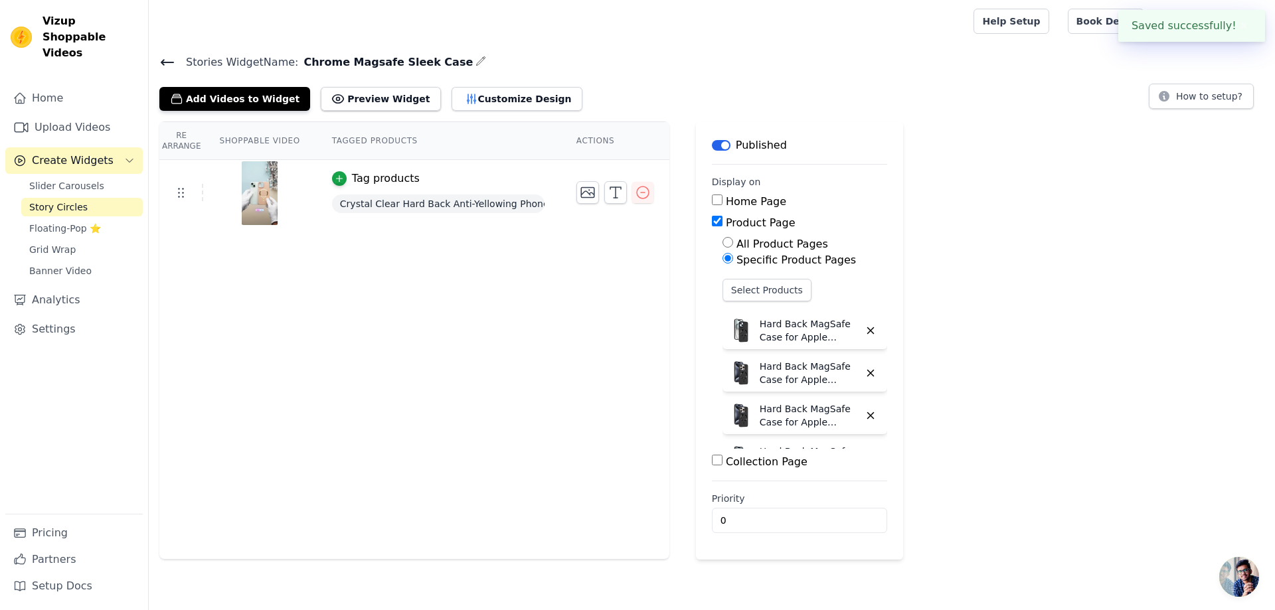
click at [166, 57] on icon at bounding box center [167, 62] width 16 height 16
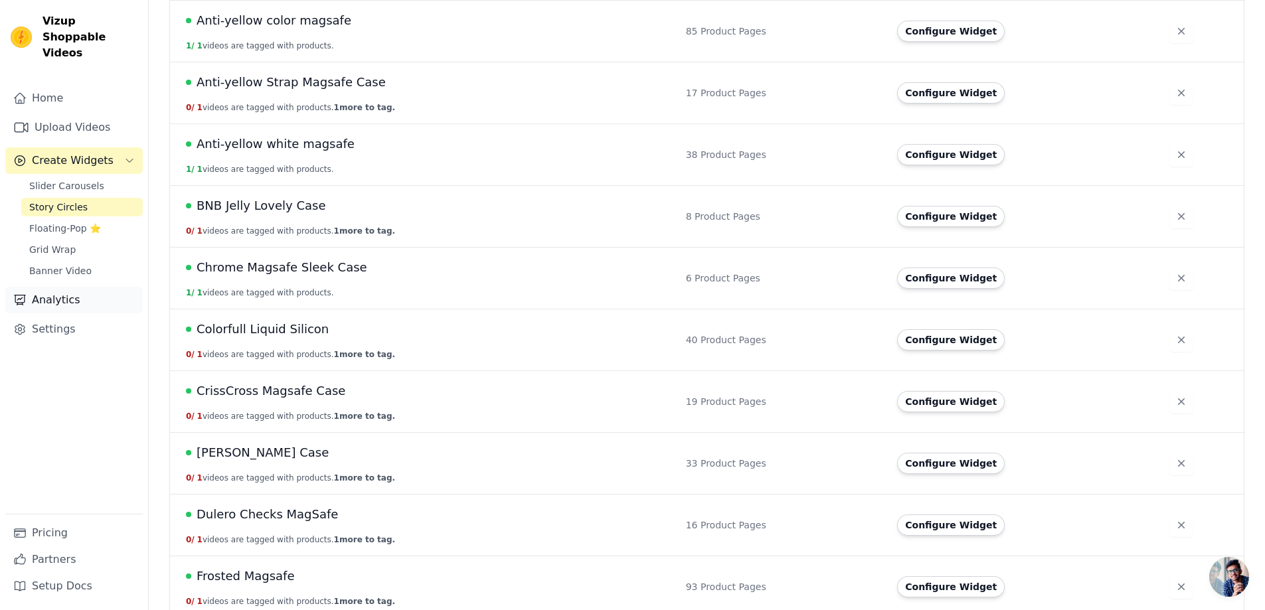
scroll to position [266, 0]
